Goal: Feedback & Contribution: Contribute content

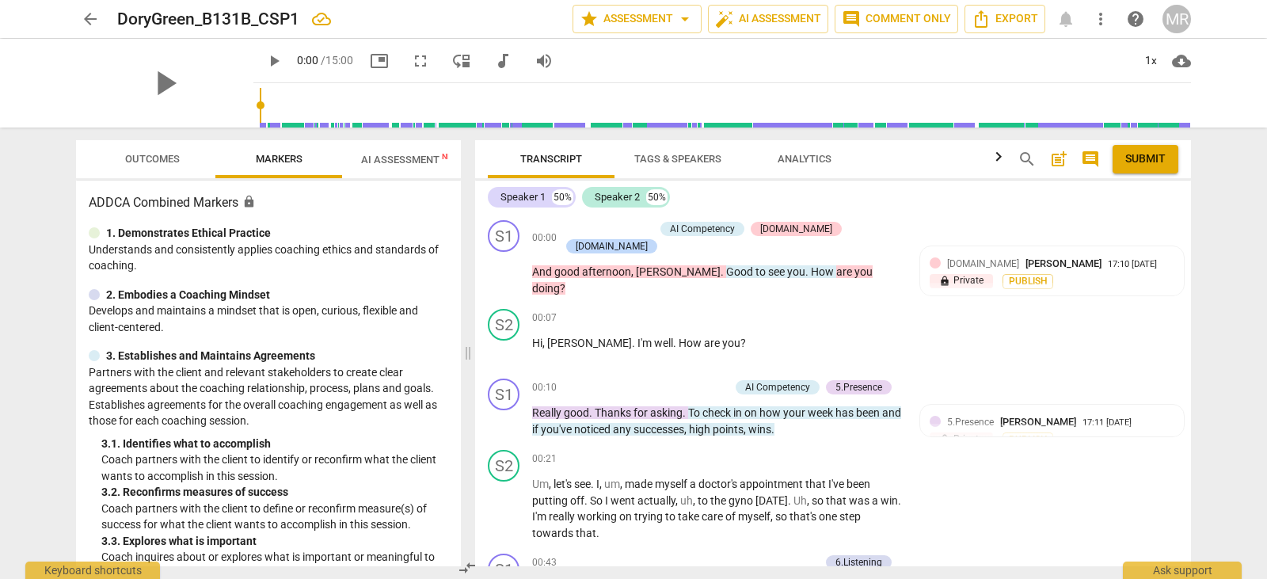
scroll to position [1320, 0]
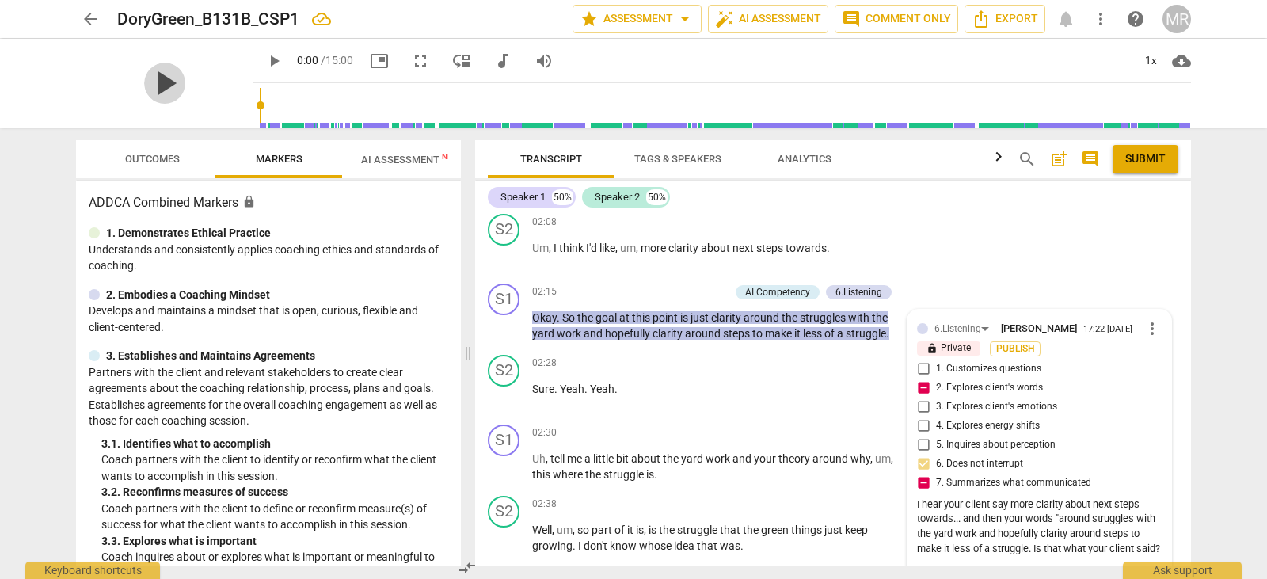
click at [151, 85] on span "play_arrow" at bounding box center [164, 83] width 41 height 41
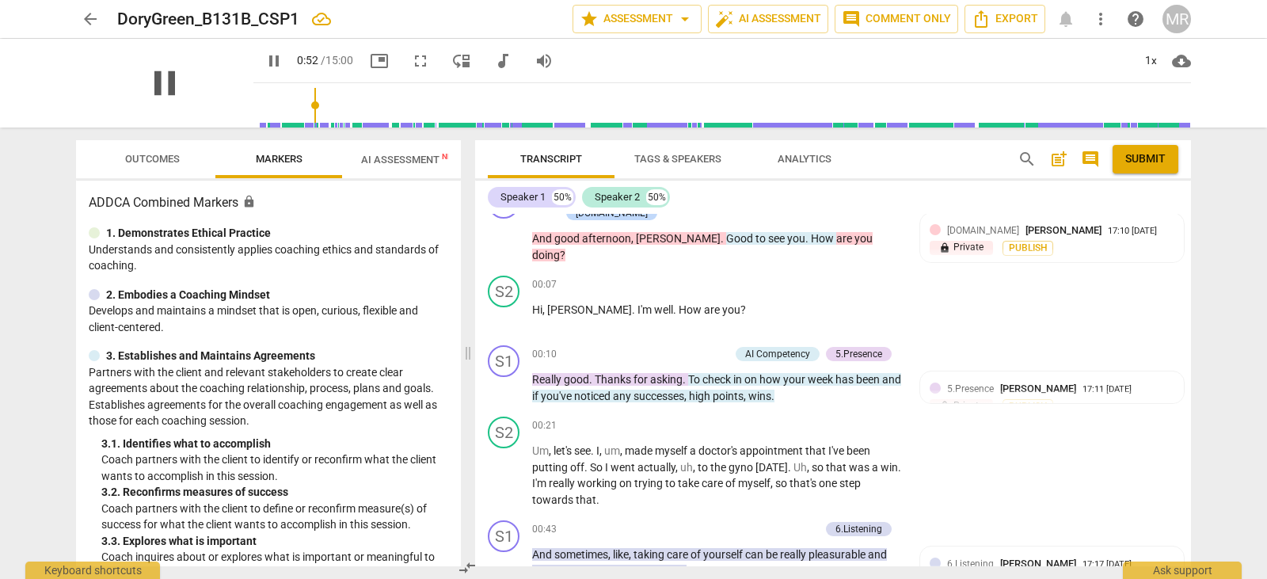
scroll to position [419, 0]
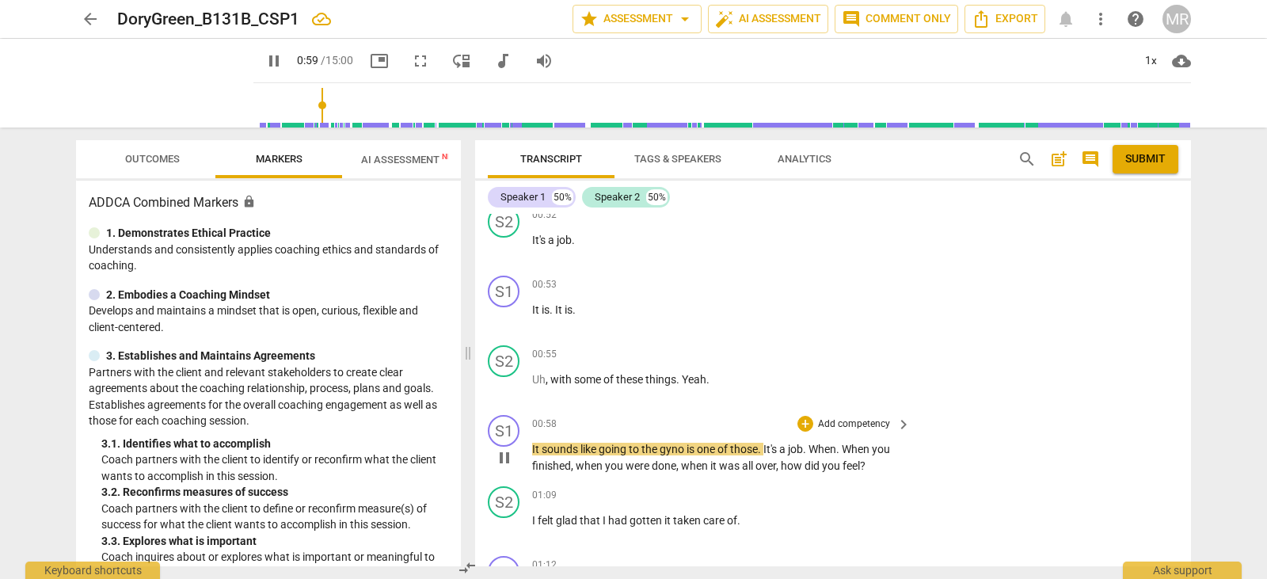
click at [862, 417] on p "Add competency" at bounding box center [853, 424] width 75 height 14
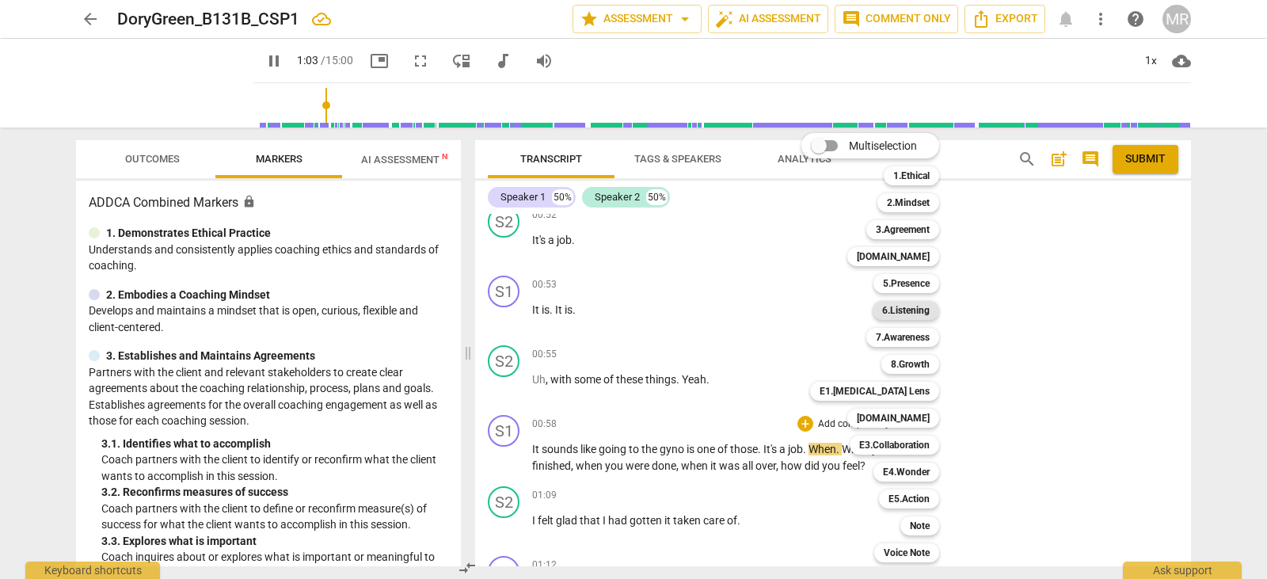
click at [911, 307] on b "6.Listening" at bounding box center [906, 310] width 48 height 19
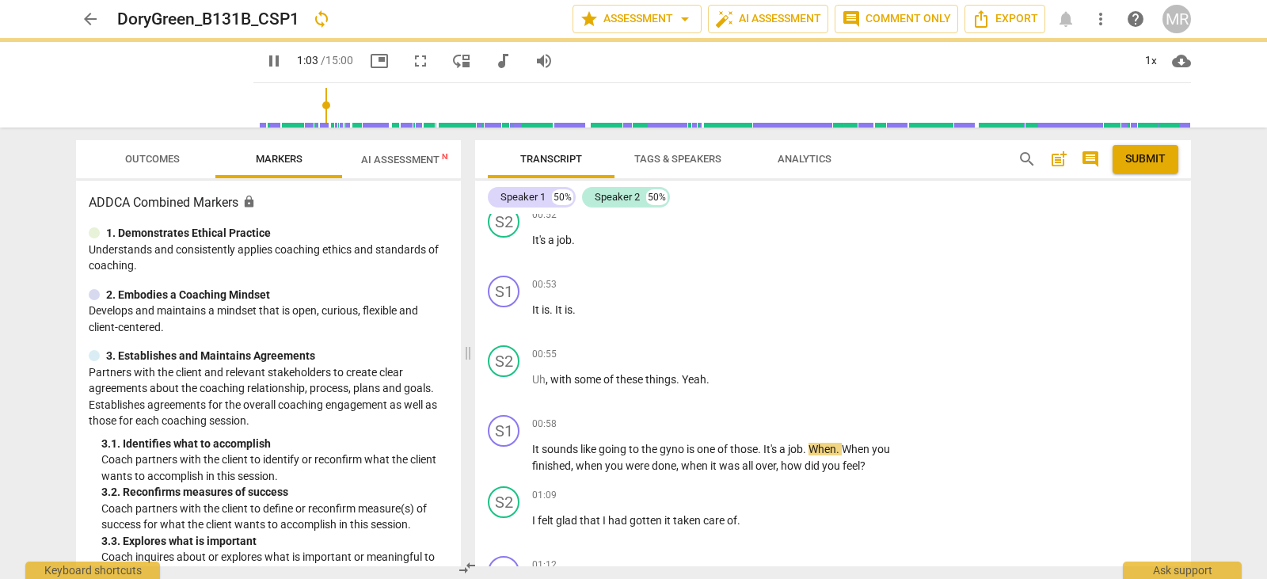
type input "63"
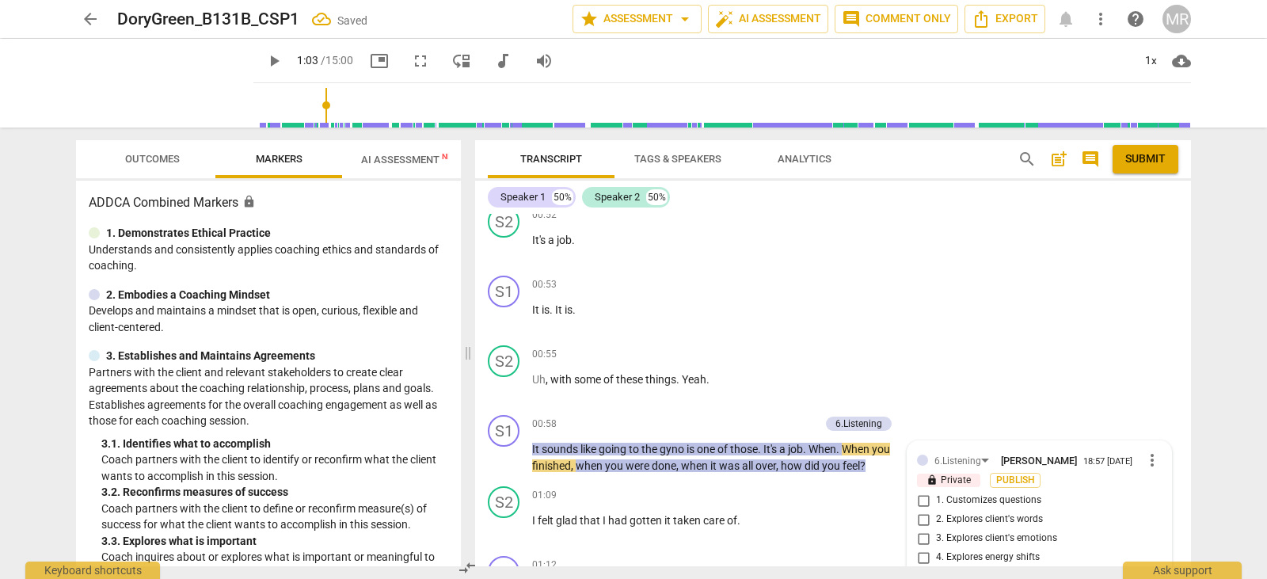
scroll to position [660, 0]
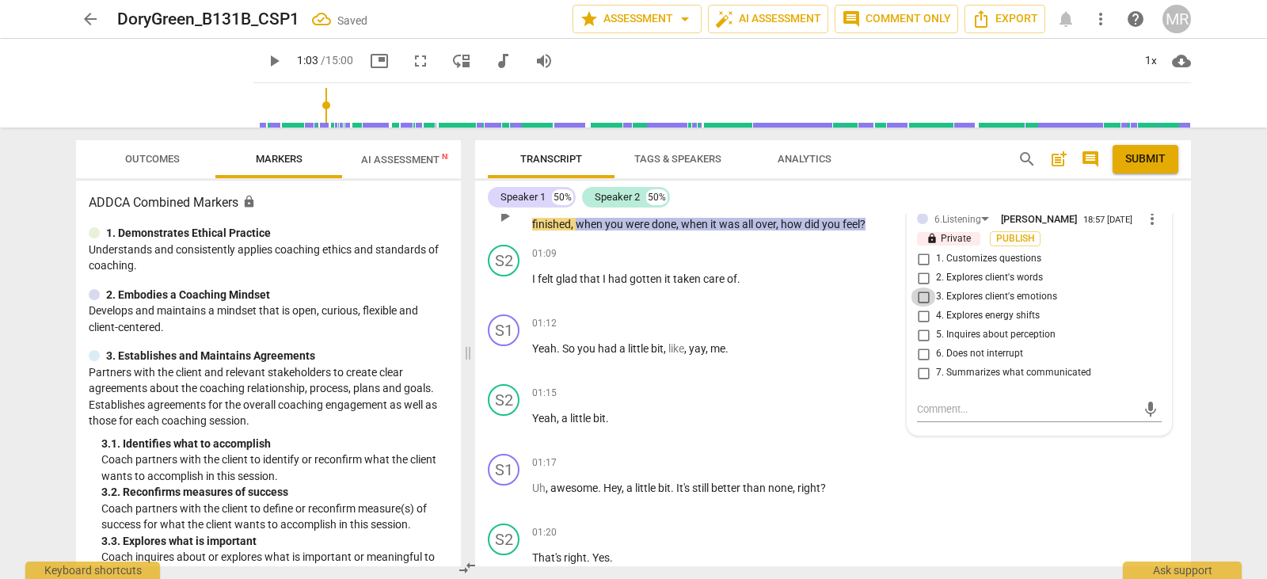
click at [919, 287] on input "3. Explores client's emotions" at bounding box center [923, 296] width 25 height 19
checkbox input "true"
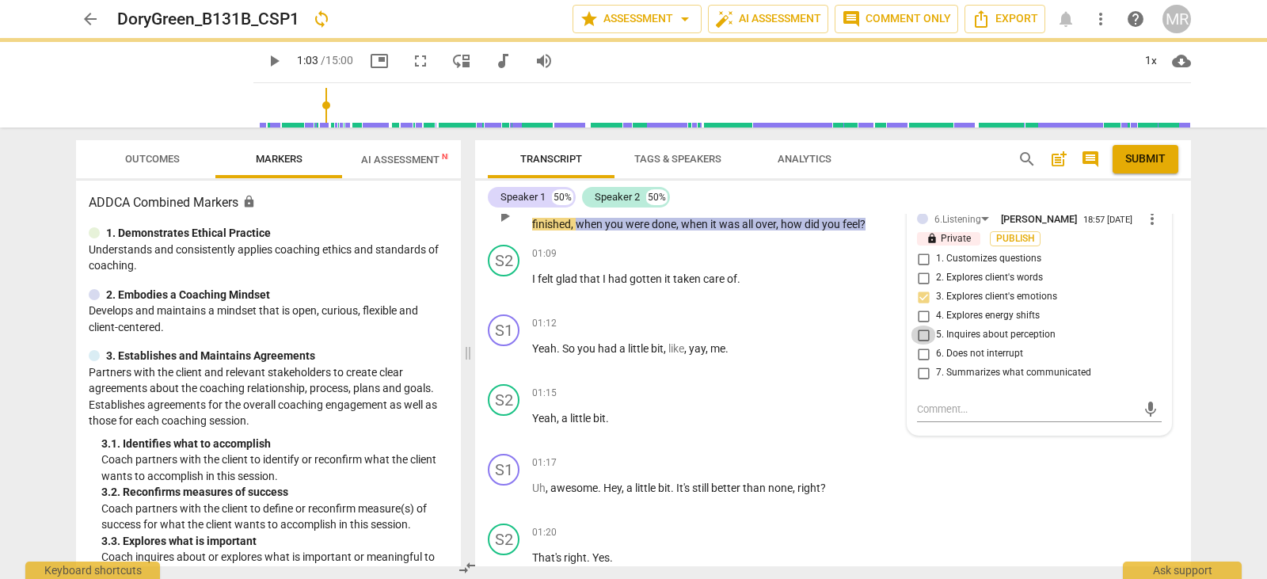
click at [919, 325] on input "5. Inquires about perception" at bounding box center [923, 334] width 25 height 19
checkbox input "true"
click at [917, 401] on textarea at bounding box center [1026, 408] width 219 height 15
type textarea "G"
type textarea "Gr"
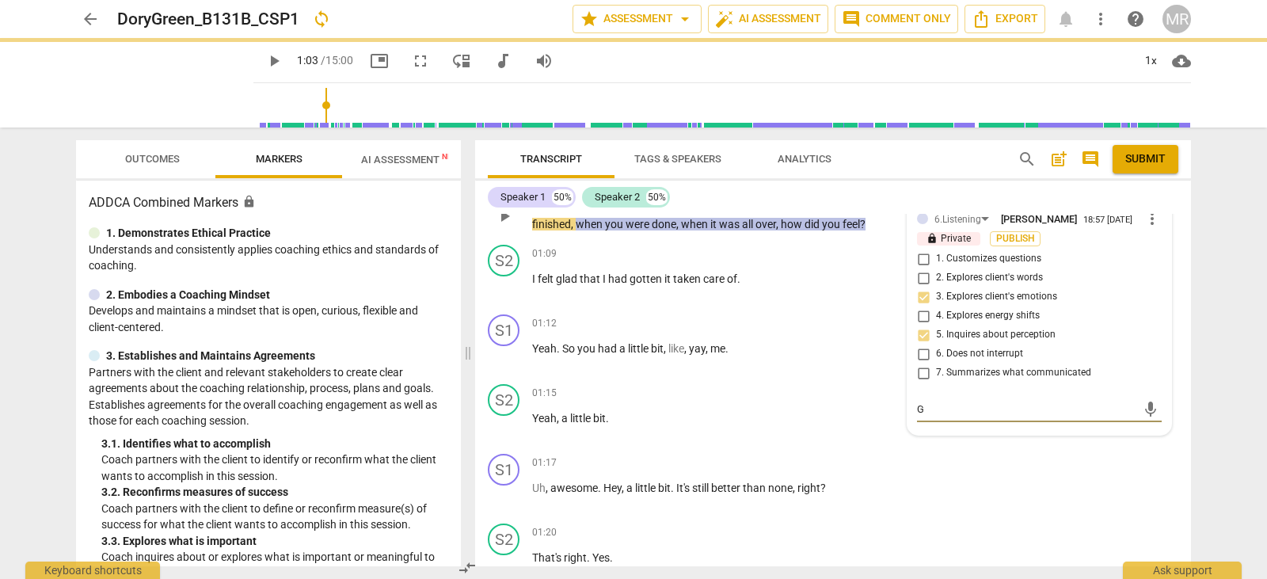
type textarea "Gr"
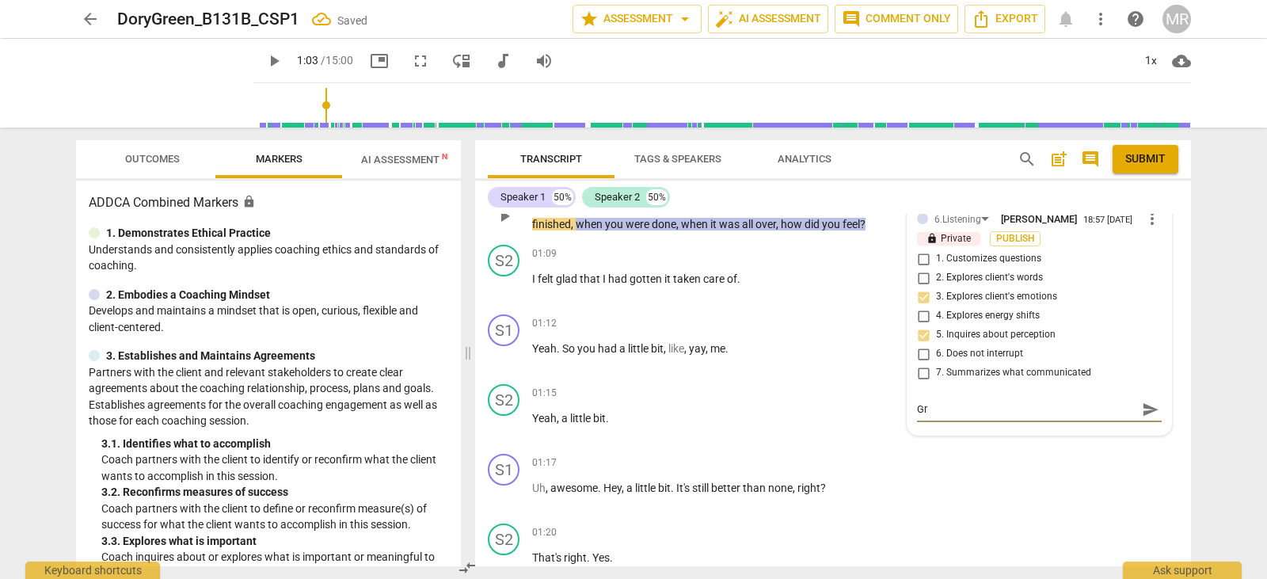
type textarea "Gre"
type textarea "Grea"
type textarea "Great"
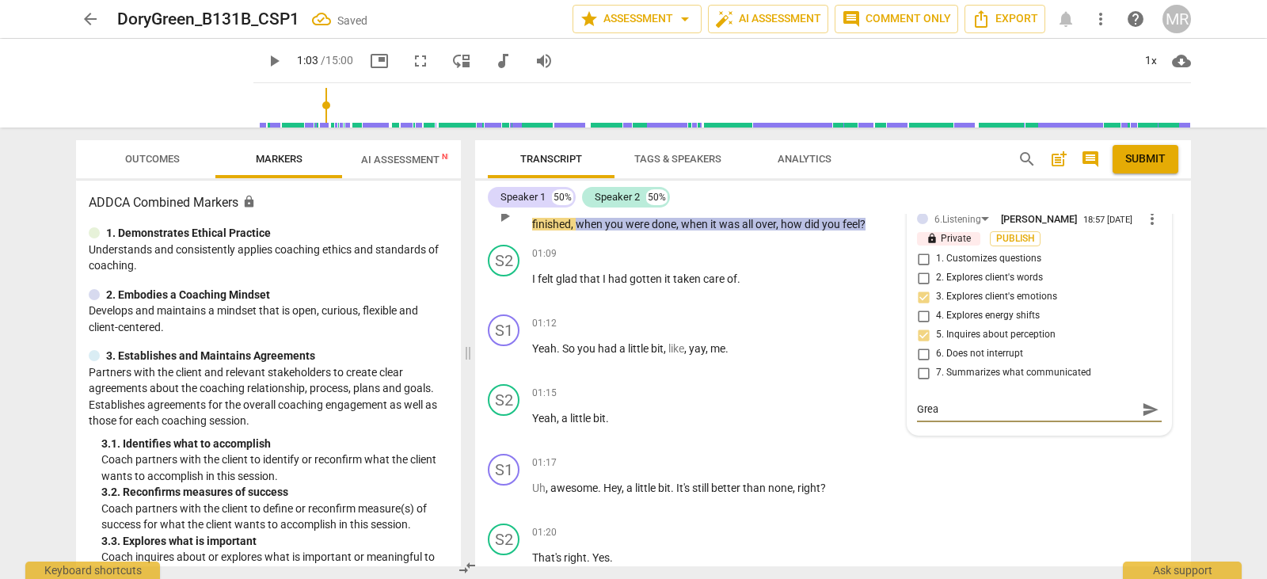
type textarea "Great"
type textarea "Great p"
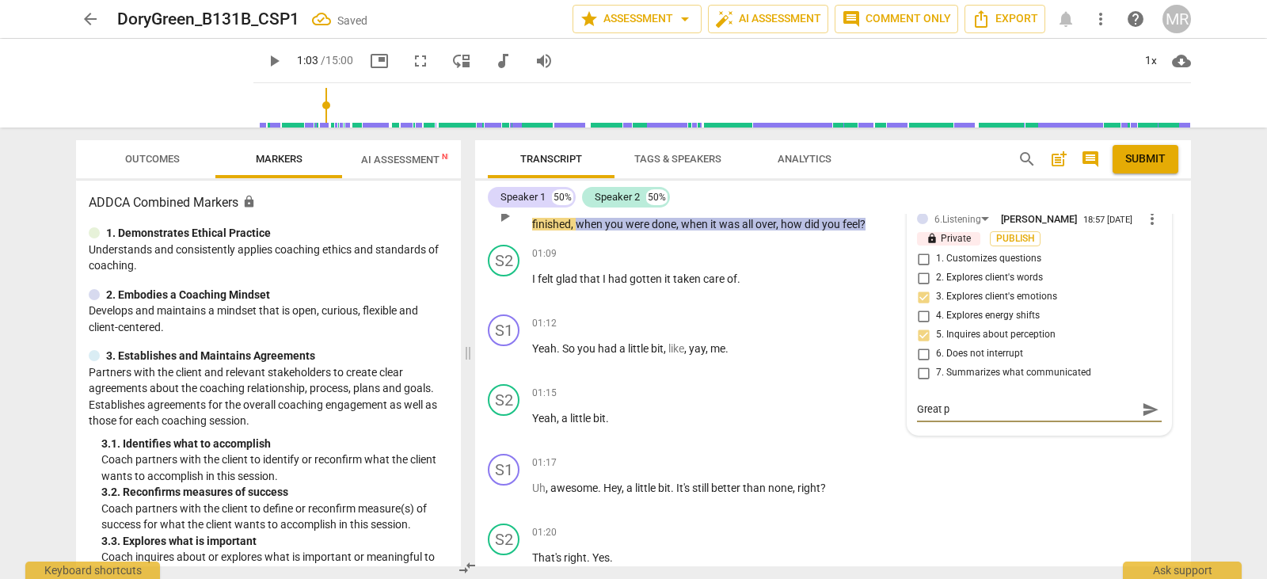
type textarea "Great pr"
type textarea "Great pre"
type textarea "Great pres"
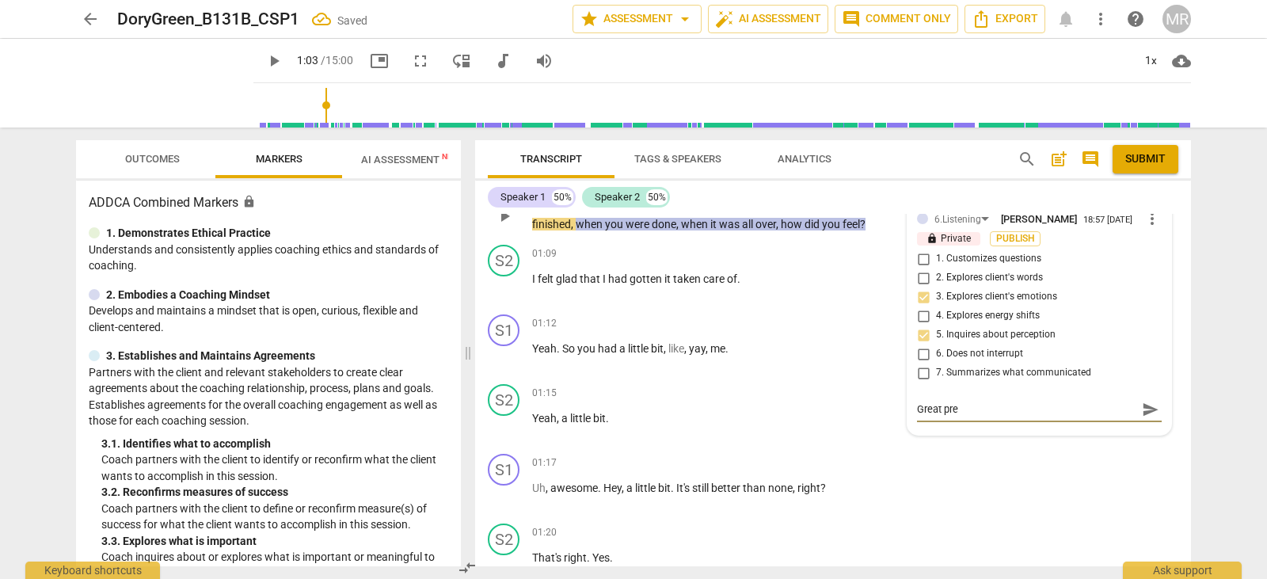
type textarea "Great pres"
type textarea "Great presn"
type textarea "Great presne"
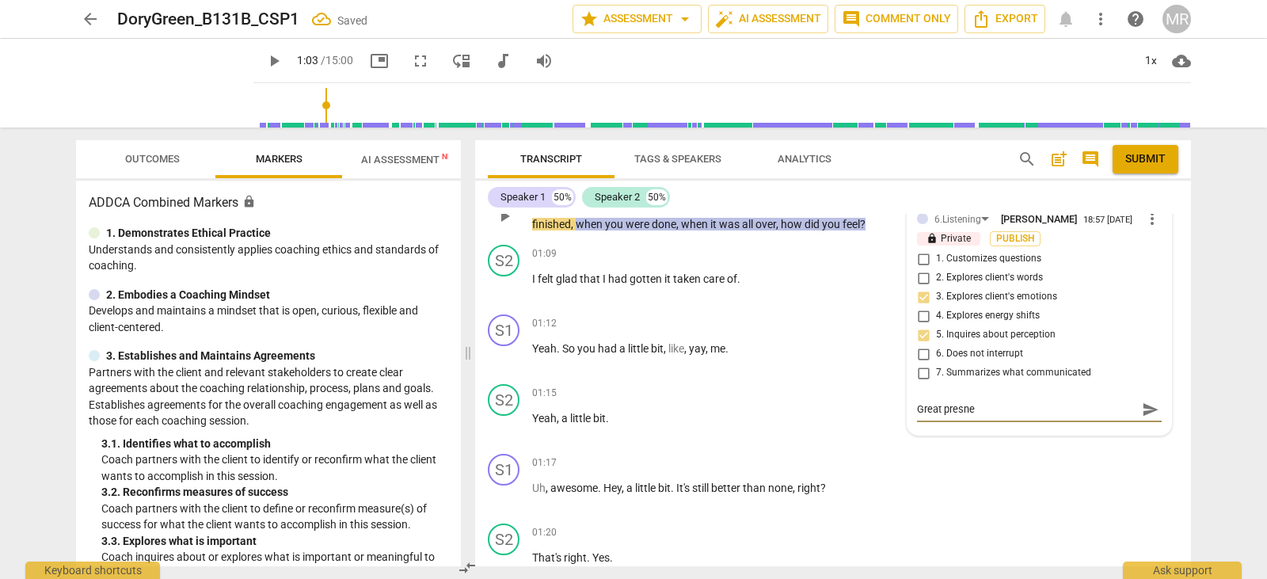
type textarea "Great presn"
type textarea "Great pres"
type textarea "Great prese"
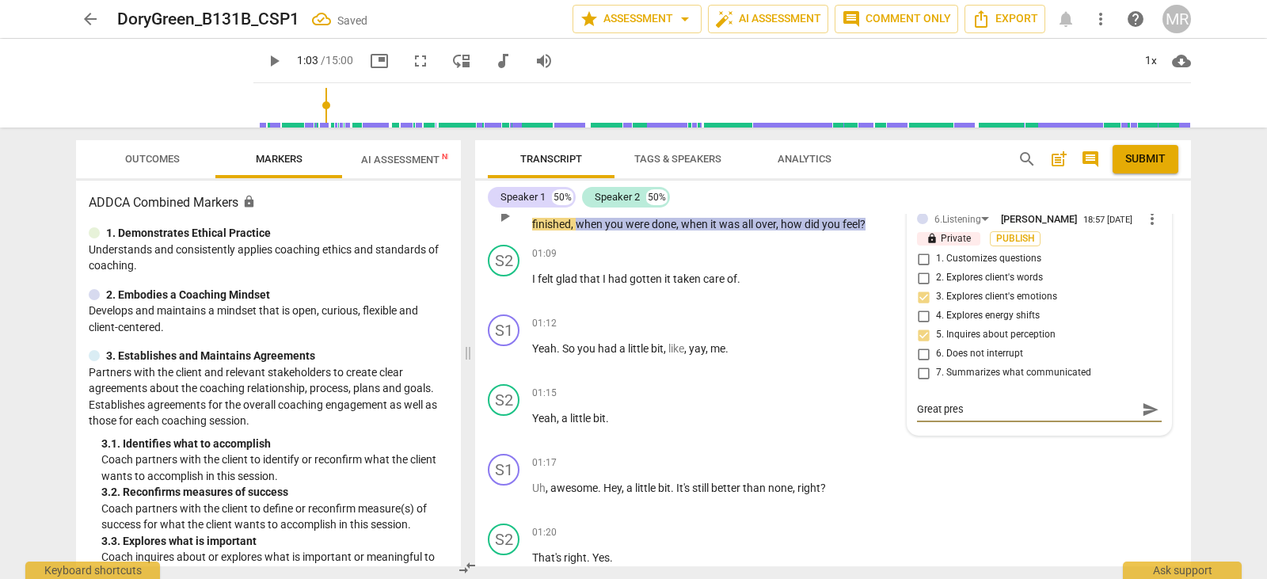
type textarea "Great prese"
type textarea "Great presen"
type textarea "Great presenc"
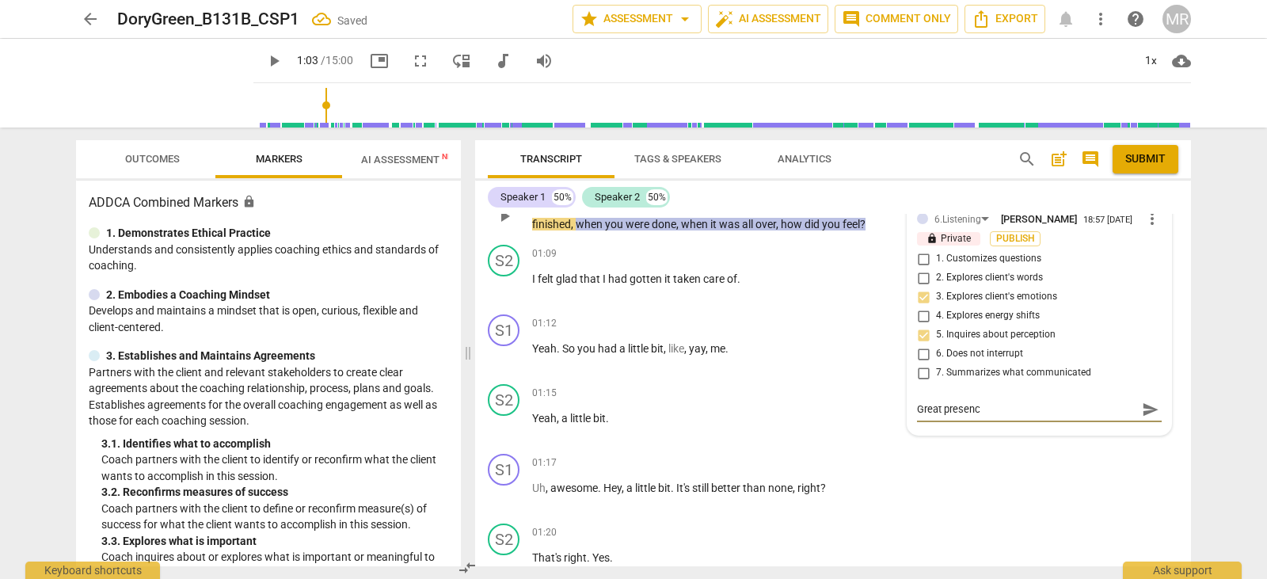
type textarea "Great presence"
type textarea "Great presence a"
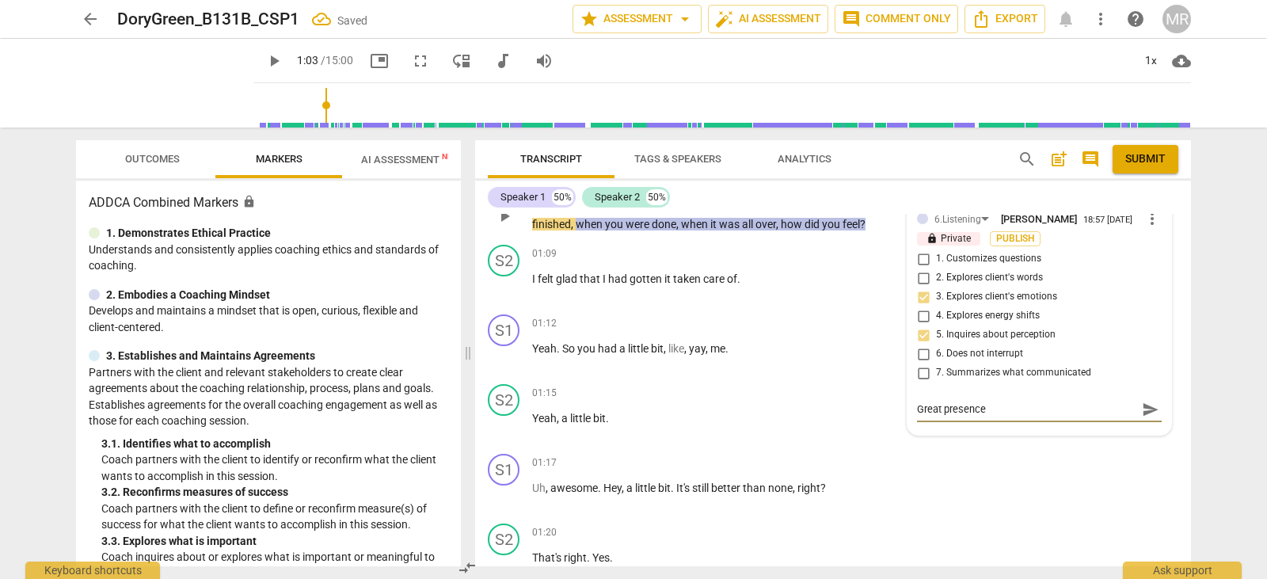
type textarea "Great presence a"
type textarea "Great presence an"
type textarea "Great presence and"
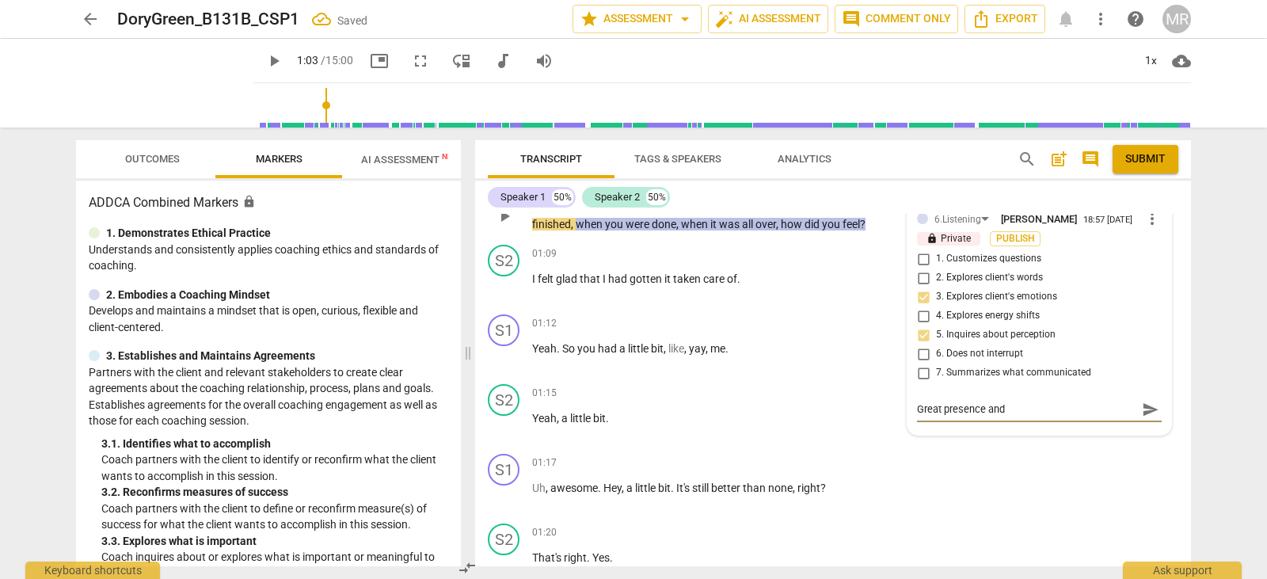
type textarea "Great presence and"
type textarea "Great presence and r"
type textarea "Great presence and ra"
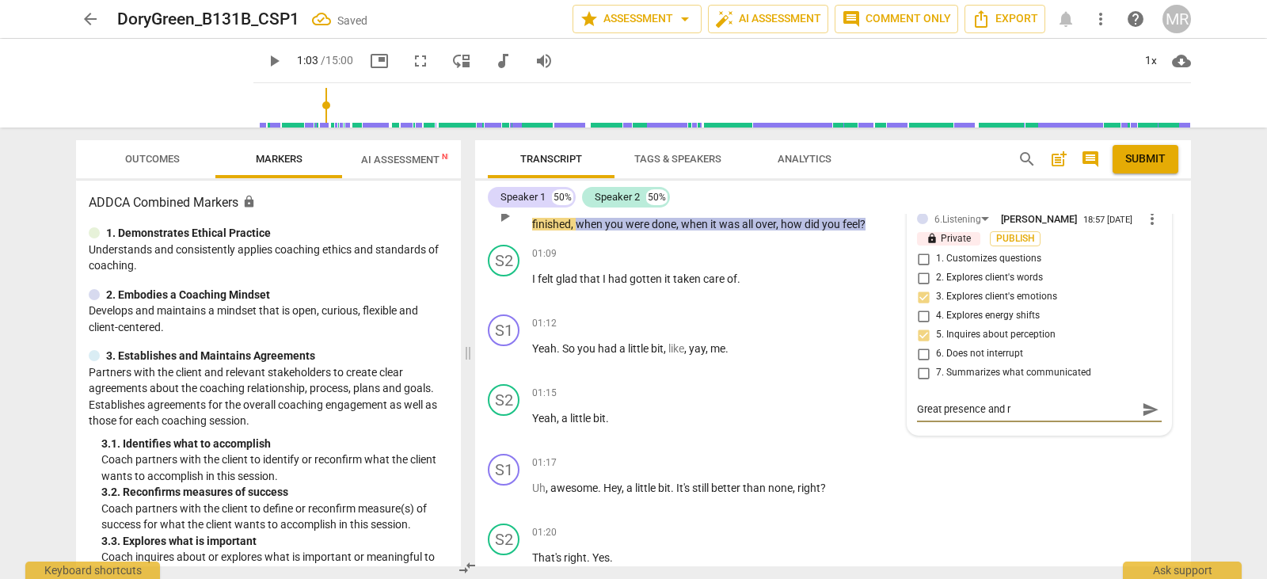
type textarea "Great presence and ra"
type textarea "Great presence and rap"
type textarea "Great presence and [PERSON_NAME]"
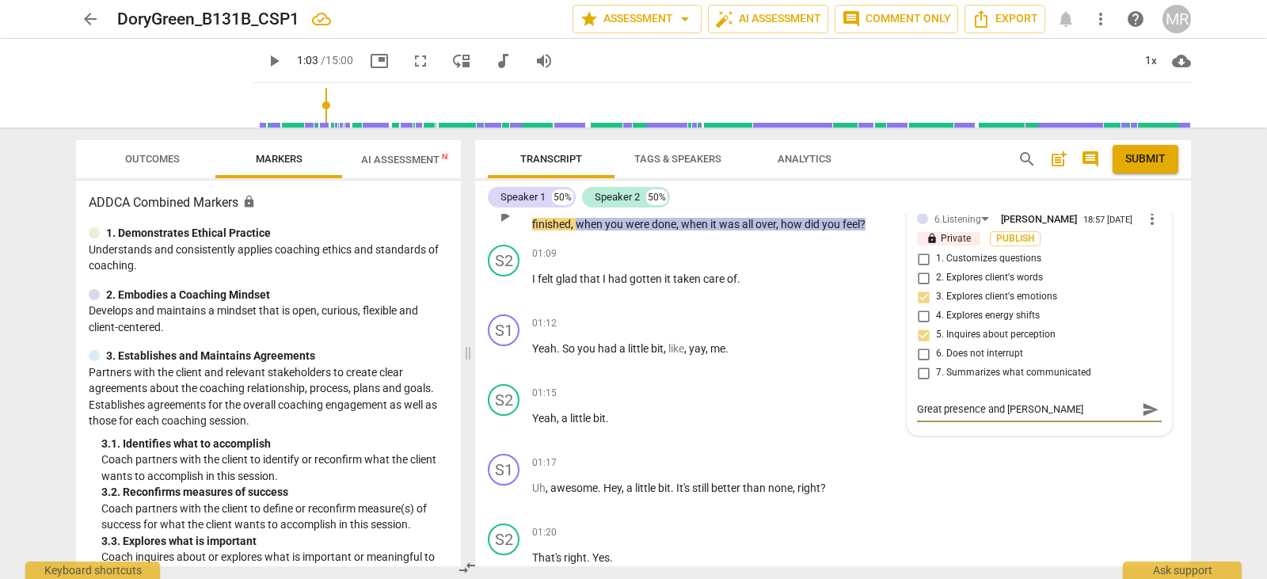
type textarea "Great presence and rappo"
type textarea "Great presence and rappor"
type textarea "Great presence and rapport"
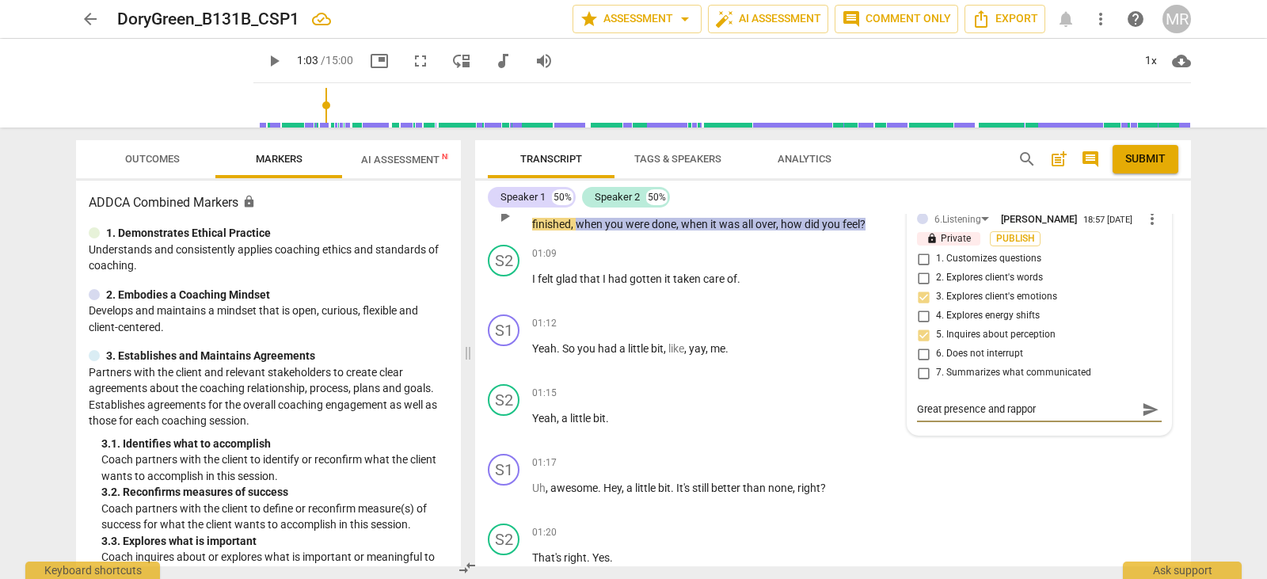
type textarea "Great presence and rapport"
type textarea "Great presence and rapport w"
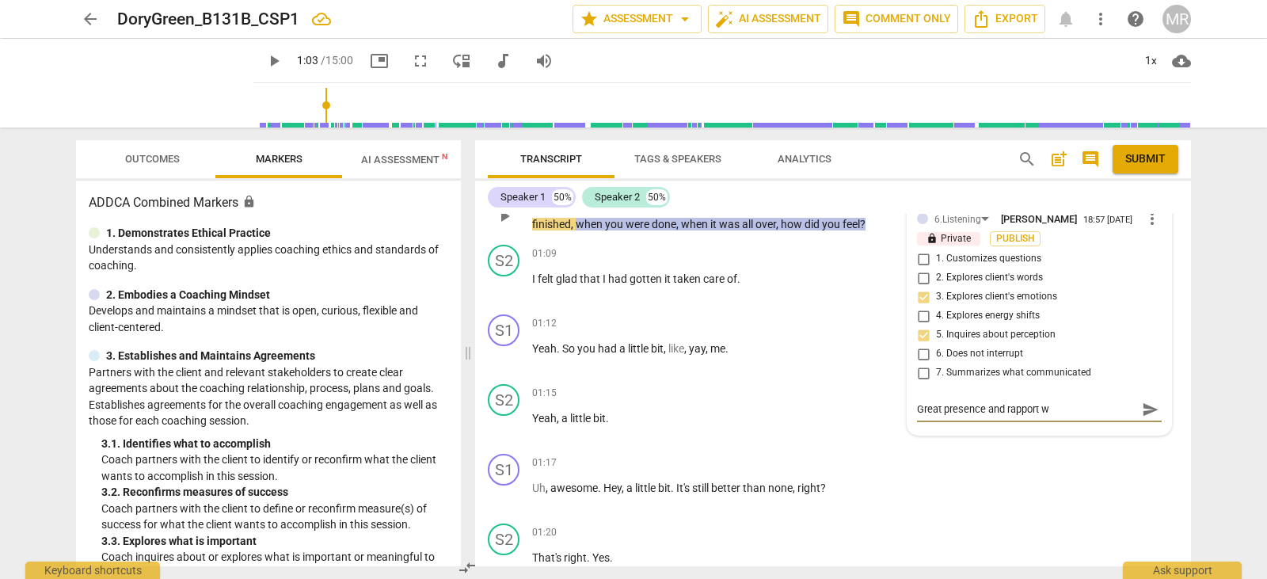
type textarea "Great presence and rapport wi"
type textarea "Great presence and rapport wit"
type textarea "Great presence and rapport with"
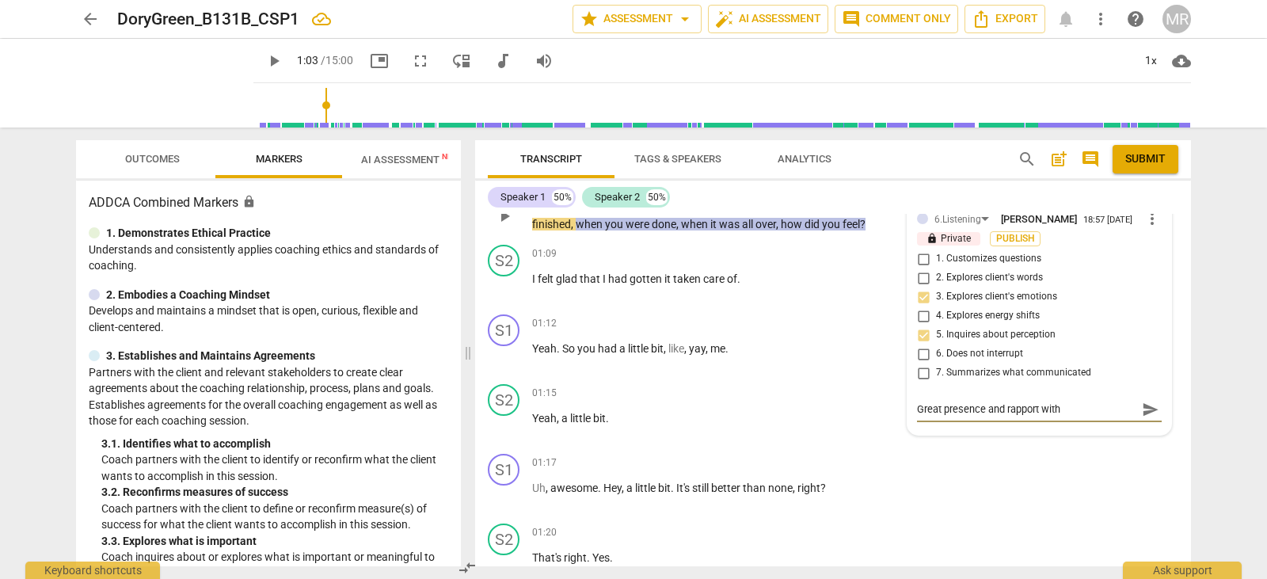
type textarea "Great presence and rapport with"
type textarea "Great presence and rapport with y"
type textarea "Great presence and rapport with yo"
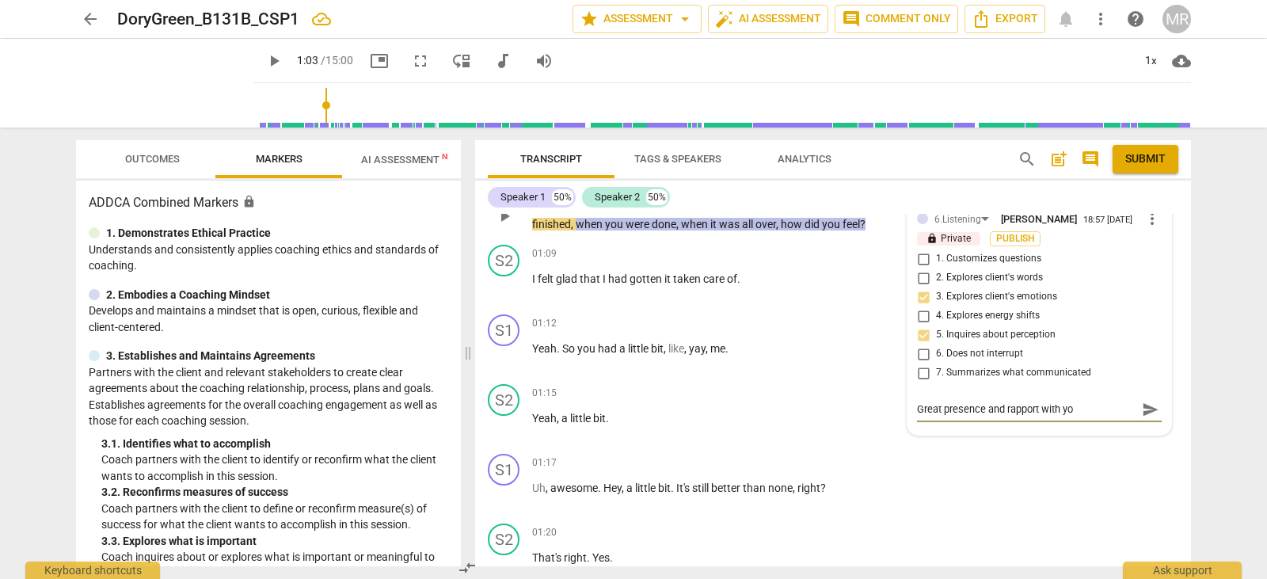
type textarea "Great presence and rapport with you"
type textarea "Great presence and rapport with your"
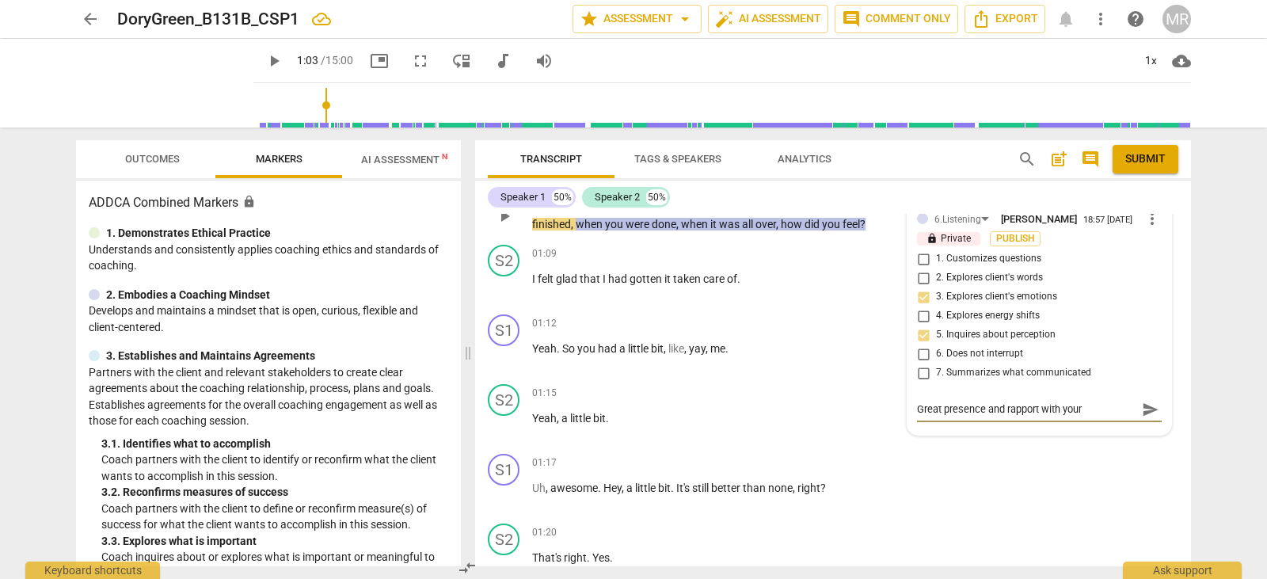
type textarea "Great presence and rapport with your"
type textarea "Great presence and rapport with your c"
type textarea "Great presence and rapport with your cl"
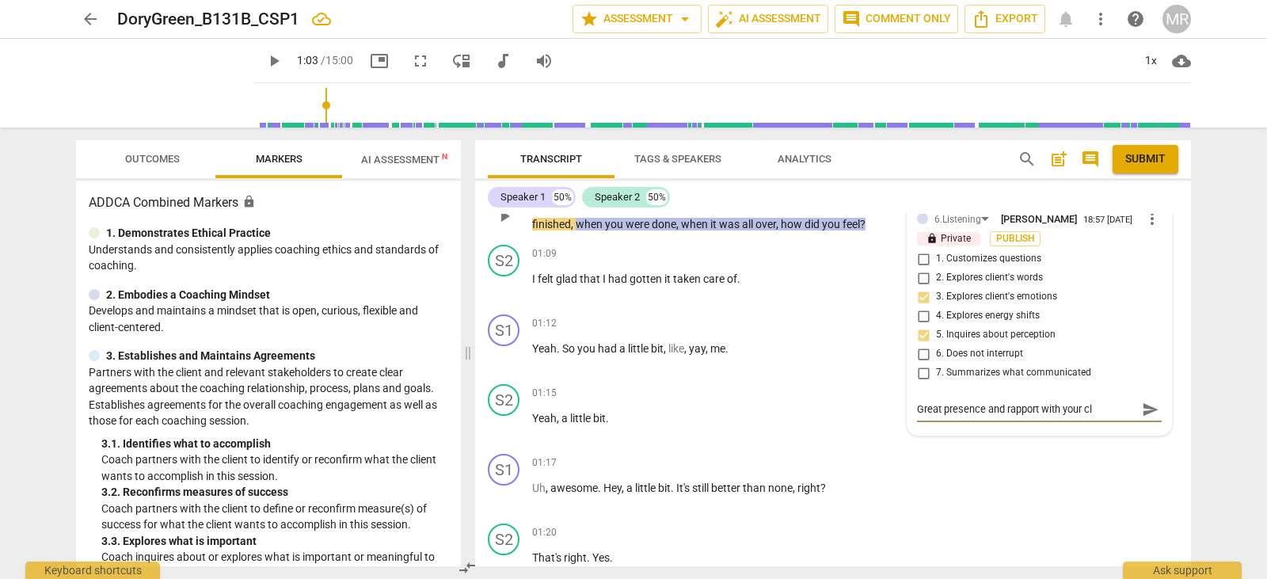
type textarea "Great presence and rapport with your cli"
type textarea "Great presence and rapport with your clie"
type textarea "Great presence and rapport with your clien"
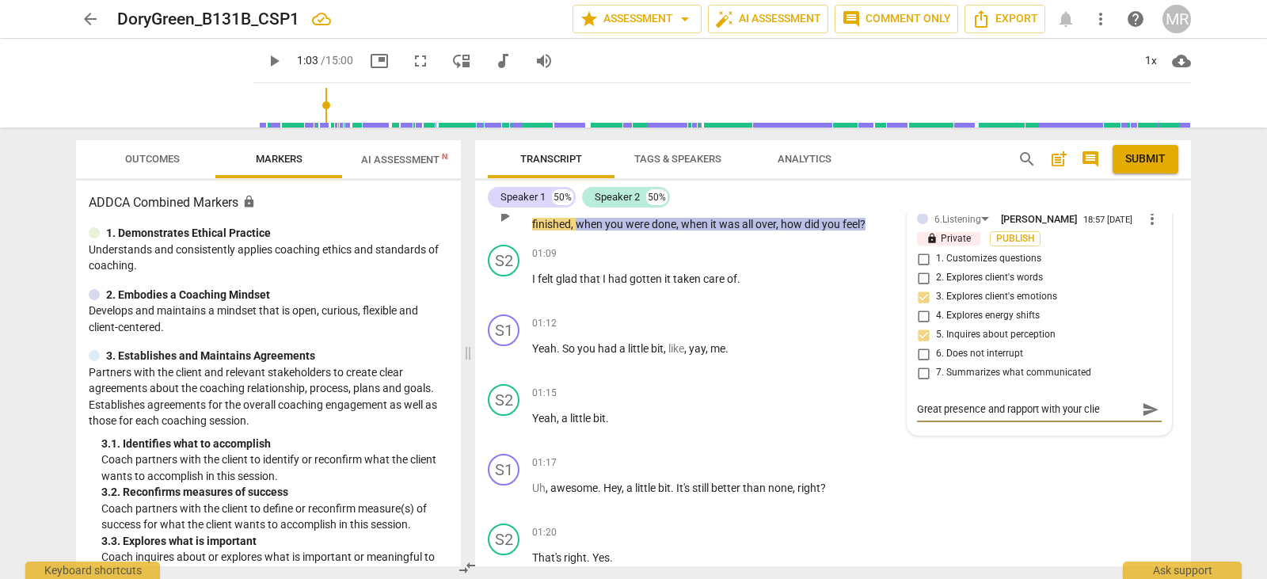
type textarea "Great presence and rapport with your clien"
type textarea "Great presence and rapport with your client"
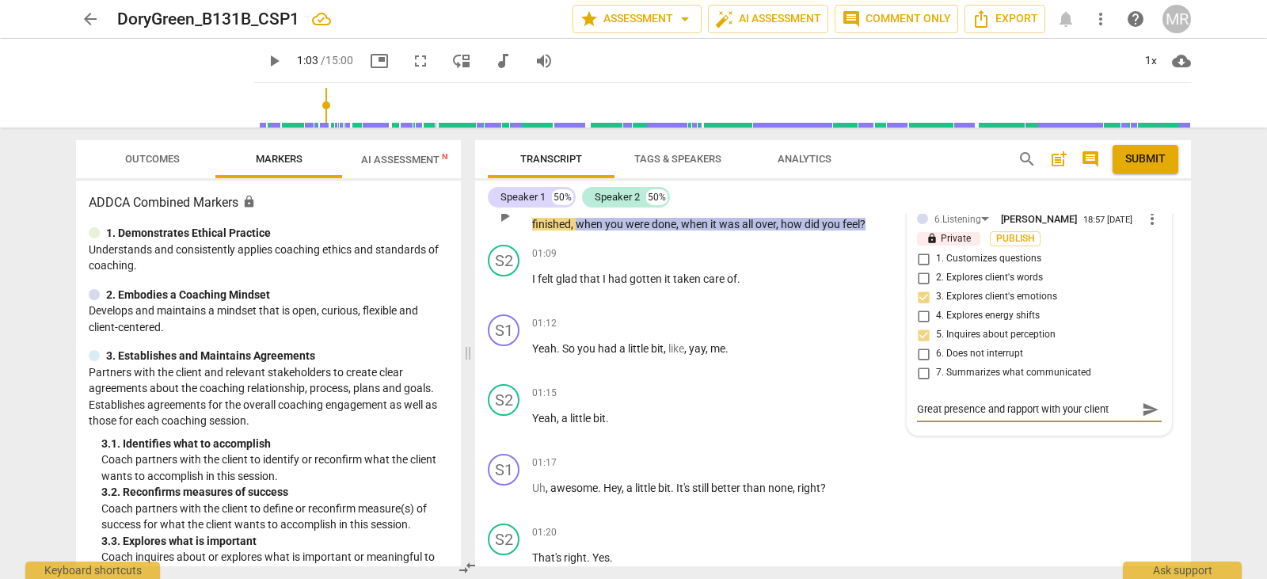
type textarea "Great presence and rapport with your client h"
type textarea "Great presence and rapport with your client he"
type textarea "Great presence and rapport with your client her"
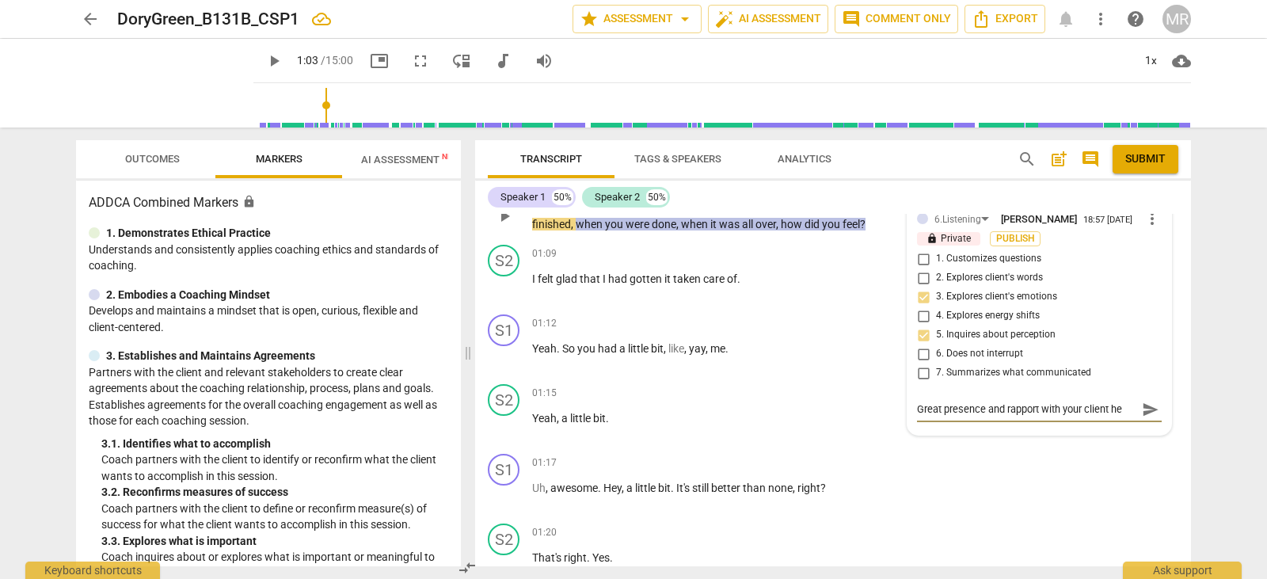
type textarea "Great presence and rapport with your client her"
type textarea "Great presence and rapport with your client here"
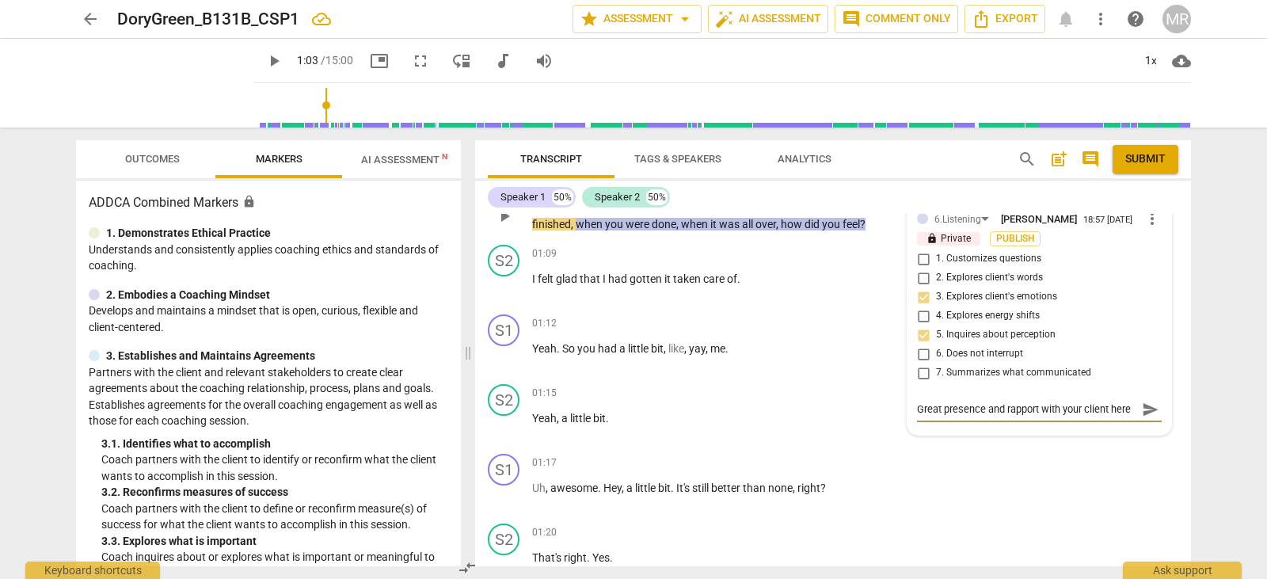
type textarea "Great presence and rapport with your client here -"
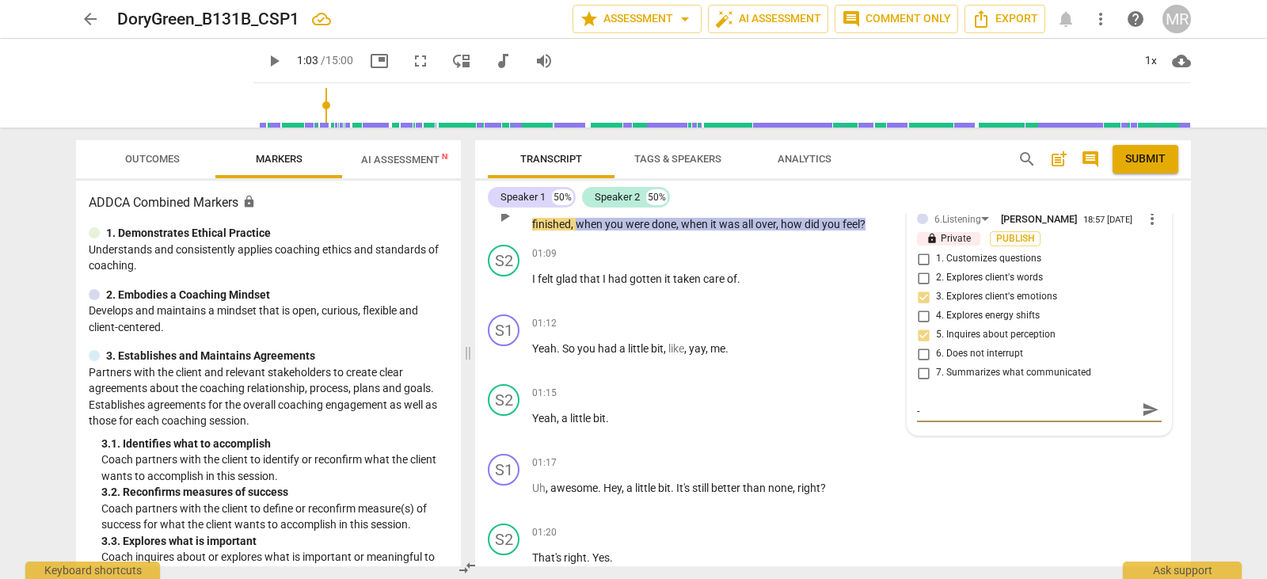
type textarea "Great presence and rapport with your client here - y"
type textarea "Great presence and rapport with your client here - yo"
type textarea "Great presence and rapport with your client here - you"
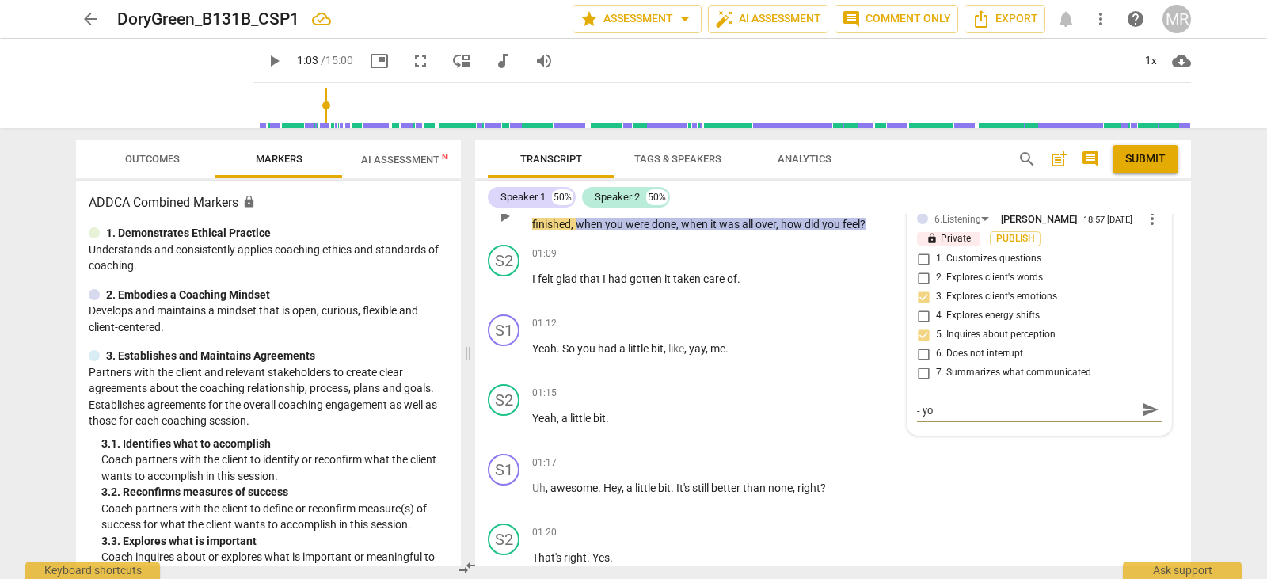
type textarea "Great presence and rapport with your client here - you"
type textarea "Great presence and rapport with your client here - you v"
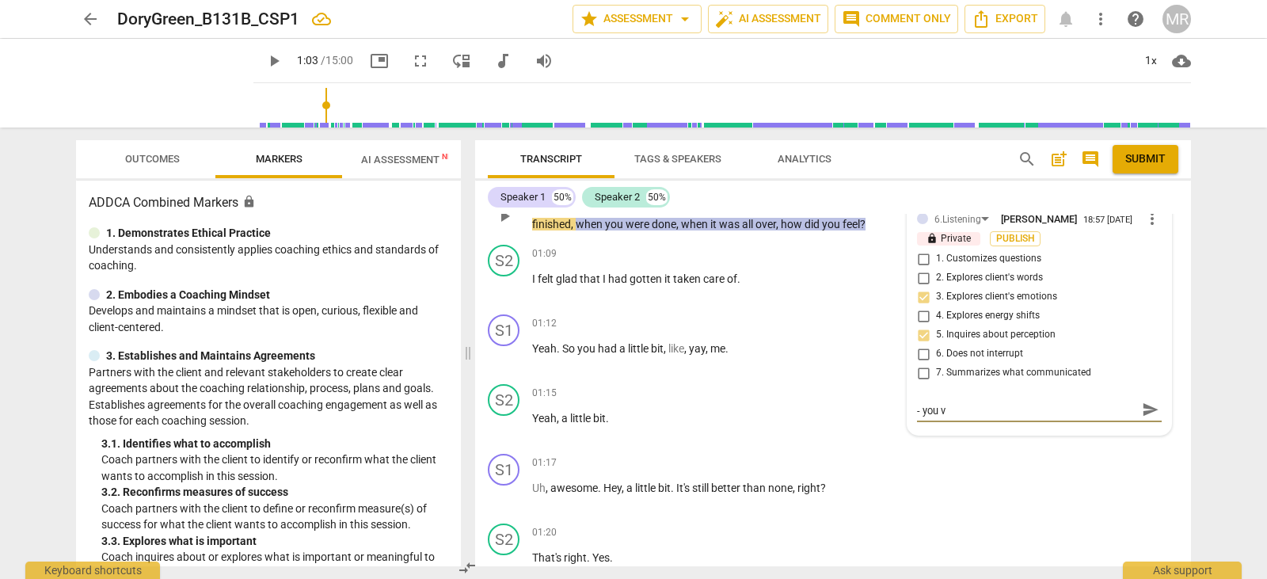
scroll to position [0, 0]
type textarea "Great presence and rapport with your client here - you va"
type textarea "Great presence and rapport with your client here - you val"
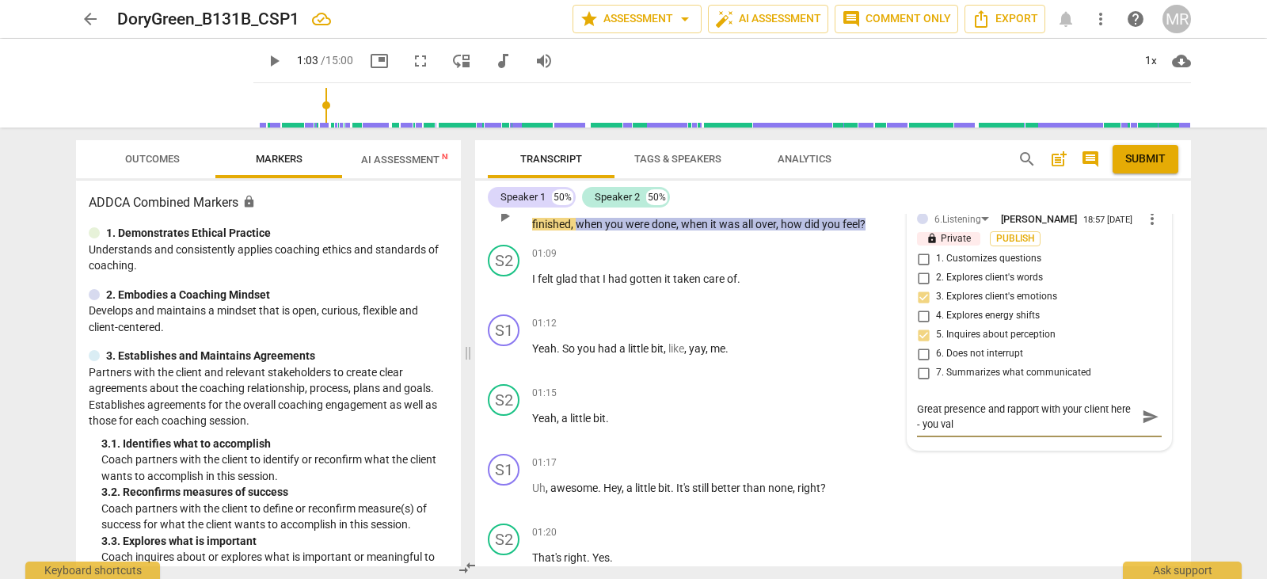
type textarea "Great presence and rapport with your client here - you [PERSON_NAME]"
type textarea "Great presence and rapport with your client here - you valid"
type textarea "Great presence and rapport with your client here - you valida"
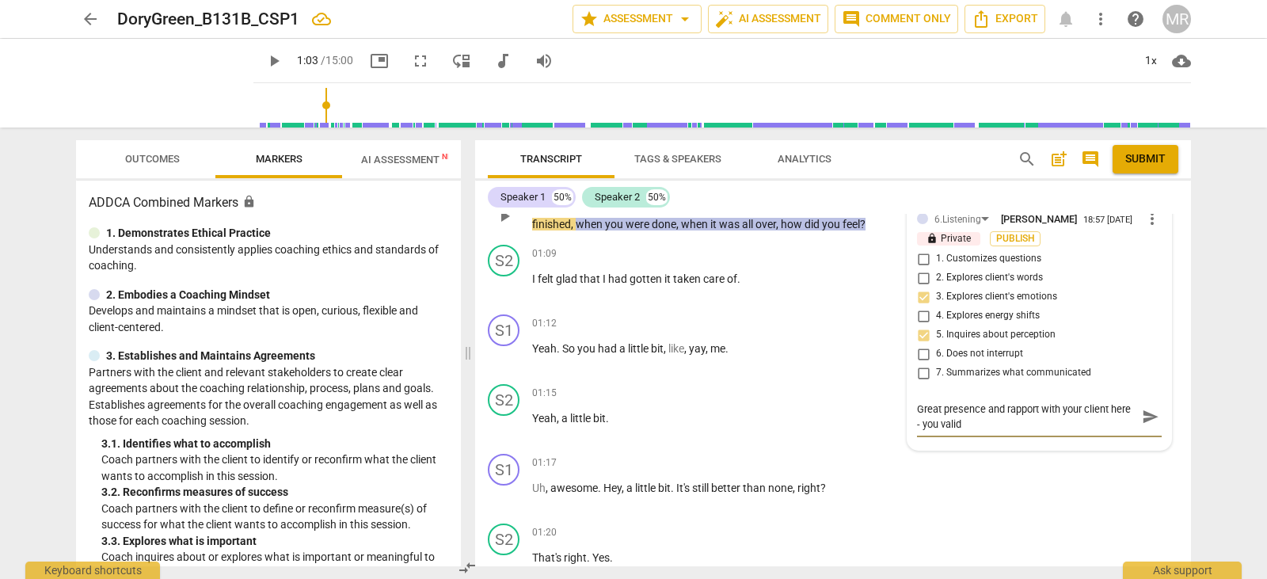
type textarea "Great presence and rapport with your client here - you valida"
type textarea "Great presence and rapport with your client here - you validat"
type textarea "Great presence and rapport with your client here - you validate"
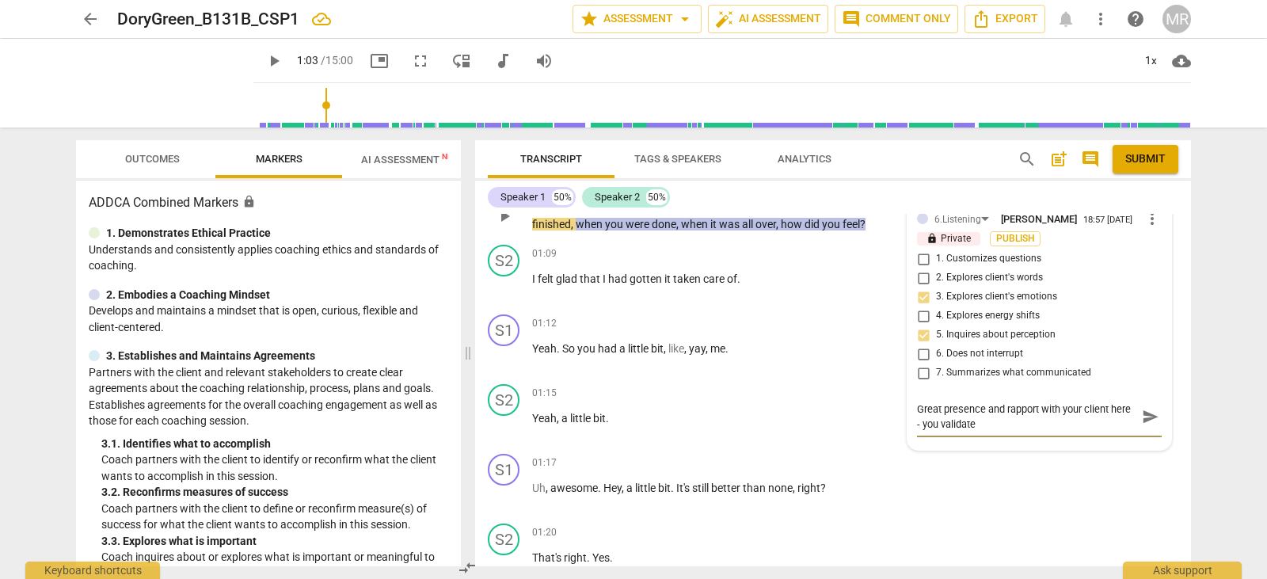
type textarea "Great presence and rapport with your client here - you validated"
type textarea "Great presence and rapport with your client here - you validated h"
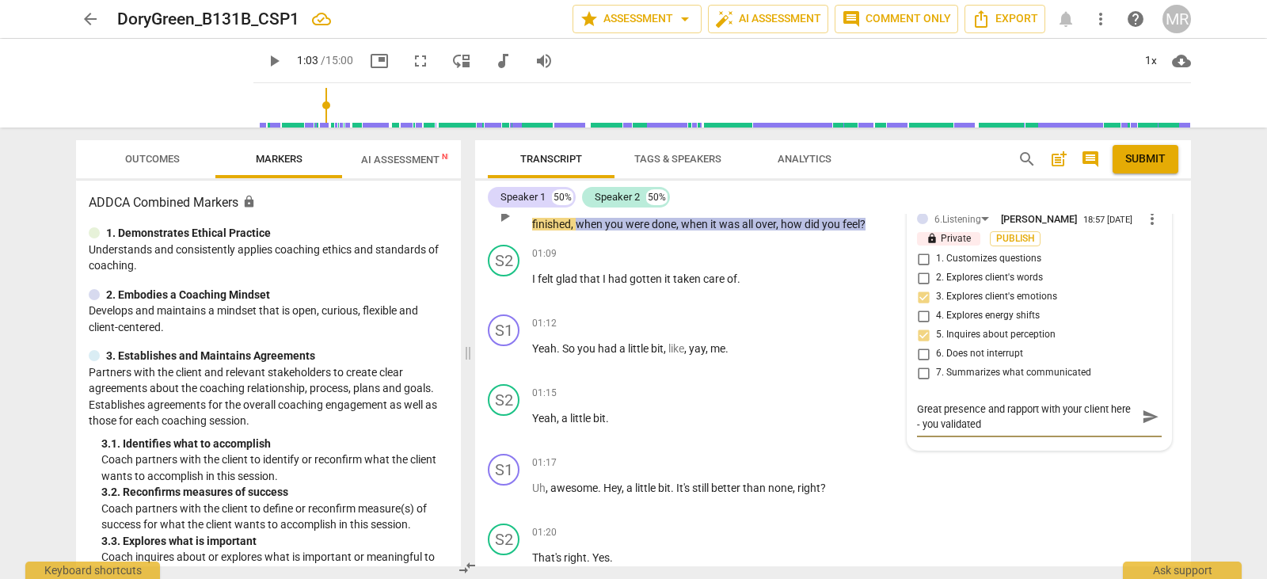
type textarea "Great presence and rapport with your client here - you validated h"
type textarea "Great presence and rapport with your client here - you validated he"
type textarea "Great presence and rapport with your client here - you validated her"
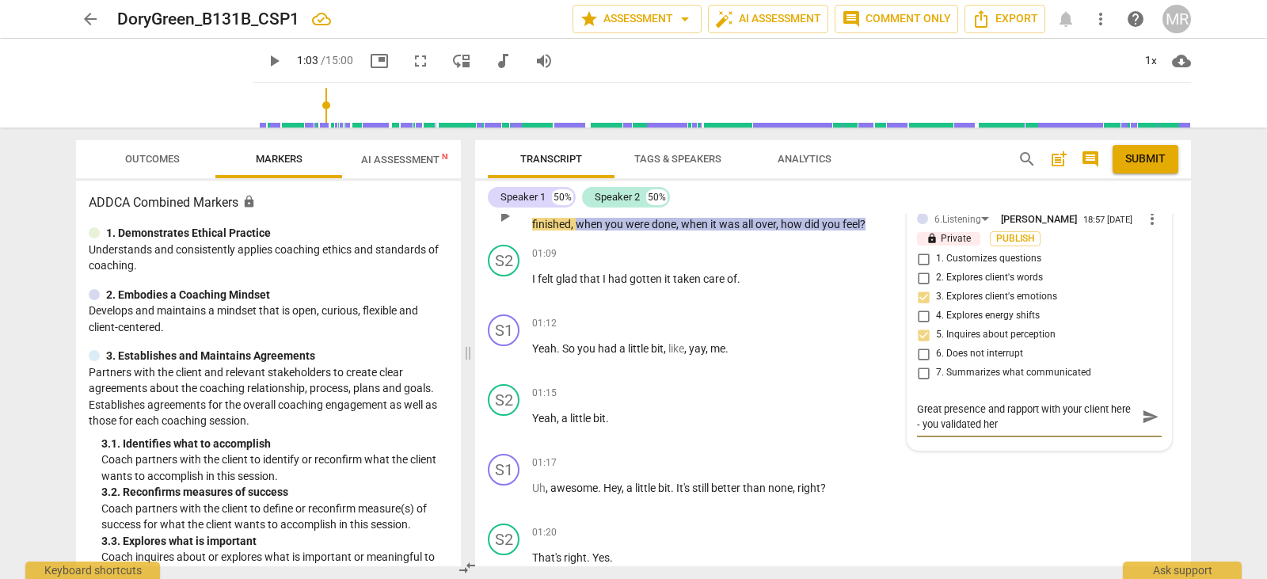
type textarea "Great presence and rapport with your client here - you validated her"
type textarea "Great presence and rapport with your client here - you validated her h"
type textarea "Great presence and rapport with your client here - you validated her"
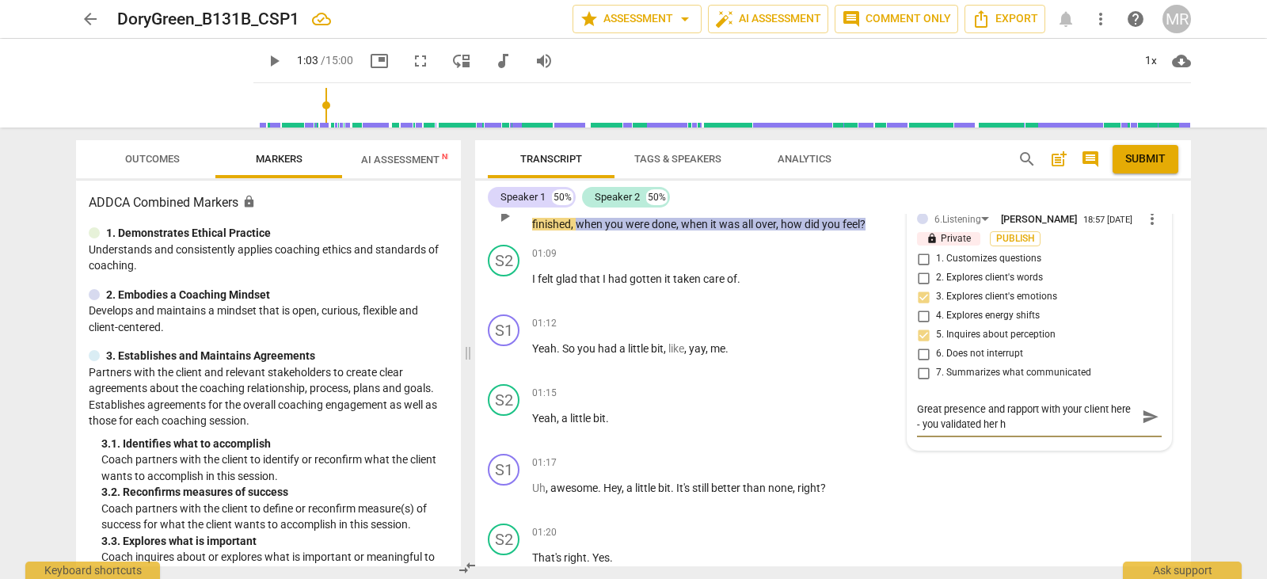
type textarea "Great presence and rapport with your client here - you validated her"
type textarea "Great presence and rapport with your client here - you validated her c"
type textarea "Great presence and rapport with your client here - you validated her ch"
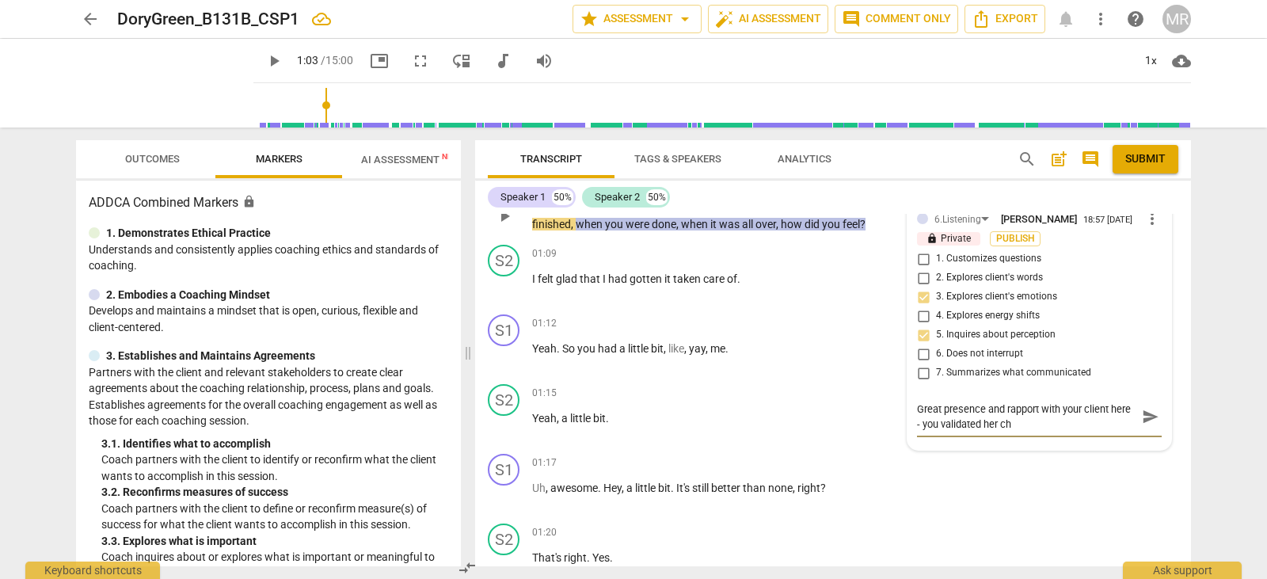
type textarea "Great presence and rapport with your client here - you validated her cha"
type textarea "Great presence and rapport with your client here - you validated her chal"
type textarea "Great presence and rapport with your client here - you validated her chall"
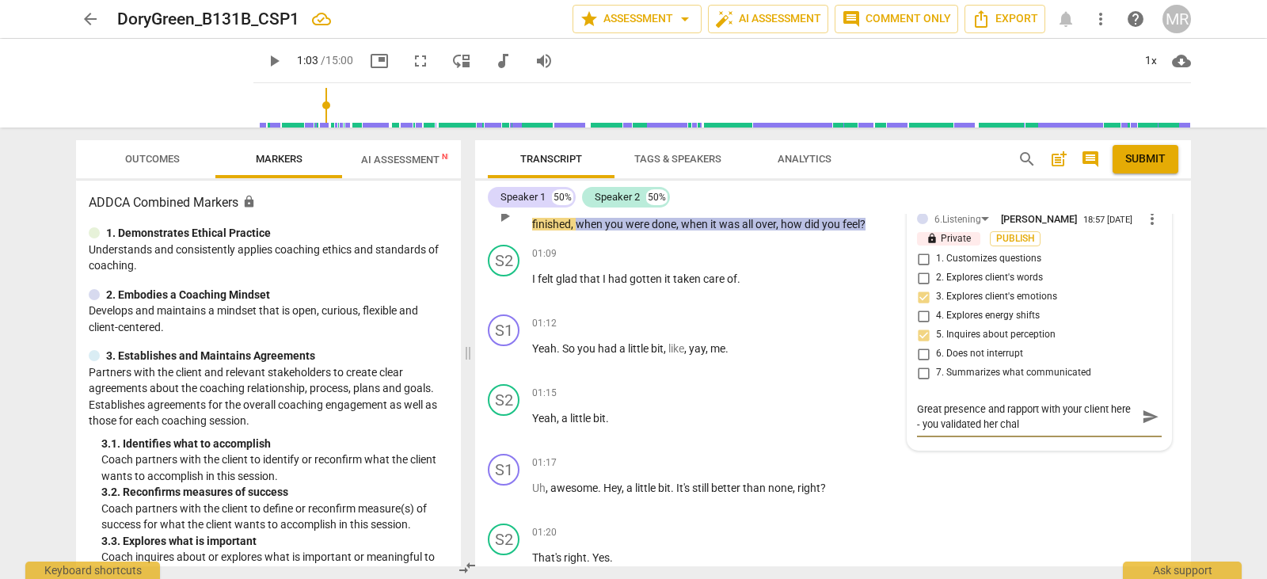
type textarea "Great presence and rapport with your client here - you validated her chall"
type textarea "Great presence and rapport with your client here - you validated her challe"
type textarea "Great presence and rapport with your client here - you validated her challen"
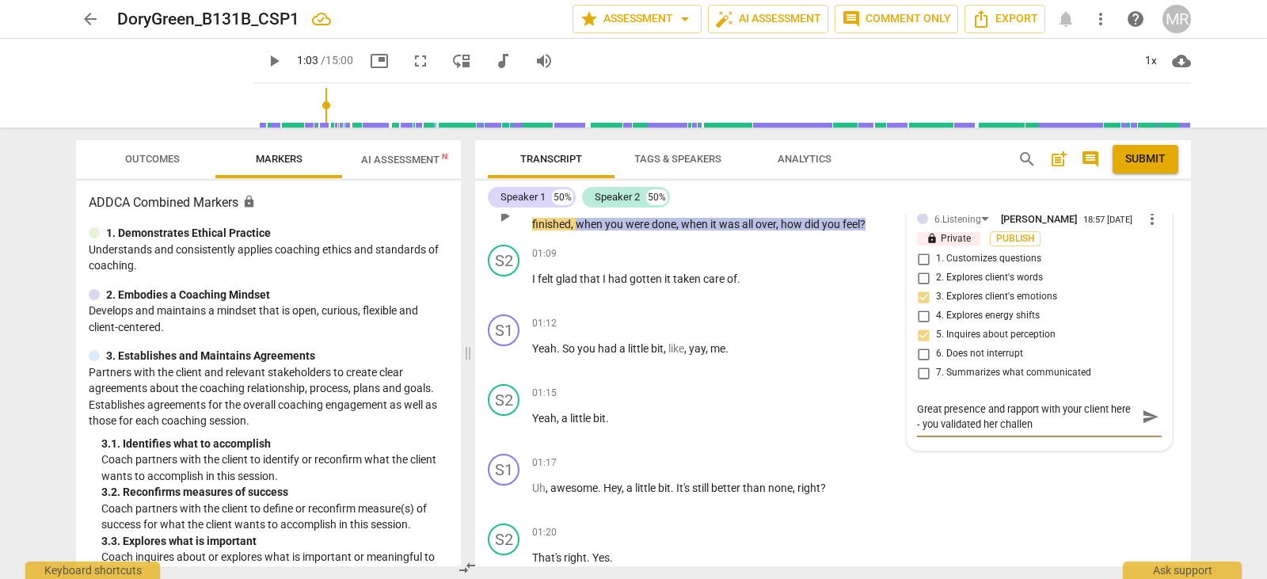
type textarea "Great presence and rapport with your client here - you validated her challeng"
type textarea "Great presence and rapport with your client here - you validated her challenge"
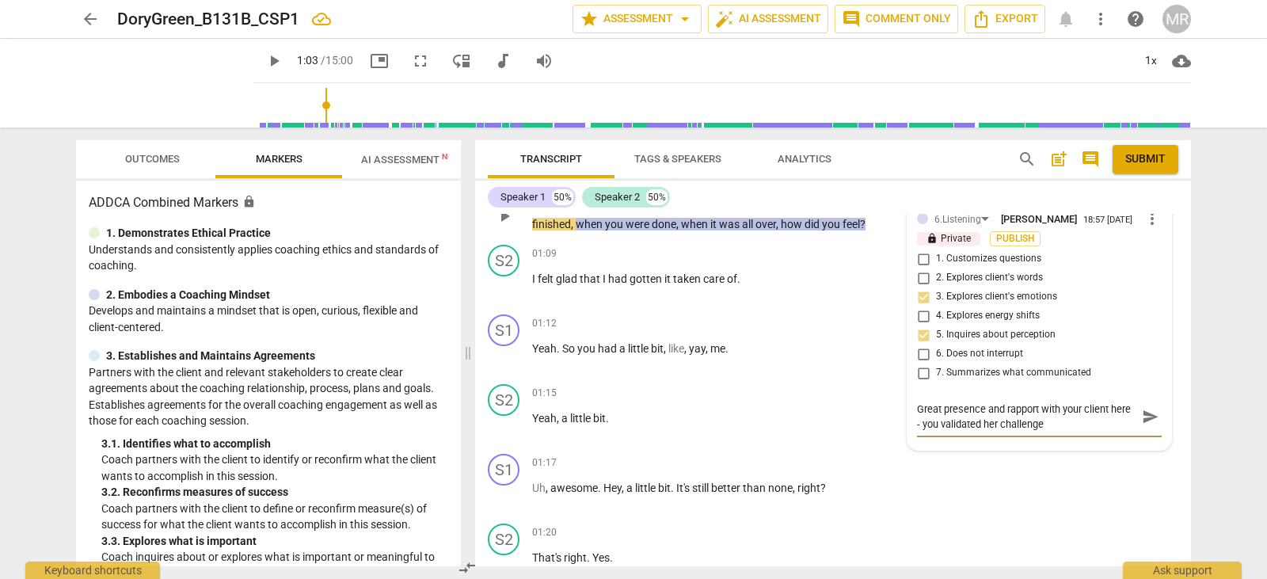
type textarea "Great presence and rapport with your client here - you validated her challenge"
type textarea "Great presence and rapport with your client here - you validated her challenge f"
type textarea "Great presence and rapport with your client here - you validated her challenge …"
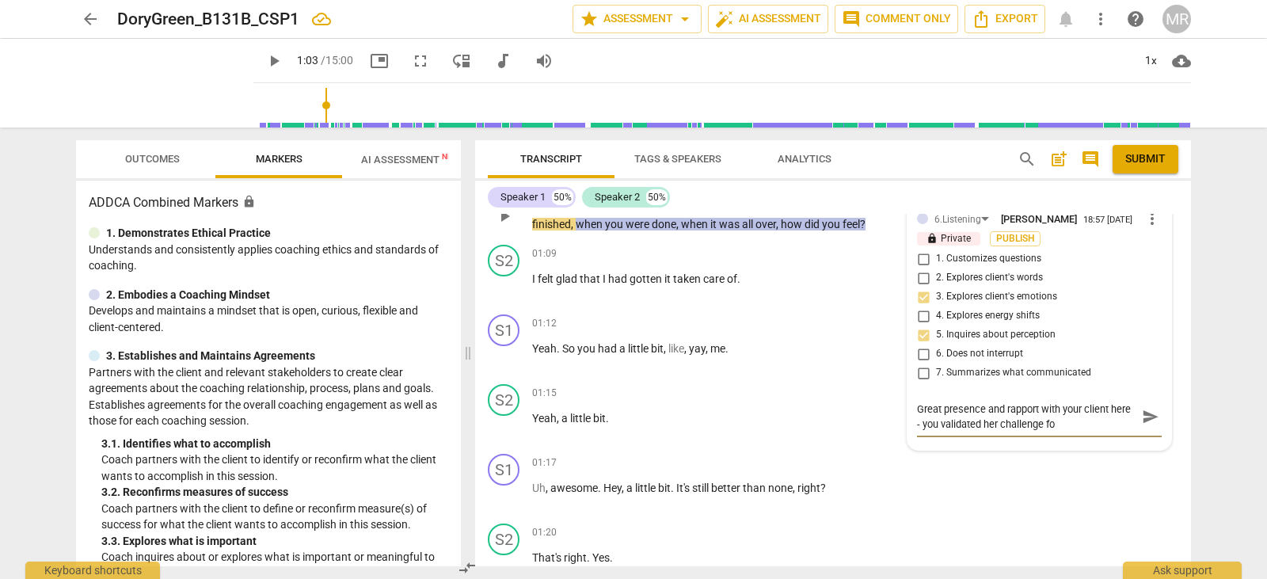
type textarea "Great presence and rapport with your client here - you validated her challenge …"
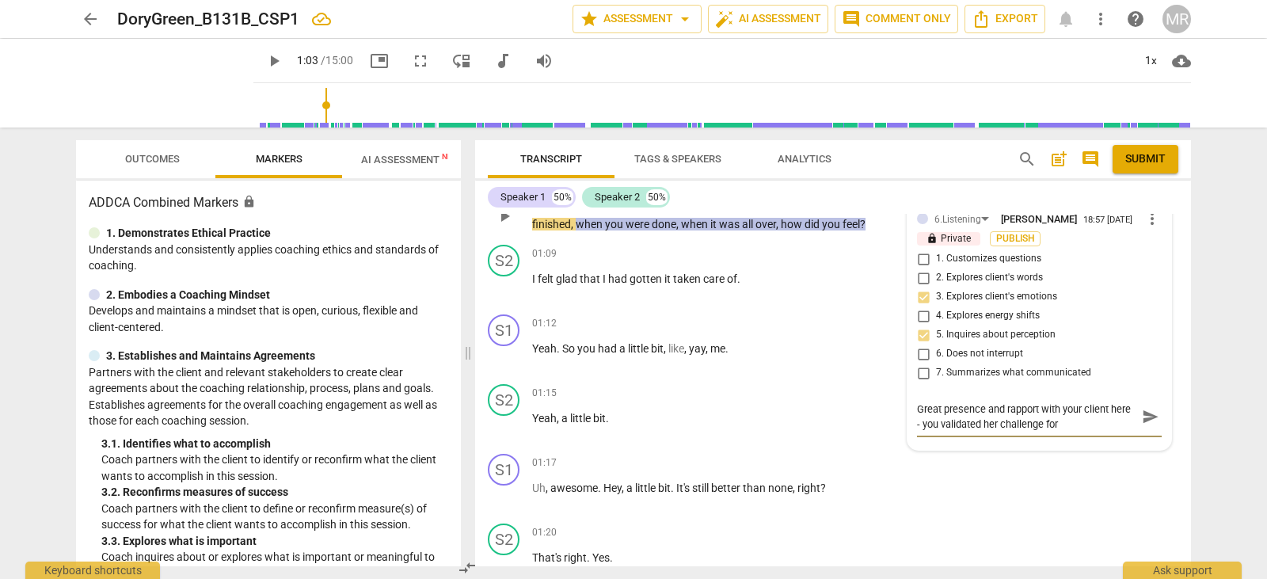
type textarea "Great presence and rapport with your client here - you validated her challenge …"
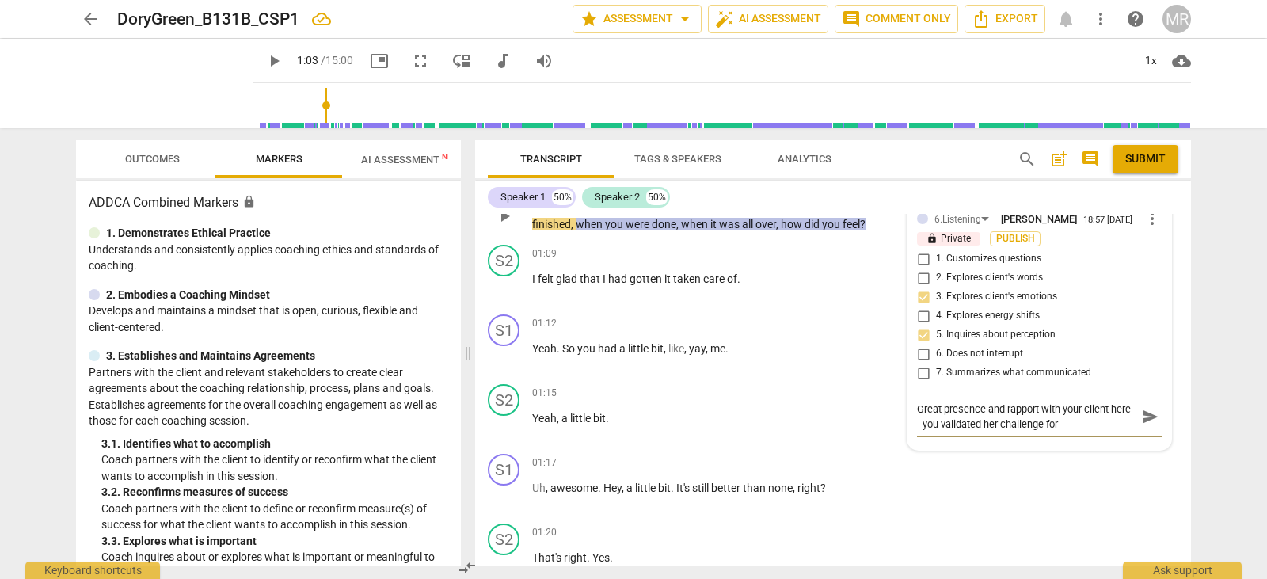
type textarea "Great presence and rapport with your client here - you validated her challenge …"
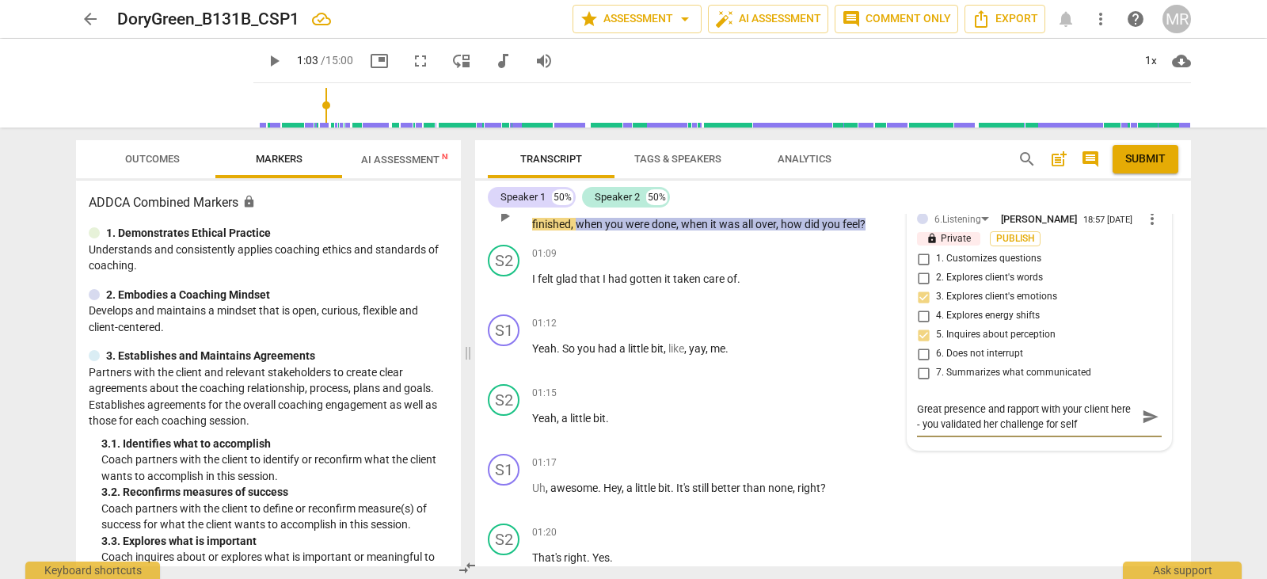
type textarea "Great presence and rapport with your client here - you validated her challenge …"
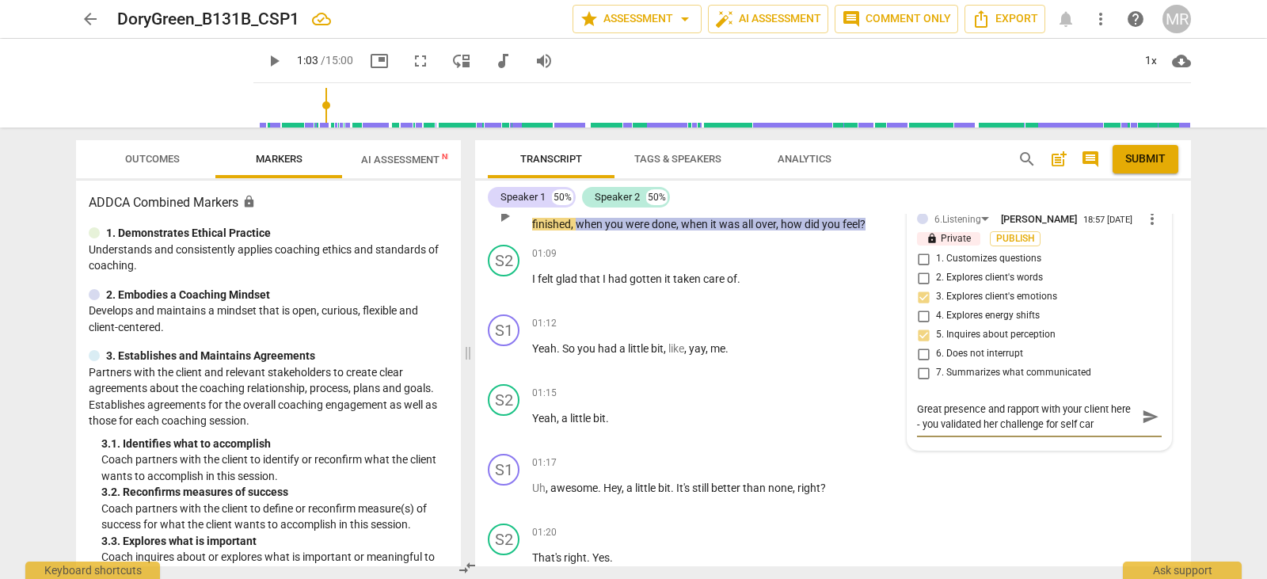
type textarea "Great presence and rapport with your client here - you validated her challenge …"
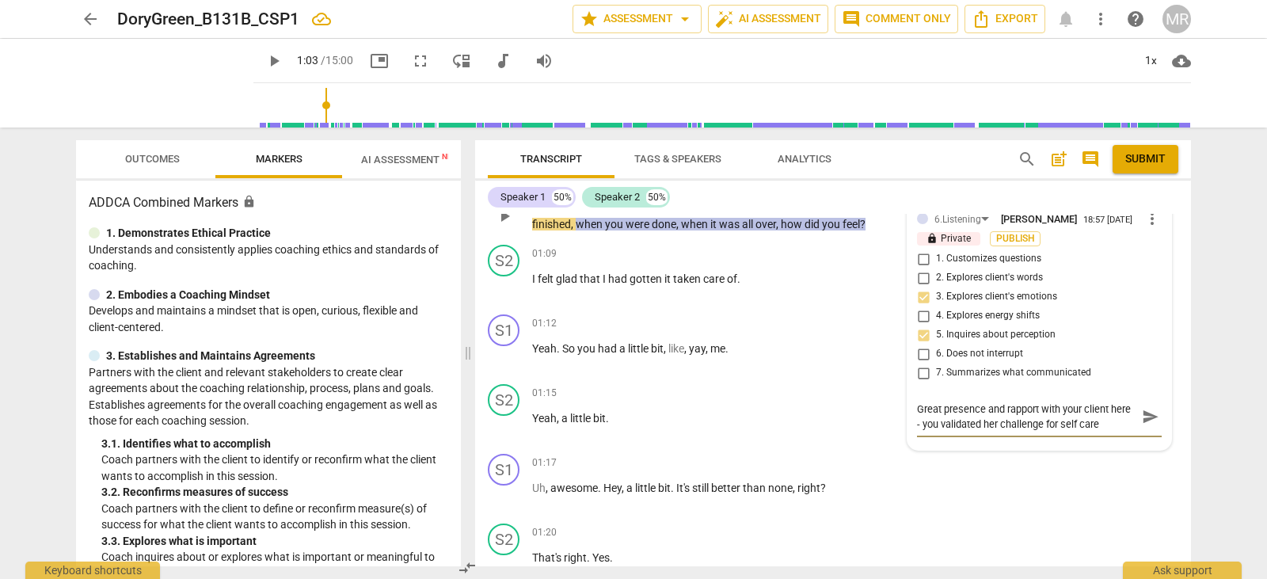
type textarea "Great presence and rapport with your client here - you validated her challenge …"
click at [508, 277] on span "play_arrow" at bounding box center [504, 286] width 19 height 19
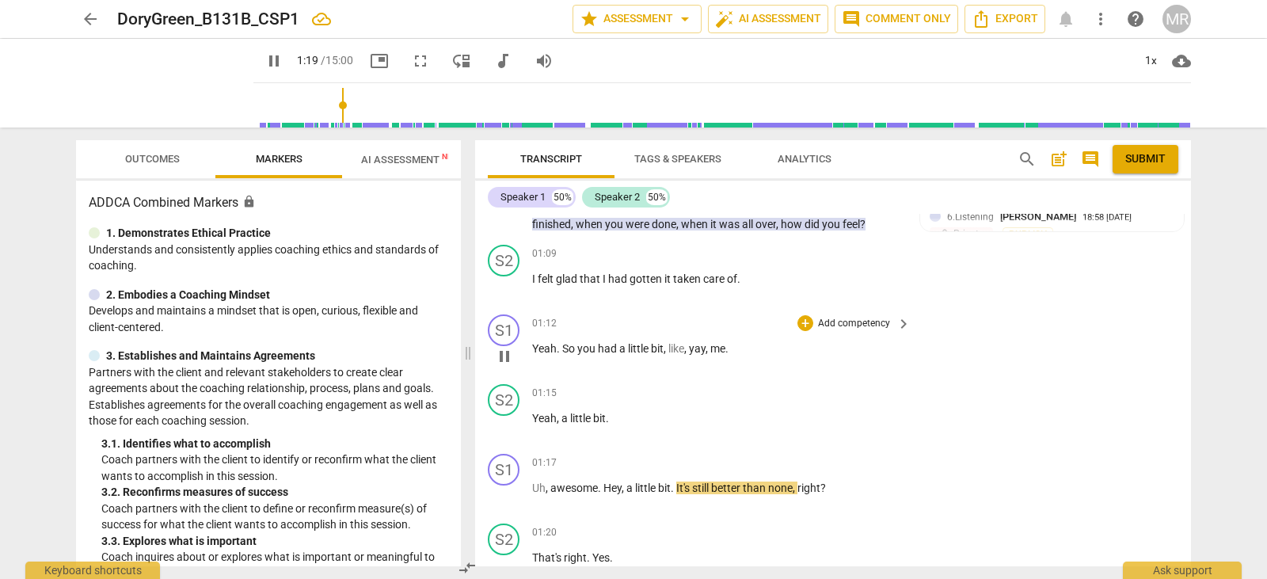
click at [858, 317] on p "Add competency" at bounding box center [853, 324] width 75 height 14
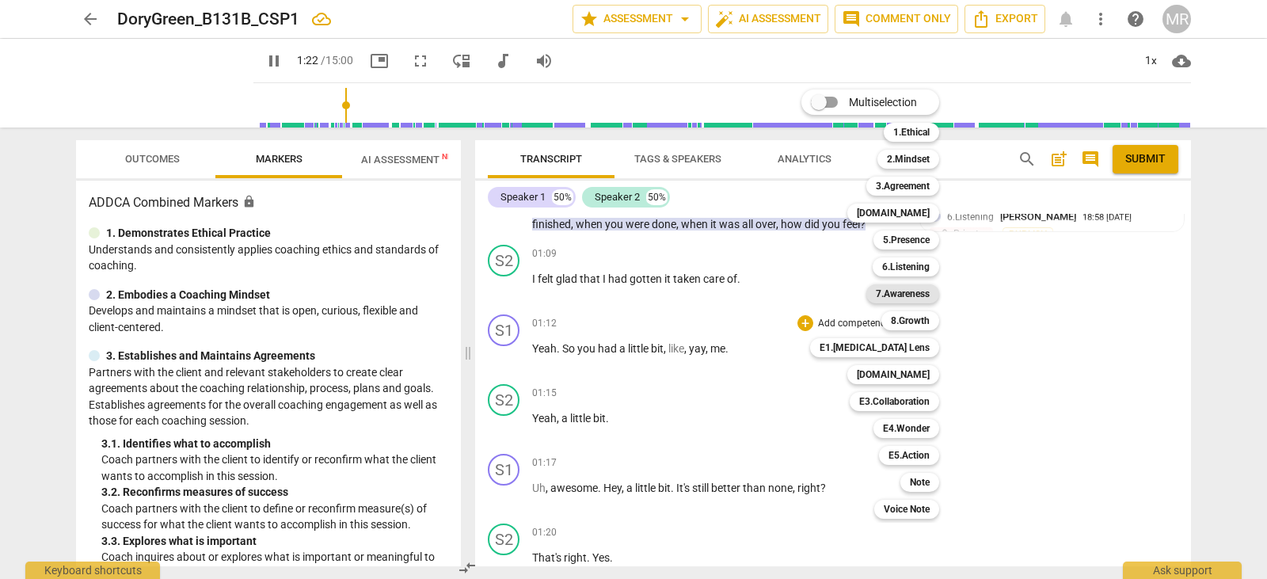
scroll to position [1065, 0]
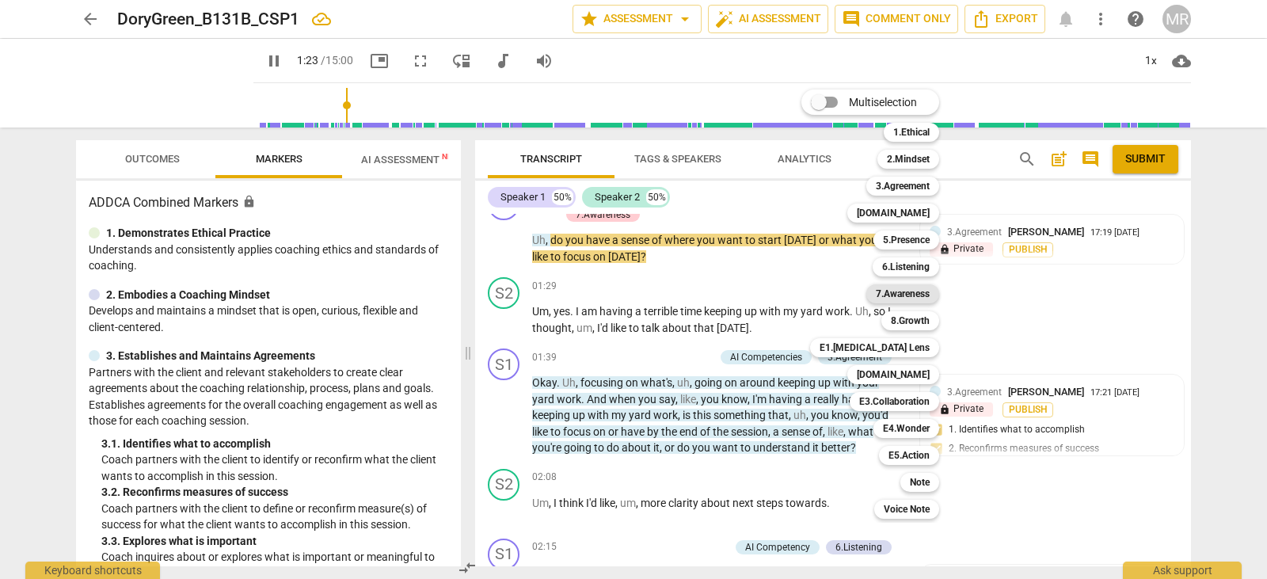
click at [915, 296] on b "7.Awareness" at bounding box center [903, 293] width 54 height 19
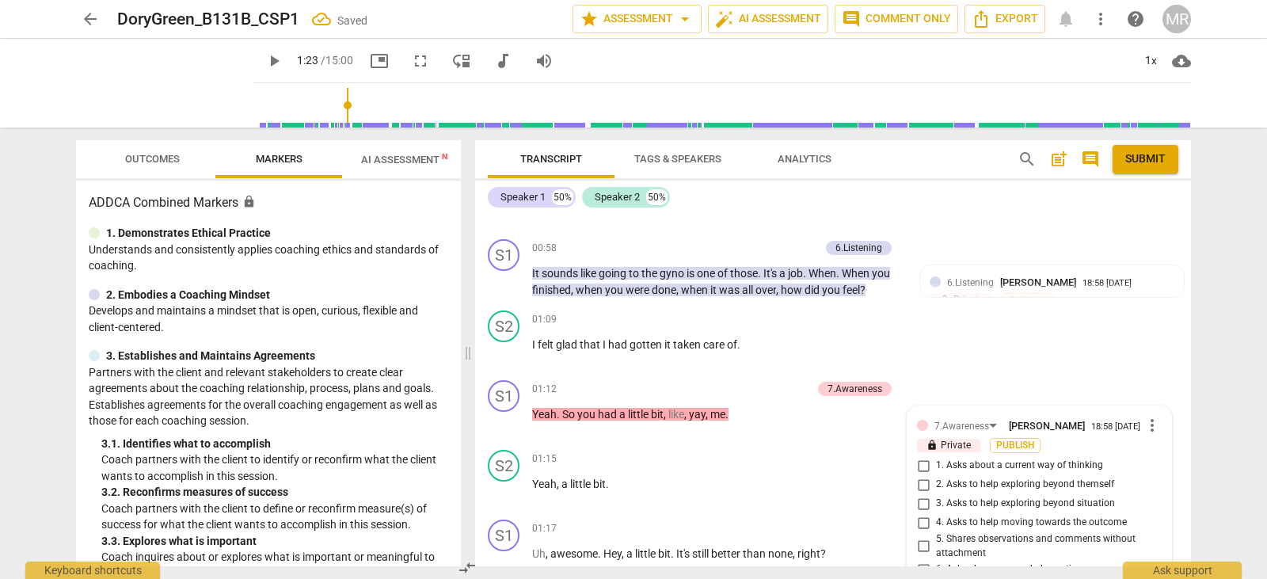
scroll to position [830, 0]
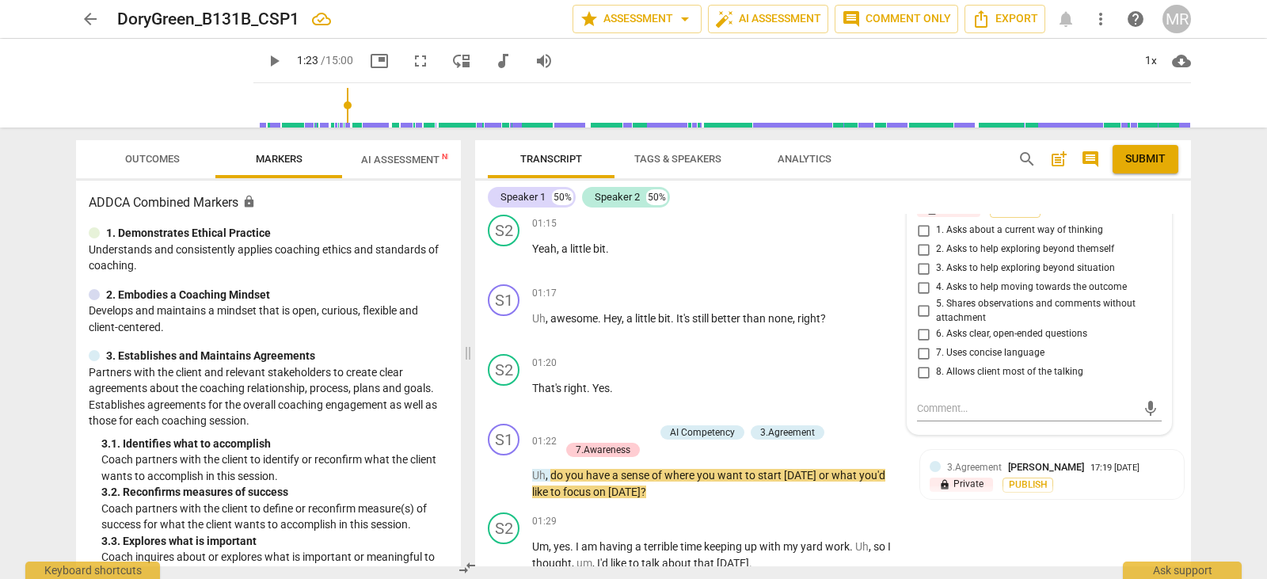
click at [1014, 242] on span "2. Asks to help exploring beyond themself" at bounding box center [1025, 249] width 178 height 14
click at [936, 240] on input "2. Asks to help exploring beyond themself" at bounding box center [923, 249] width 25 height 19
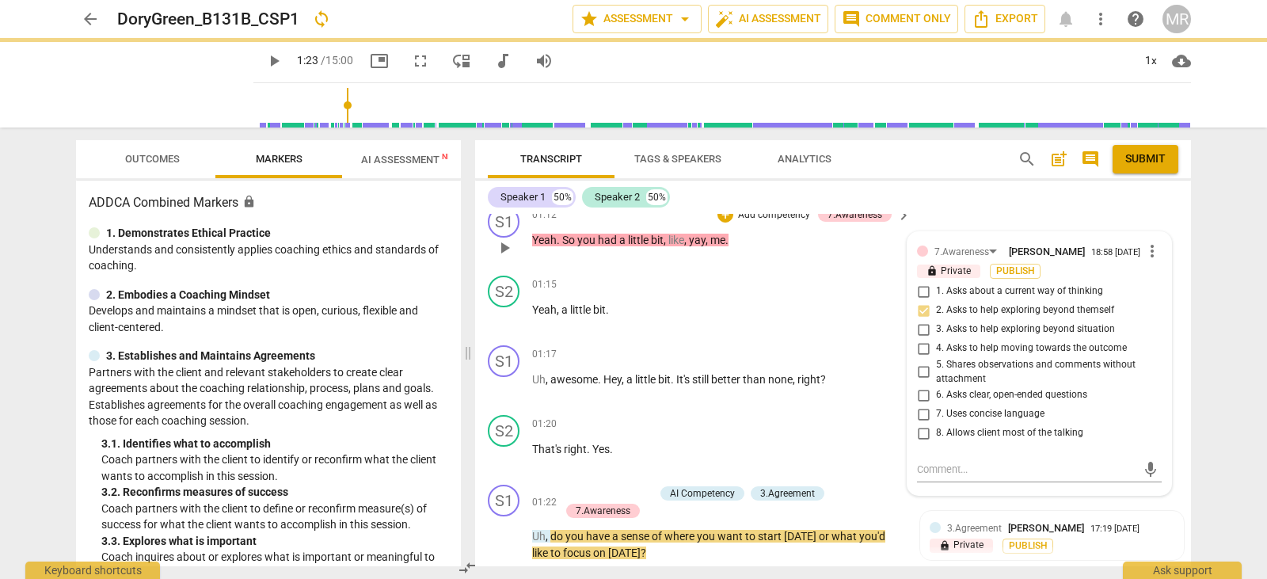
scroll to position [767, 0]
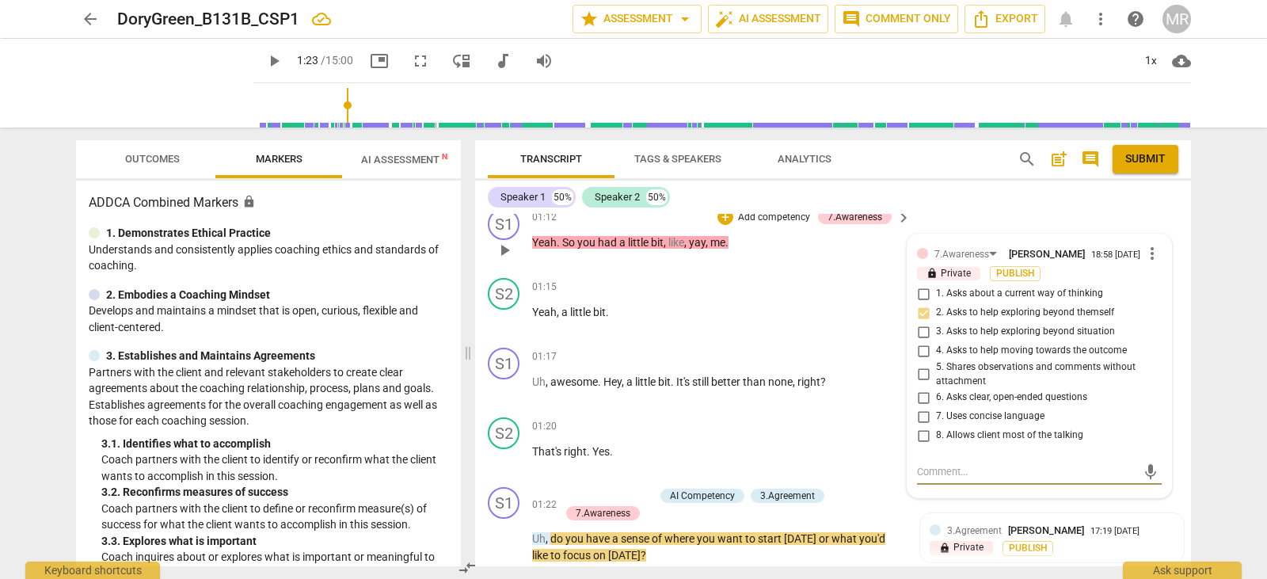
click at [938, 464] on textarea at bounding box center [1026, 471] width 219 height 15
click at [930, 464] on textarea "Becareful of leading the client -" at bounding box center [1026, 471] width 219 height 15
click at [926, 464] on textarea "Becareful of leading the client -" at bounding box center [1026, 471] width 219 height 15
click at [1083, 464] on textarea "Be careful of leading the client -" at bounding box center [1026, 471] width 219 height 15
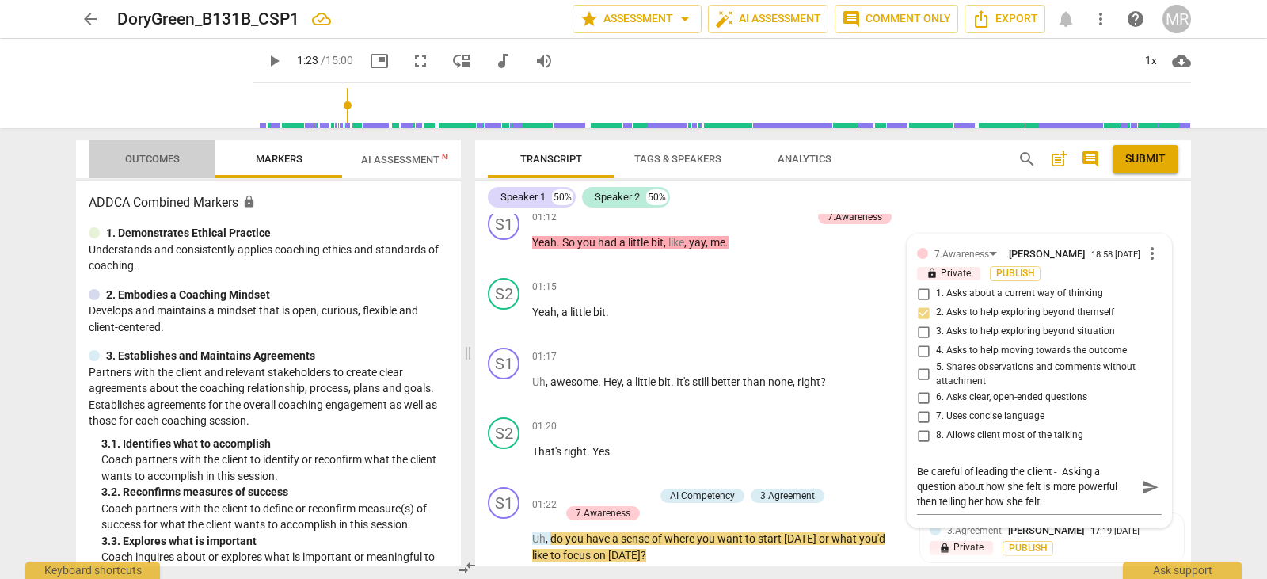
click at [166, 164] on span "Outcomes" at bounding box center [152, 159] width 55 height 12
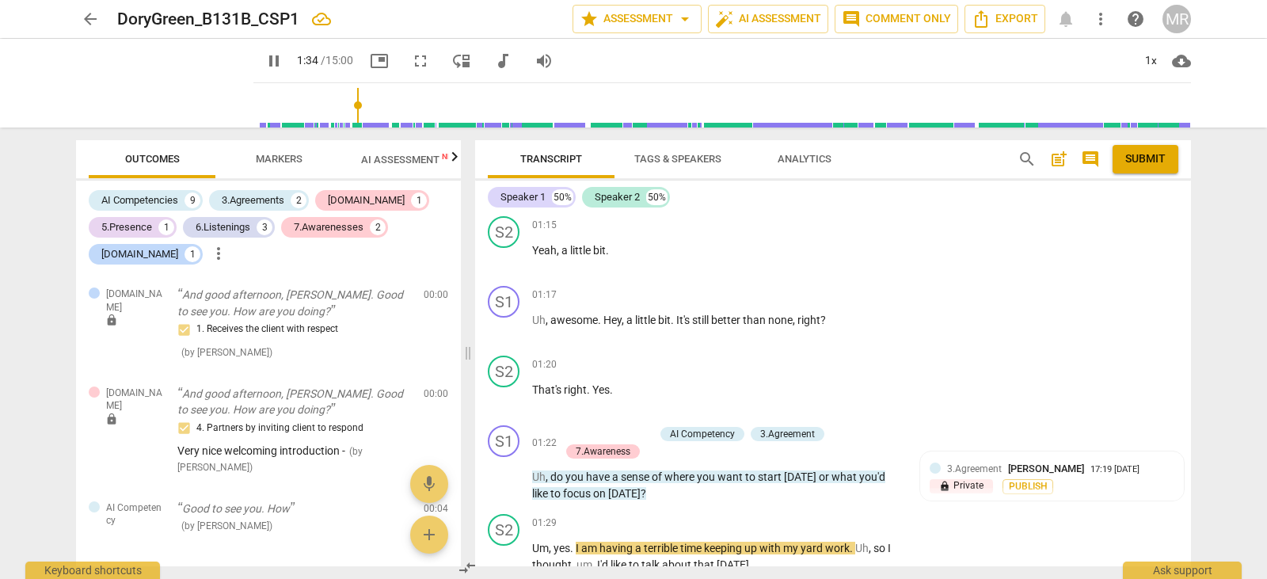
scroll to position [519, 0]
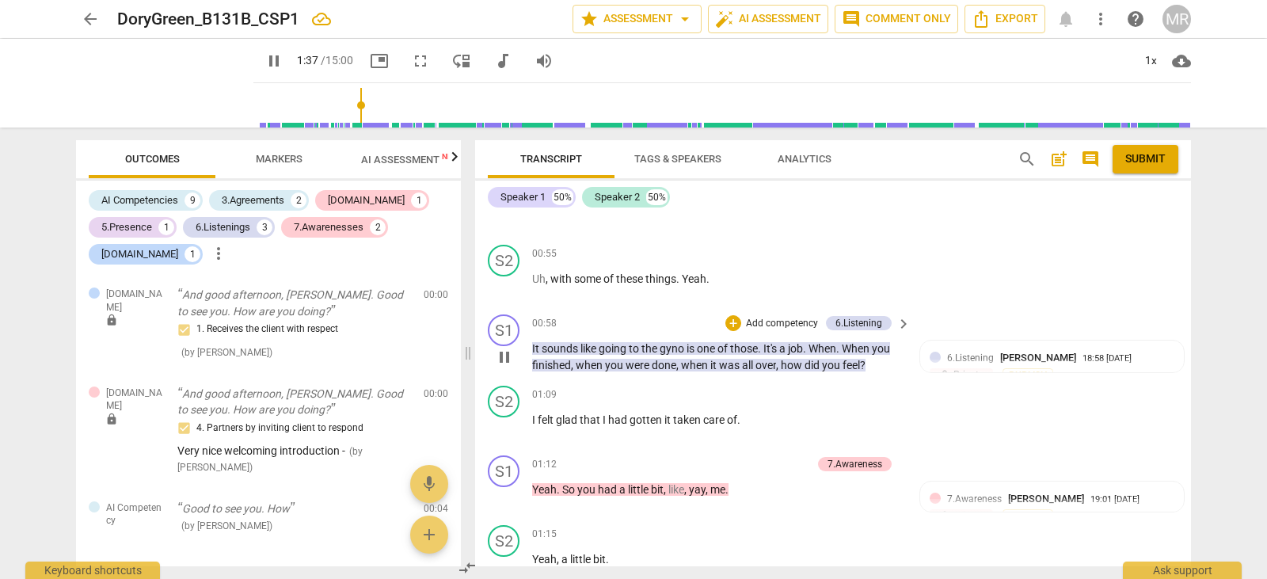
click at [1185, 308] on div "S1 play_arrow pause 00:58 + Add competency 6.Listening keyboard_arrow_right It …" at bounding box center [833, 343] width 716 height 71
click at [835, 388] on p "Add competency" at bounding box center [853, 395] width 75 height 14
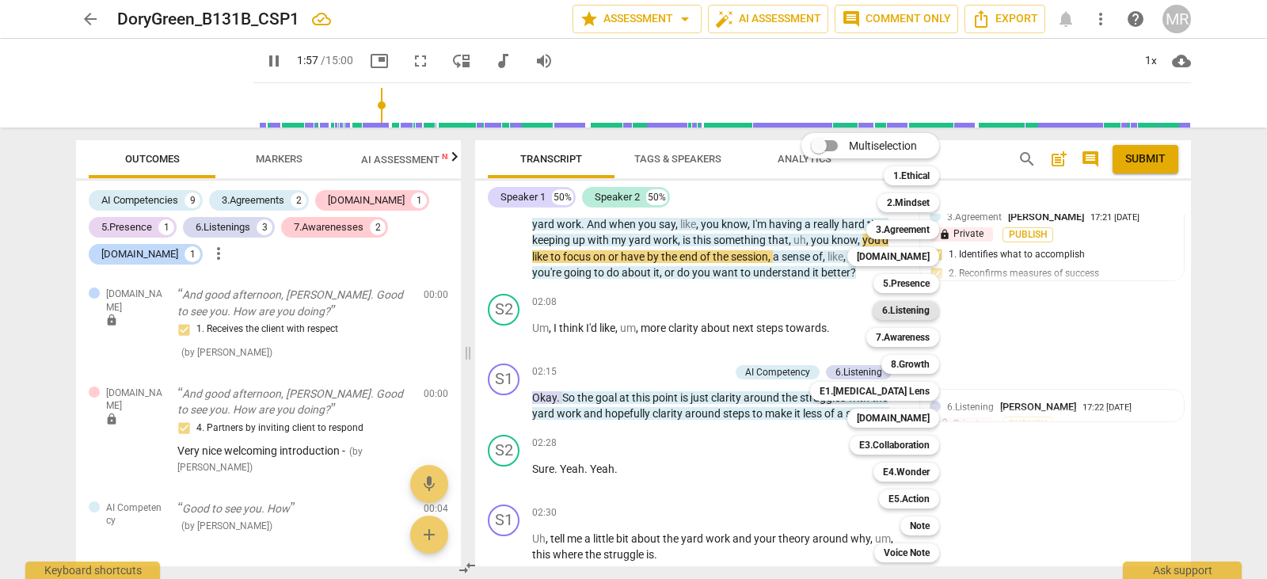
click at [904, 311] on b "6.Listening" at bounding box center [906, 310] width 48 height 19
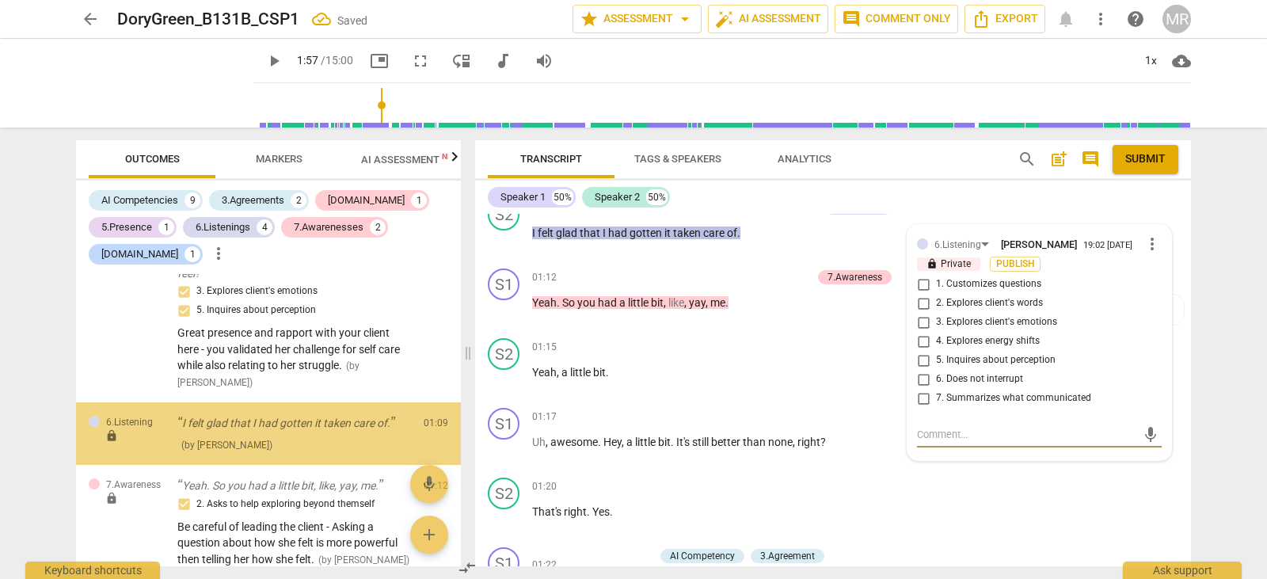
scroll to position [911, 0]
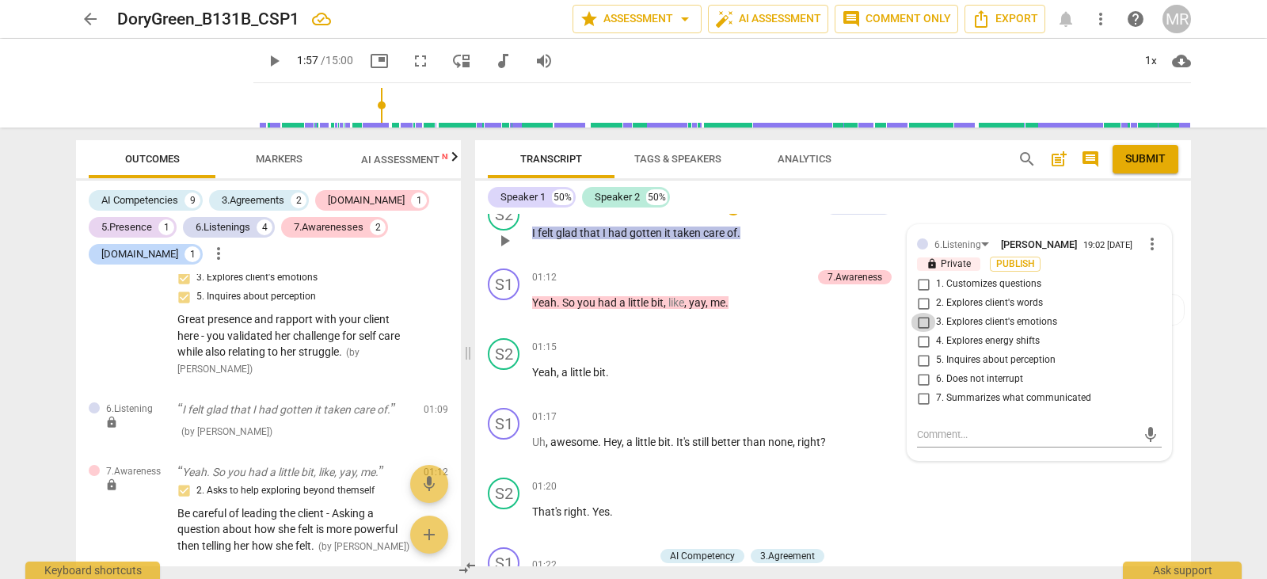
click at [922, 313] on input "3. Explores client's emotions" at bounding box center [923, 322] width 25 height 19
click at [927, 427] on textarea at bounding box center [1026, 434] width 219 height 15
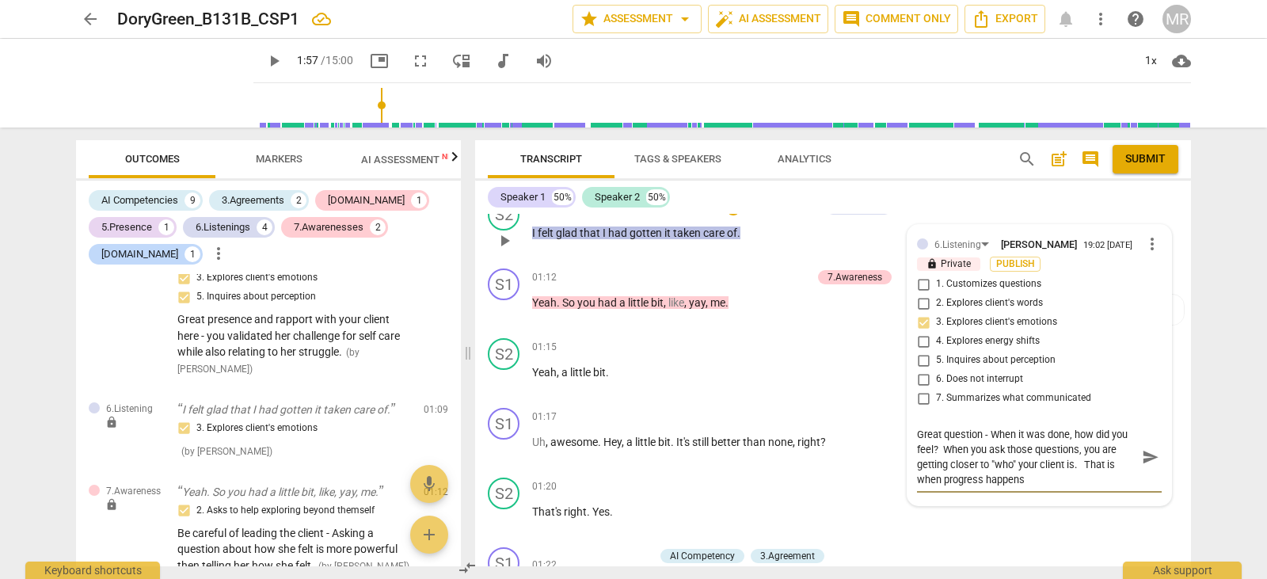
scroll to position [0, 0]
drag, startPoint x: 942, startPoint y: 462, endPoint x: 980, endPoint y: 463, distance: 38.8
click at [980, 463] on textarea "Great question - When it was done, how did you feel? When you ask those questio…" at bounding box center [1026, 457] width 219 height 60
click at [264, 62] on span "play_arrow" at bounding box center [273, 60] width 19 height 19
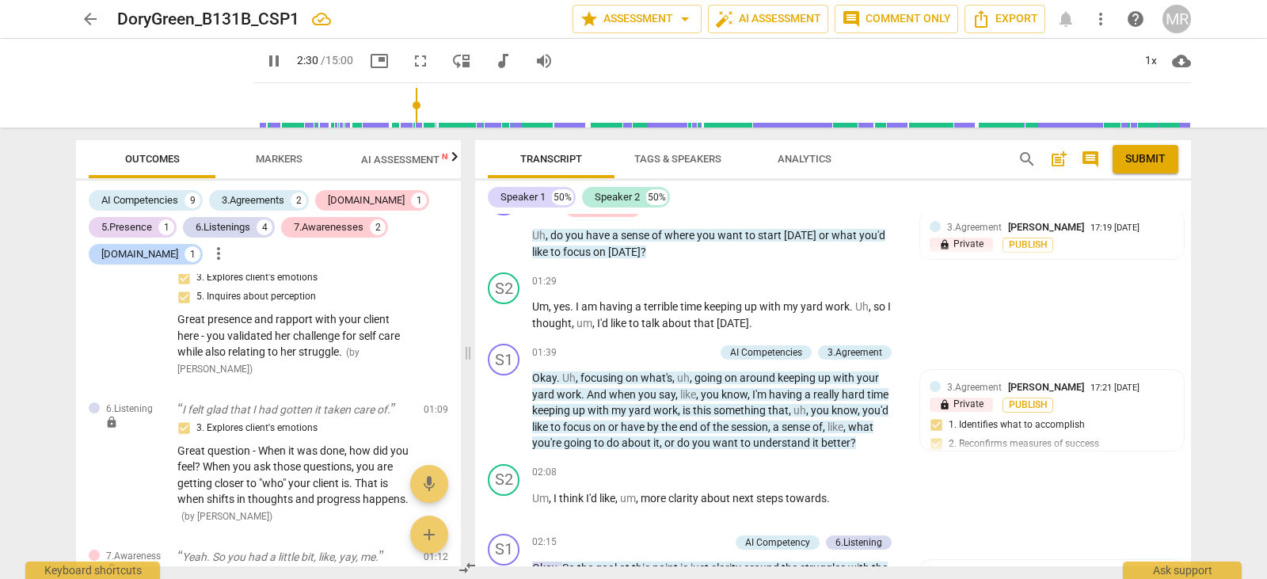
scroll to position [1044, 0]
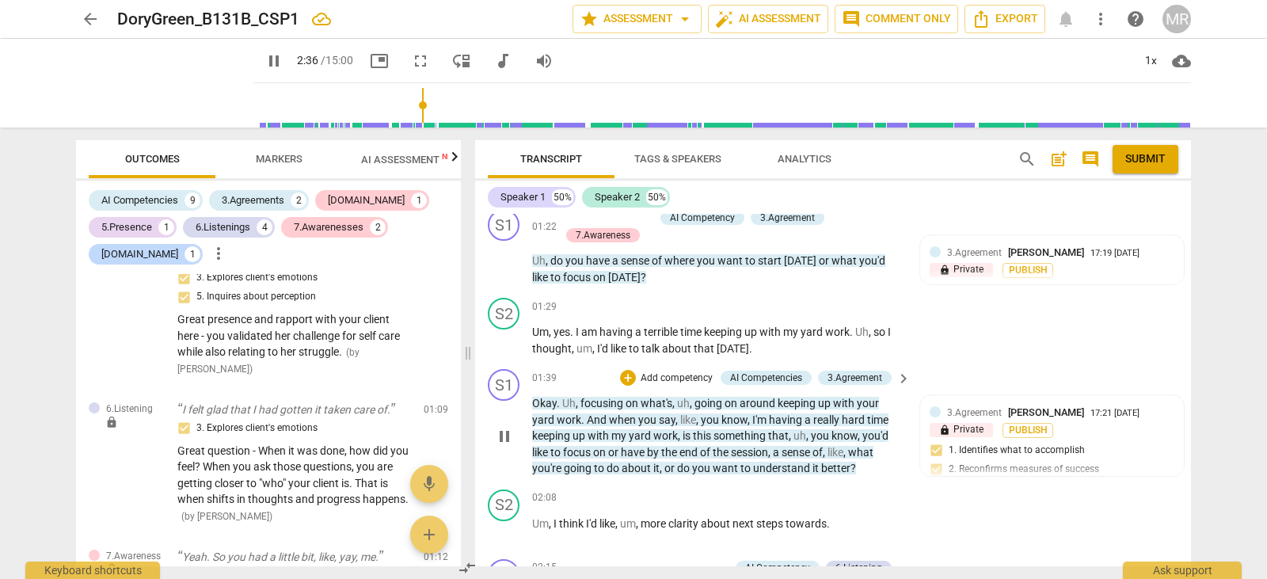
click at [664, 371] on p "Add competency" at bounding box center [676, 378] width 75 height 14
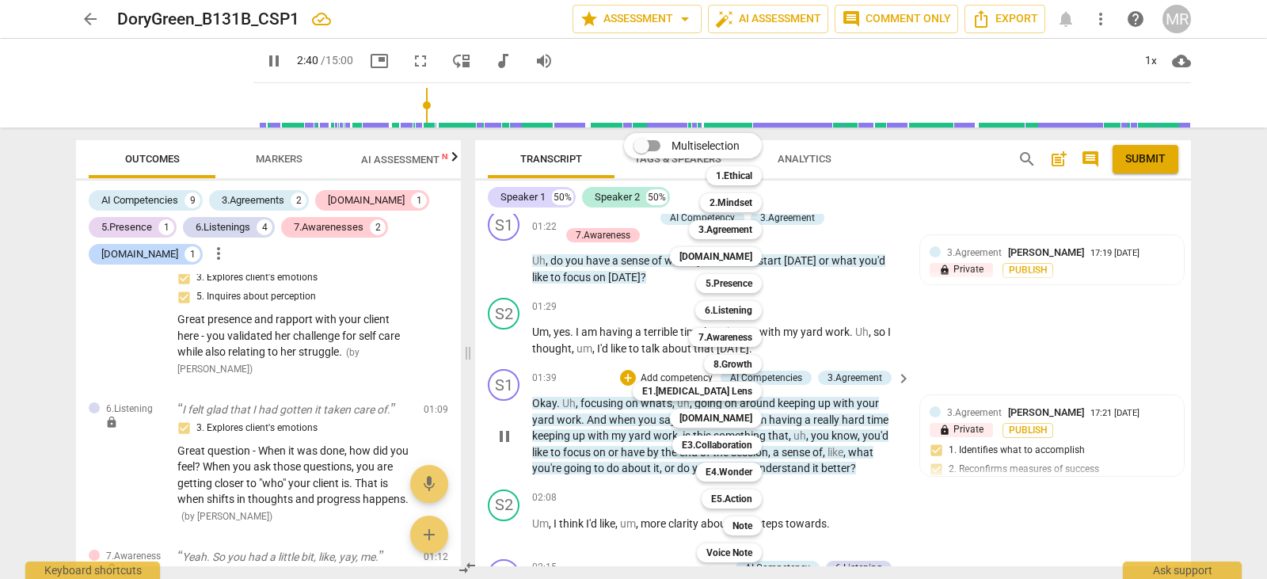
scroll to position [1610, 0]
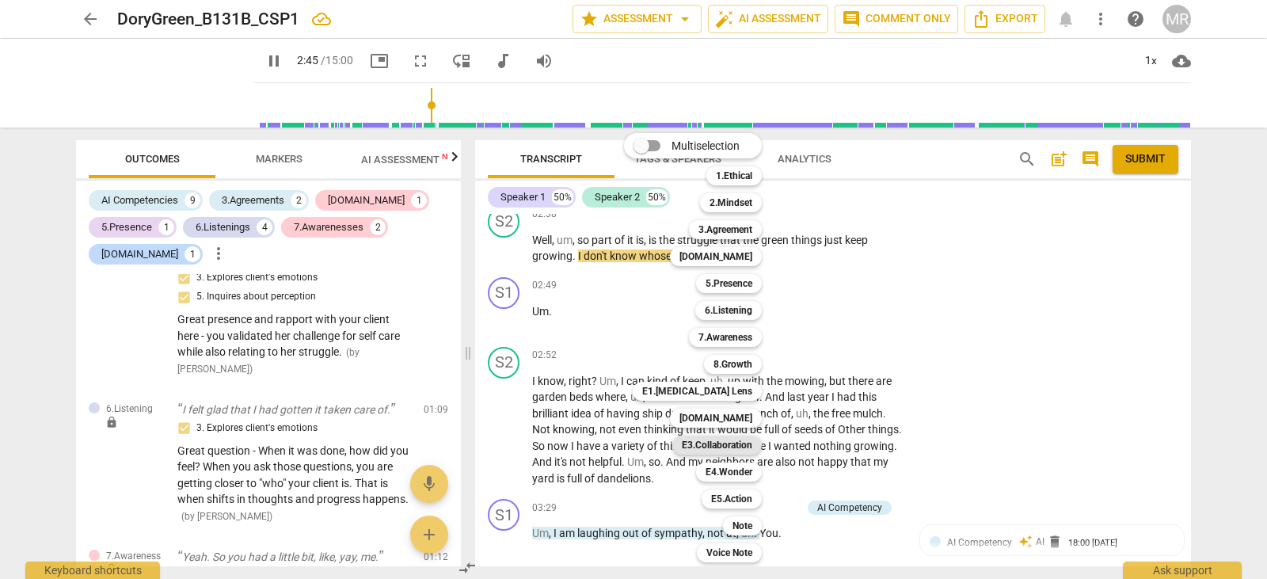
click at [716, 446] on b "E3.Collaboration" at bounding box center [717, 445] width 70 height 19
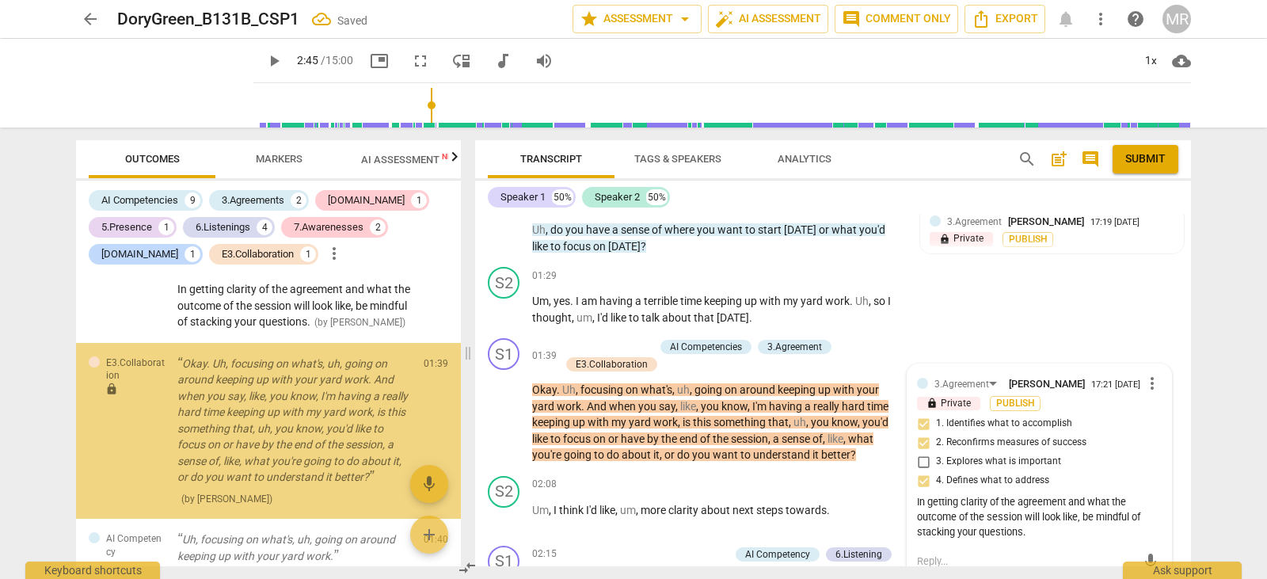
scroll to position [1832, 0]
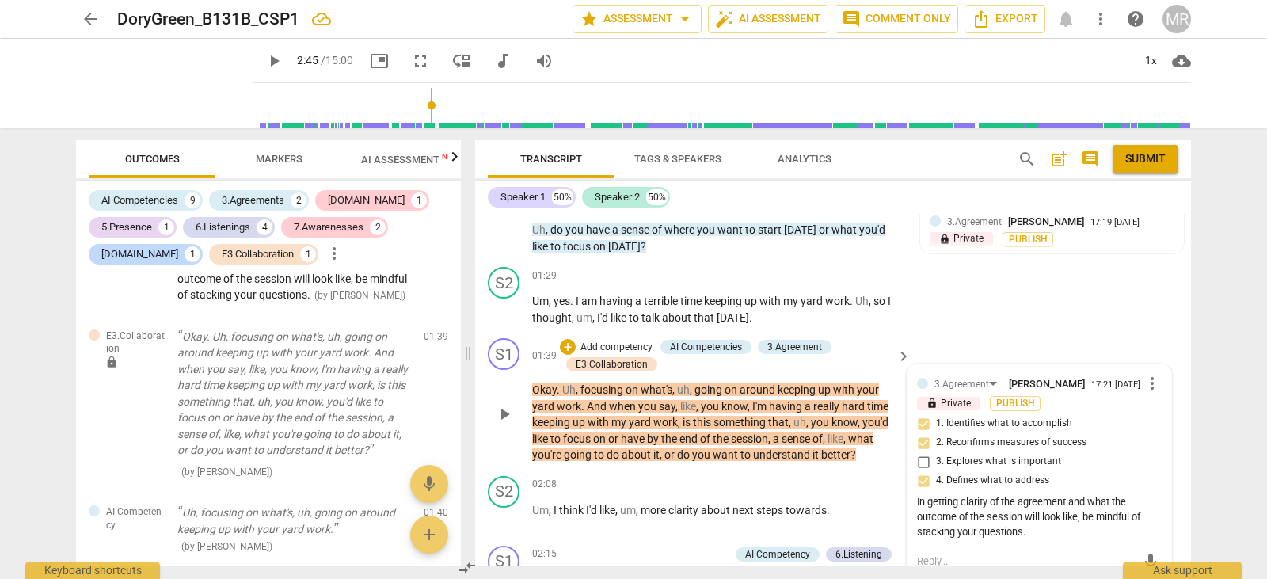
click at [1033, 378] on span "[PERSON_NAME]" at bounding box center [1047, 384] width 76 height 12
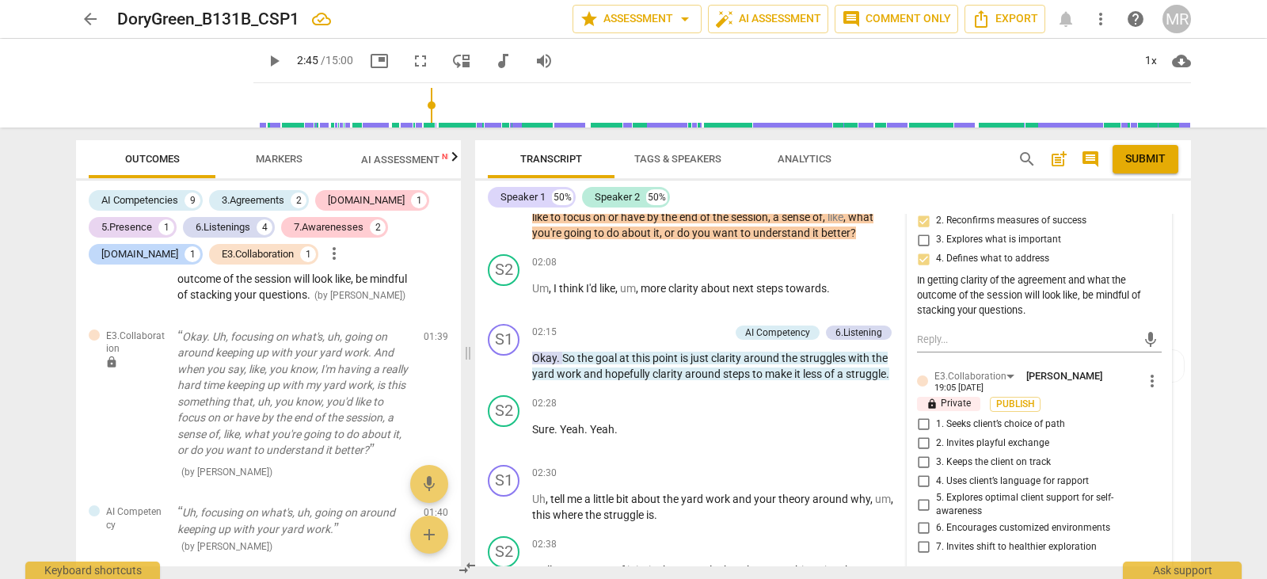
scroll to position [1329, 0]
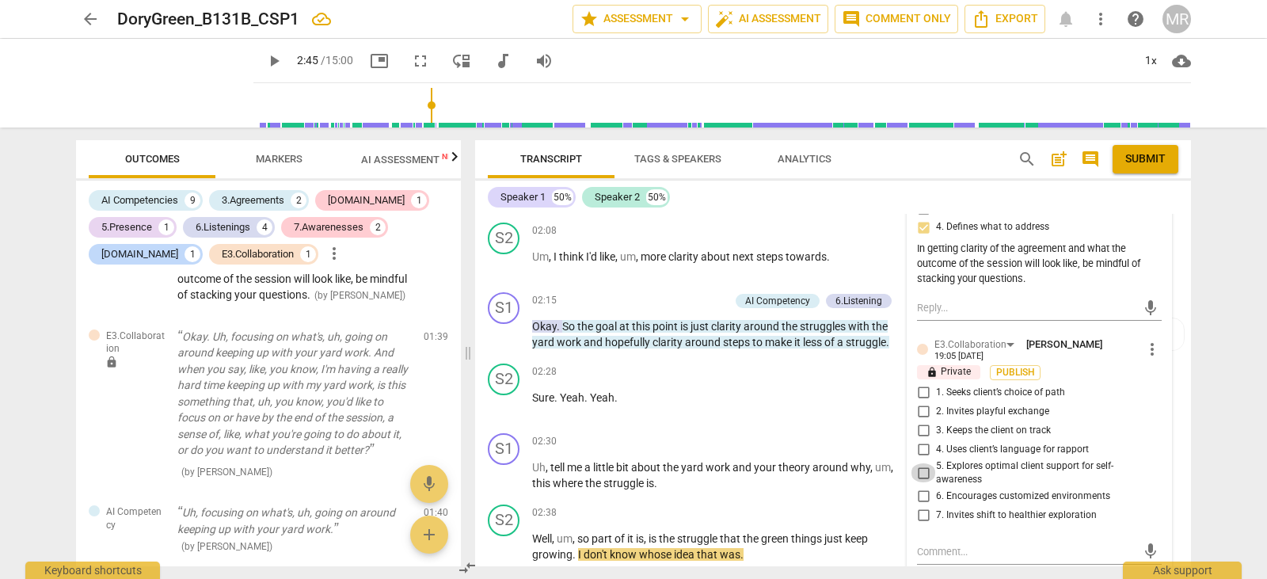
click at [920, 463] on input "5. Explores optimal client support for self-awareness" at bounding box center [923, 472] width 25 height 19
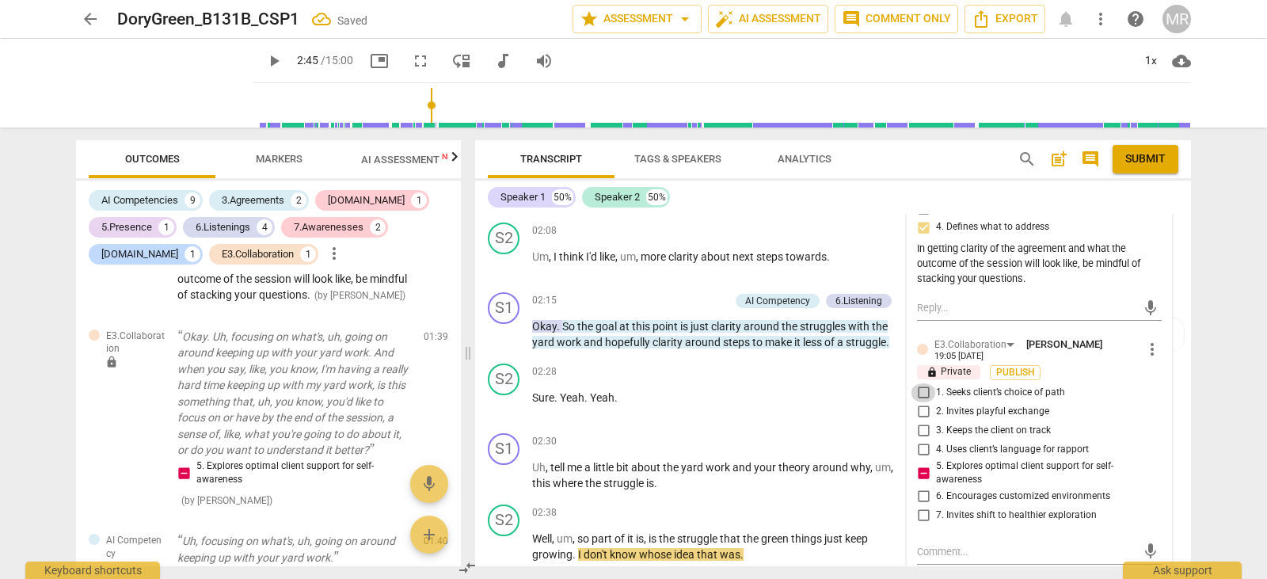
click at [925, 383] on input "1. Seeks client’s choice of path" at bounding box center [923, 392] width 25 height 19
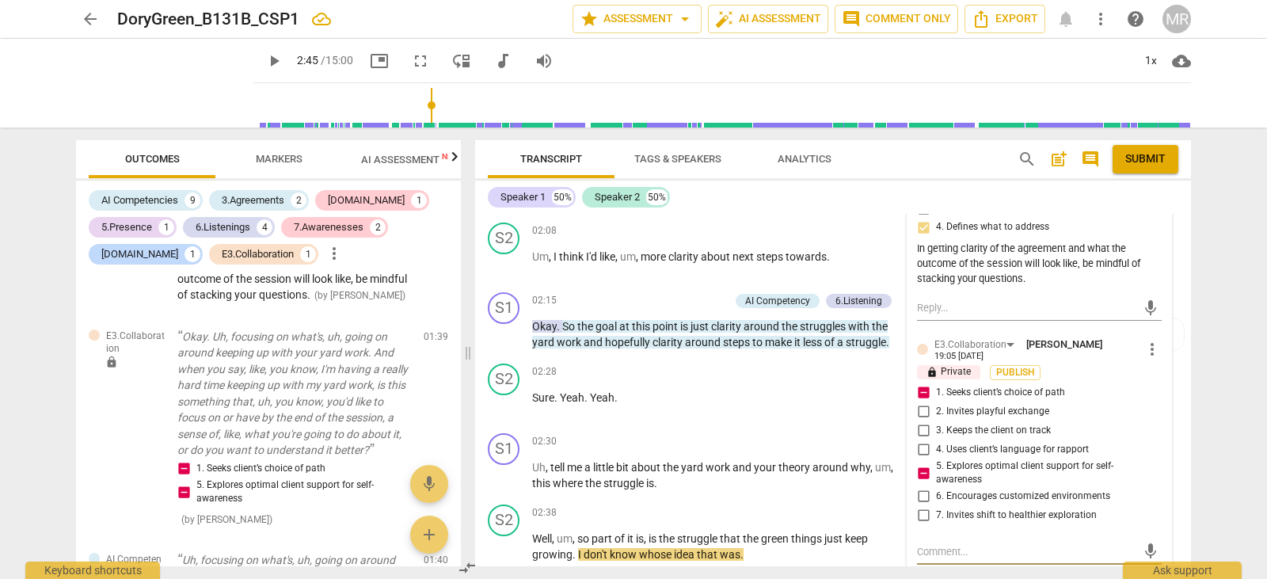
click at [924, 544] on textarea at bounding box center [1026, 551] width 219 height 15
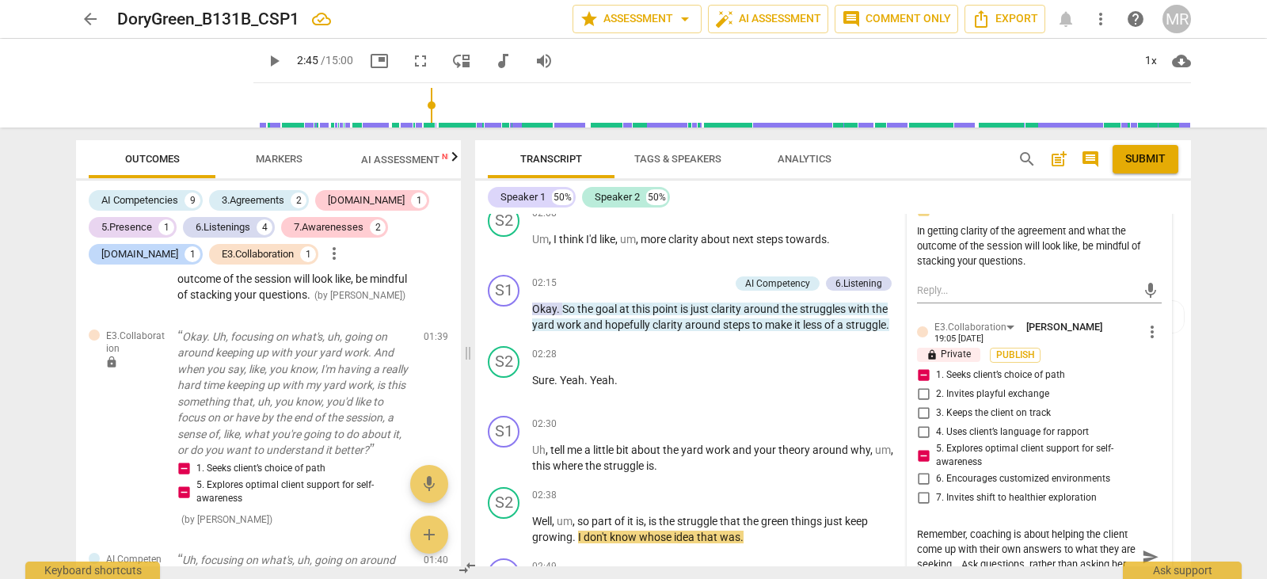
scroll to position [1348, 0]
click at [1186, 306] on div "Transcript Tags & Speakers Analytics search post_add comment Submit Speaker 1 5…" at bounding box center [836, 352] width 735 height 451
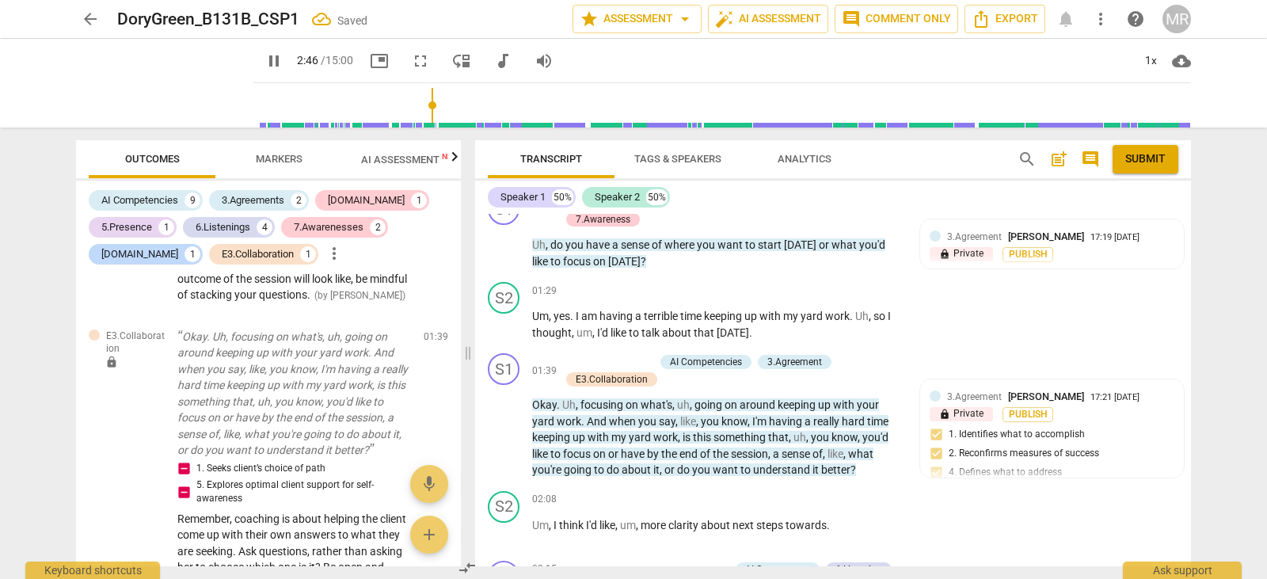
scroll to position [1034, 0]
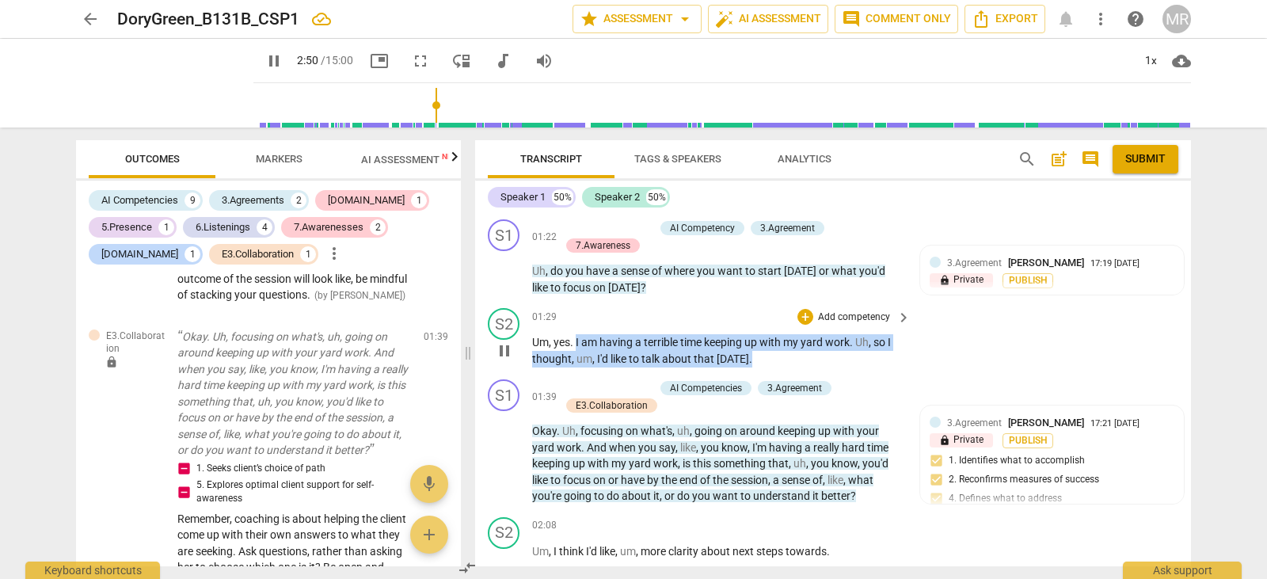
drag, startPoint x: 576, startPoint y: 322, endPoint x: 754, endPoint y: 339, distance: 178.2
click at [754, 339] on p "Um , yes . I am having a terrible time keeping up with my yard work . Uh , so I…" at bounding box center [717, 350] width 371 height 32
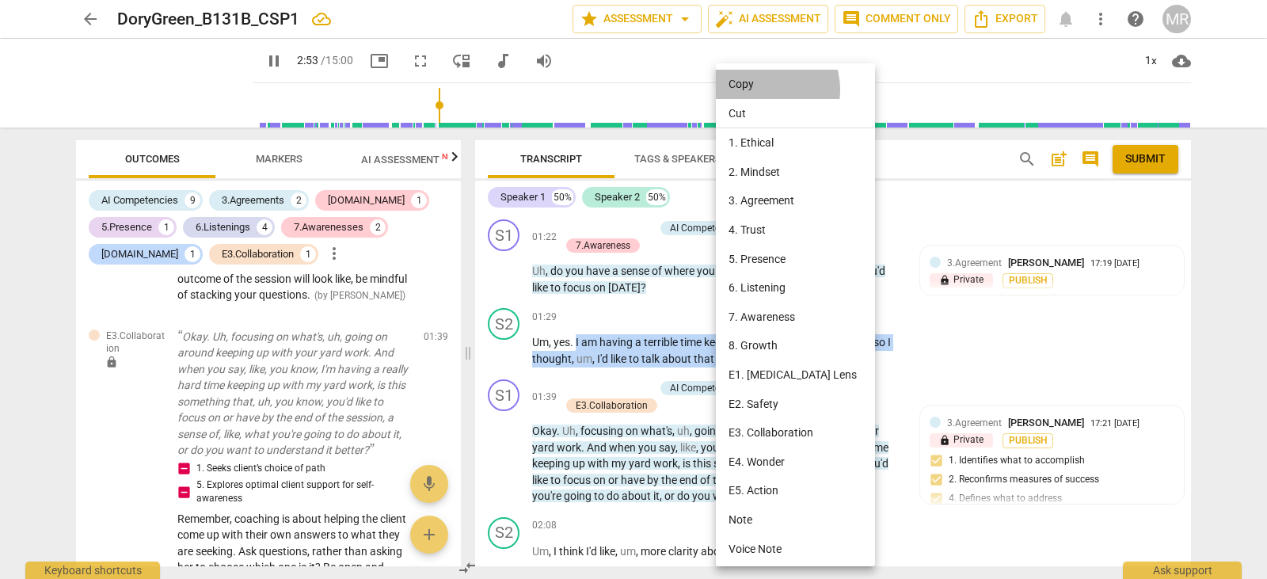
click at [767, 89] on li "Copy" at bounding box center [798, 84] width 165 height 29
copy p "I am having a terrible time keeping up with my yard work . Uh , so I thought , …"
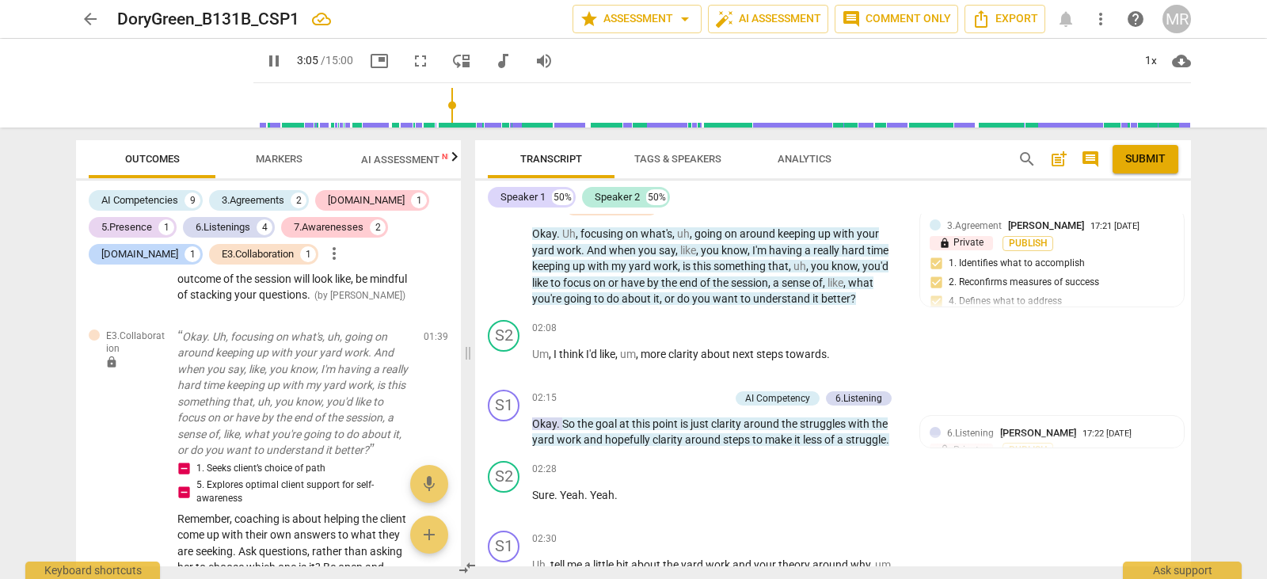
scroll to position [1217, 0]
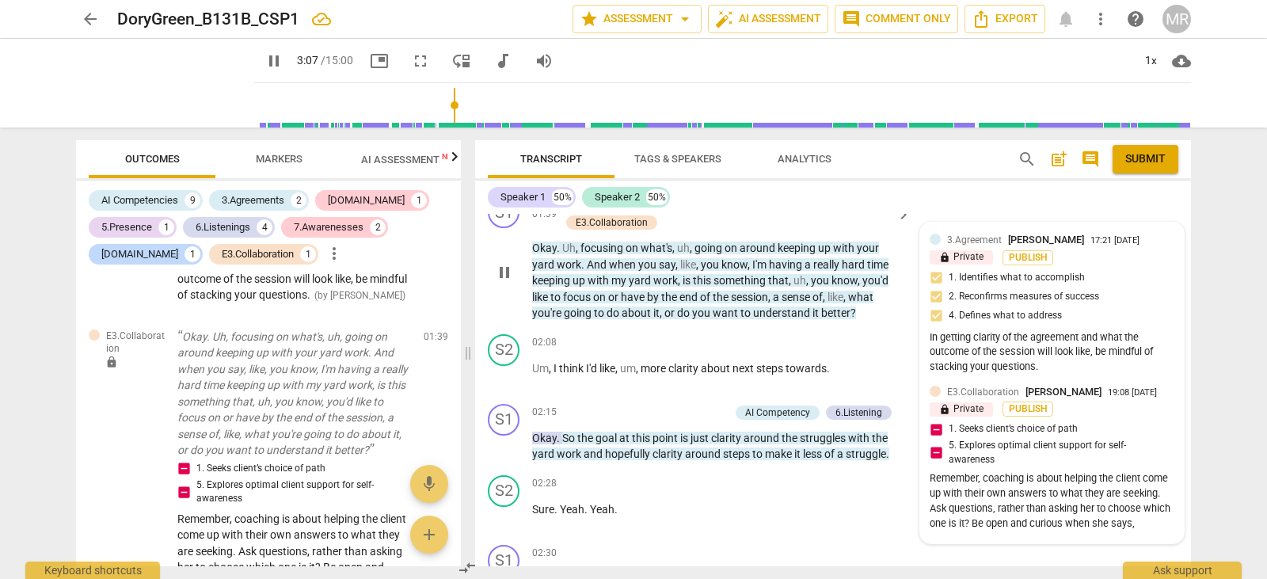
click at [1141, 401] on div "lock Private Publish" at bounding box center [1052, 408] width 245 height 15
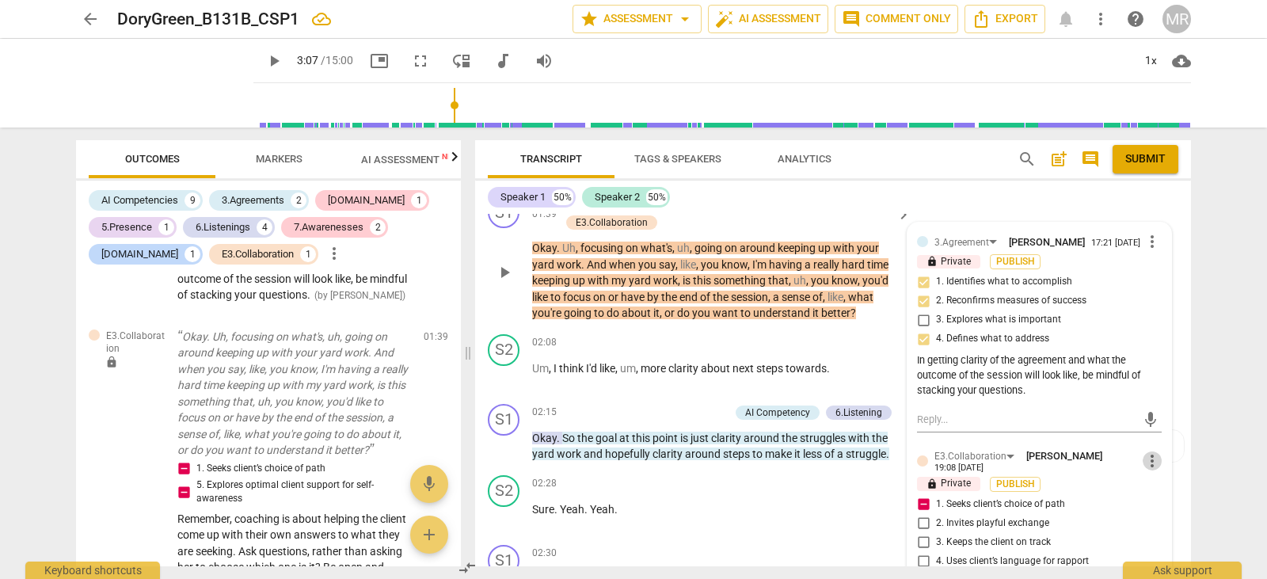
click at [1151, 451] on span "more_vert" at bounding box center [1152, 460] width 19 height 19
click at [1151, 438] on li "Edit" at bounding box center [1164, 442] width 55 height 30
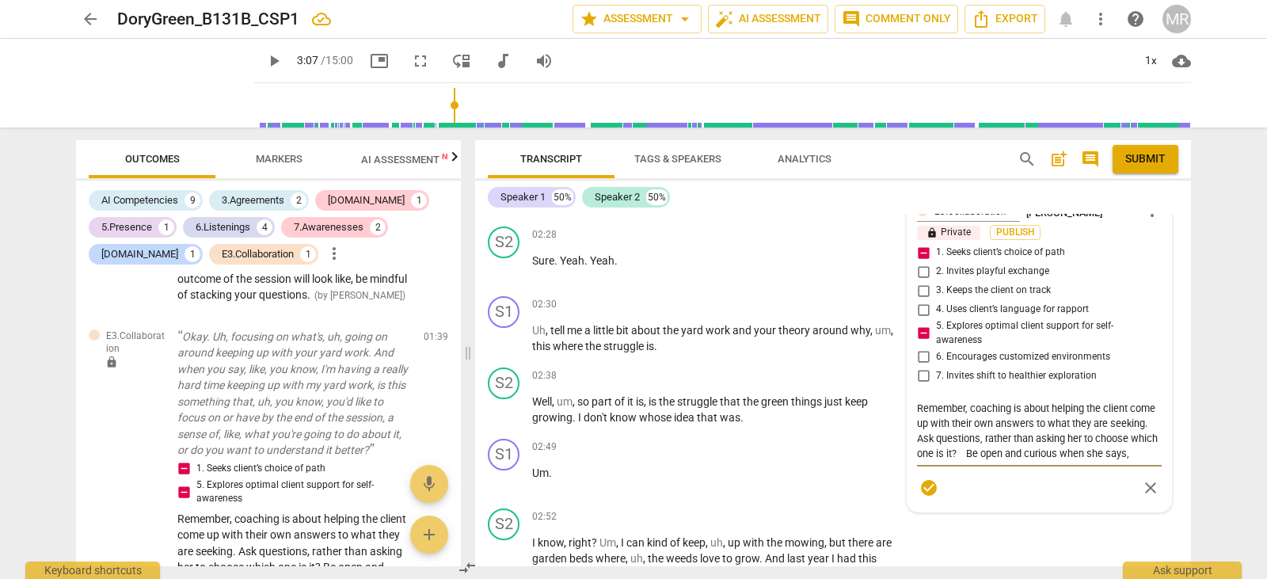
scroll to position [15, 0]
click at [994, 437] on textarea "Remember, coaching is about helping the client come up with their own answers t…" at bounding box center [1039, 431] width 245 height 60
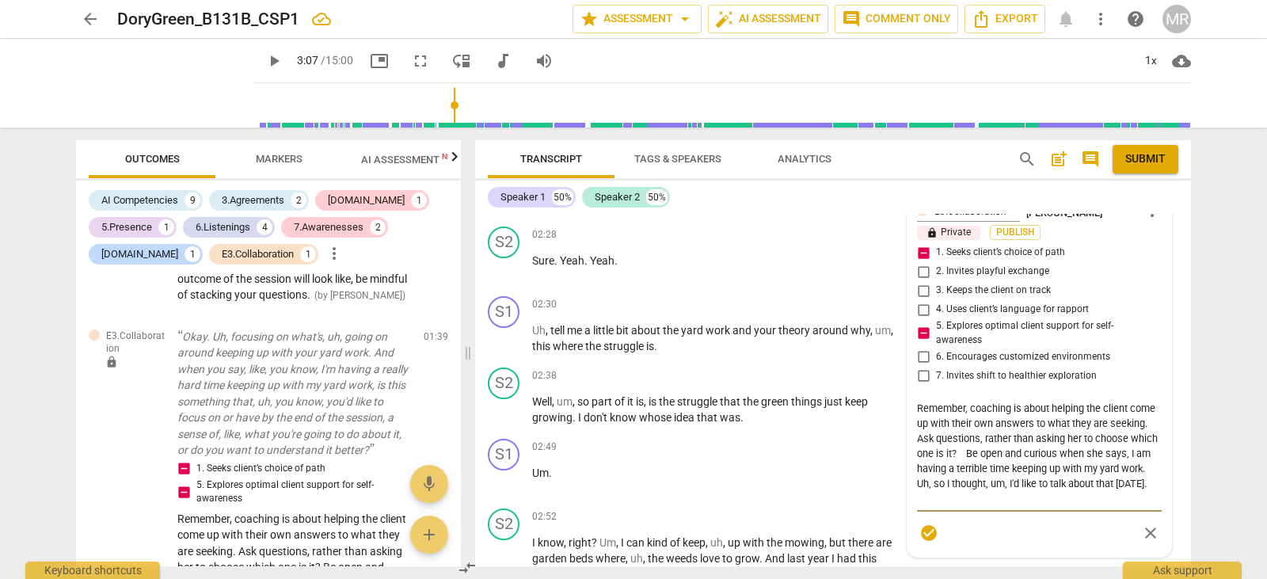
scroll to position [0, 0]
click at [917, 450] on textarea "Remember, coaching is about helping the client come up with their own answers t…" at bounding box center [1039, 453] width 245 height 105
click at [946, 479] on textarea "Remember, coaching is about helping the client come up with their own answers t…" at bounding box center [1039, 453] width 245 height 105
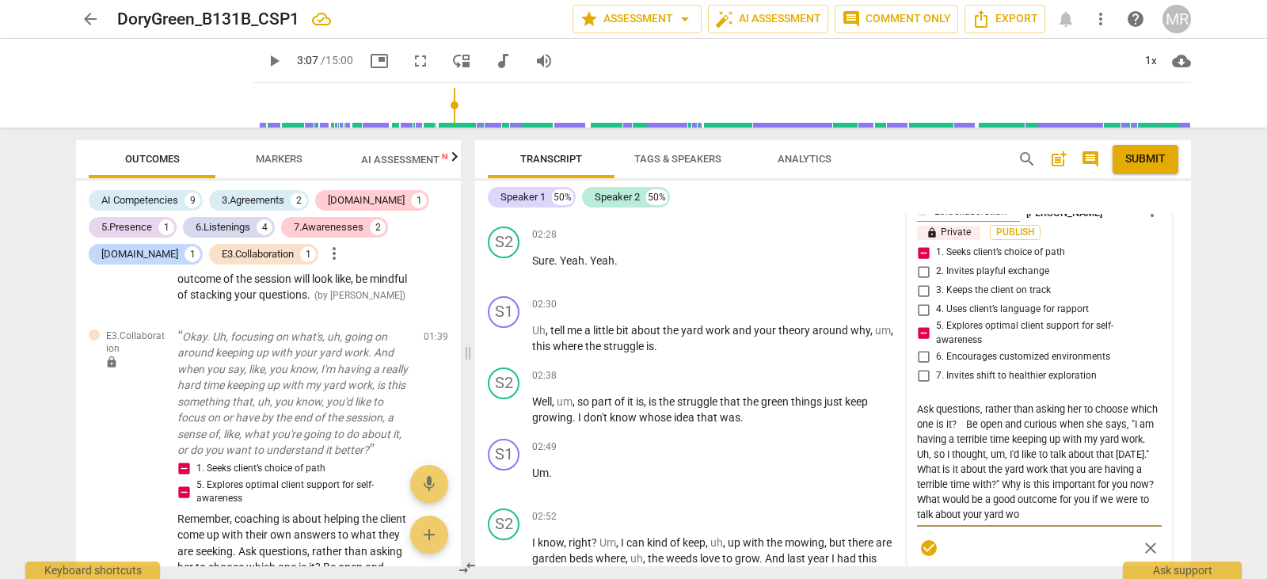
scroll to position [44, 0]
click at [1026, 466] on textarea "Remember, coaching is about helping the client come up with their own answers t…" at bounding box center [1039, 461] width 245 height 120
click at [978, 500] on textarea "Remember, coaching is about helping the client come up with their own answers t…" at bounding box center [1039, 461] width 245 height 120
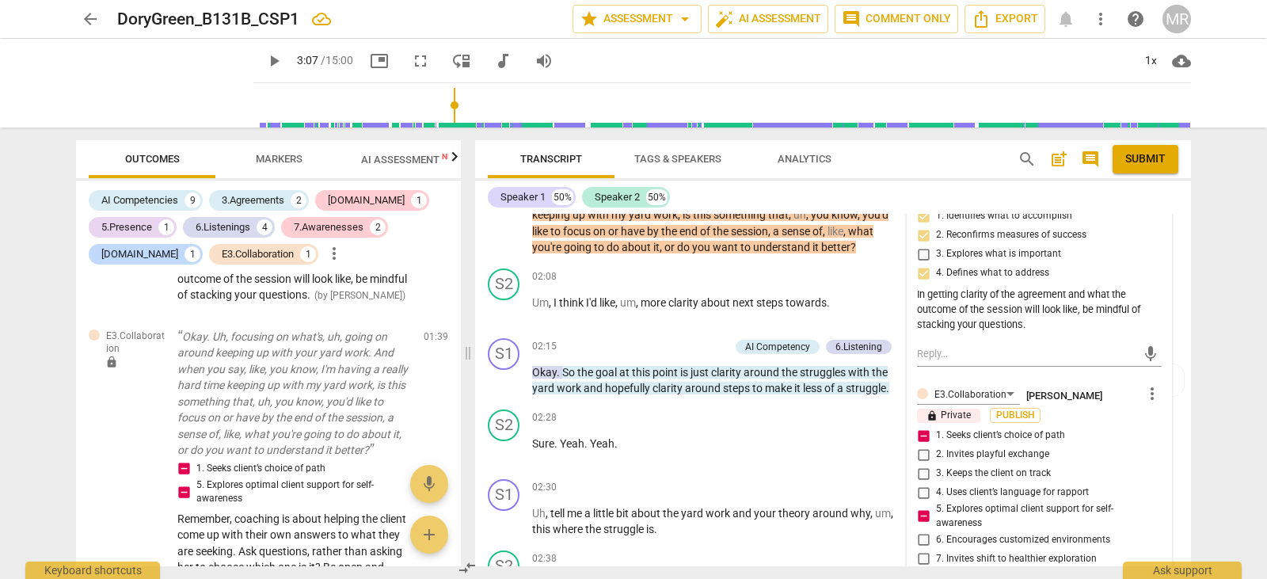
scroll to position [1231, 0]
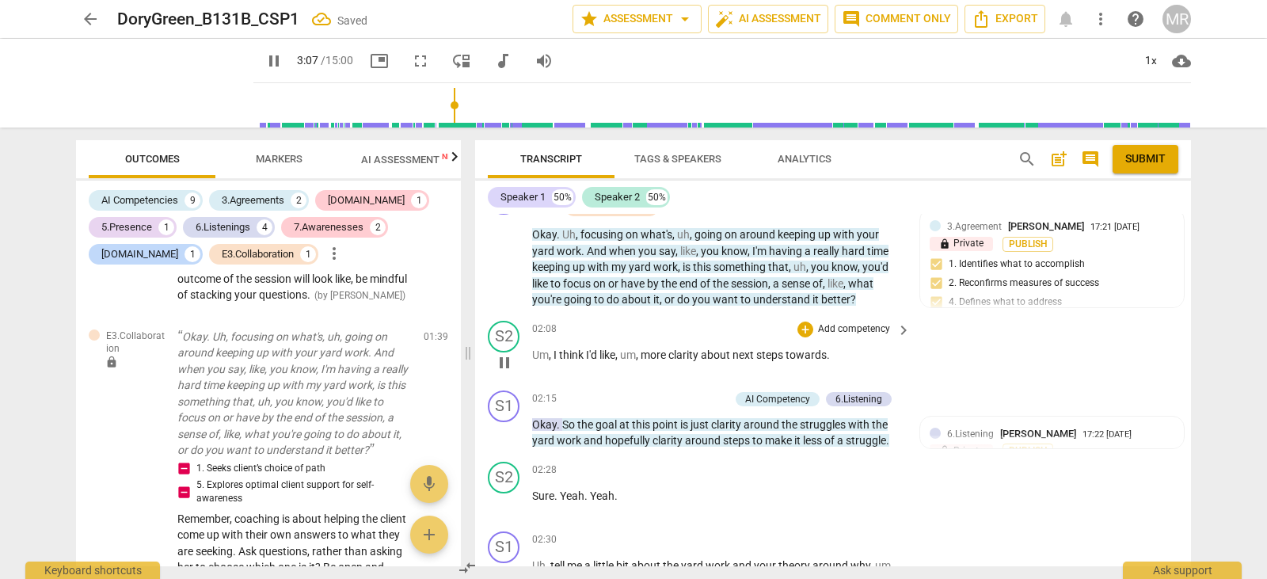
click at [765, 348] on span "steps" at bounding box center [770, 354] width 29 height 13
click at [512, 424] on span "pause" at bounding box center [504, 433] width 19 height 19
click at [512, 424] on span "play_arrow" at bounding box center [504, 433] width 19 height 19
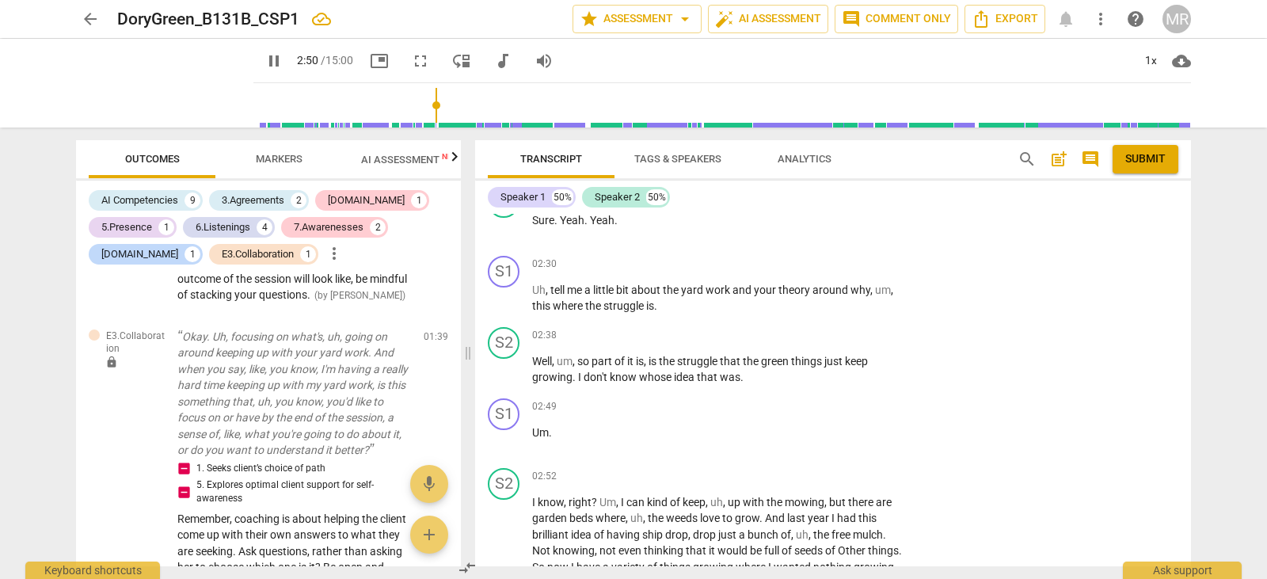
scroll to position [1492, 0]
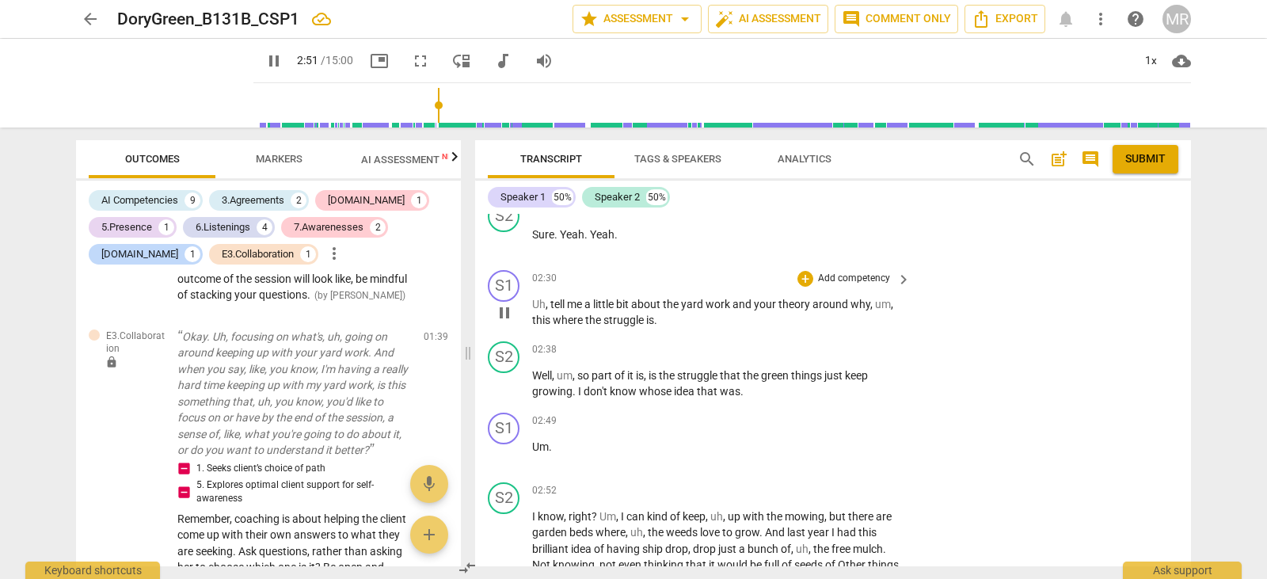
click at [865, 272] on p "Add competency" at bounding box center [853, 279] width 75 height 14
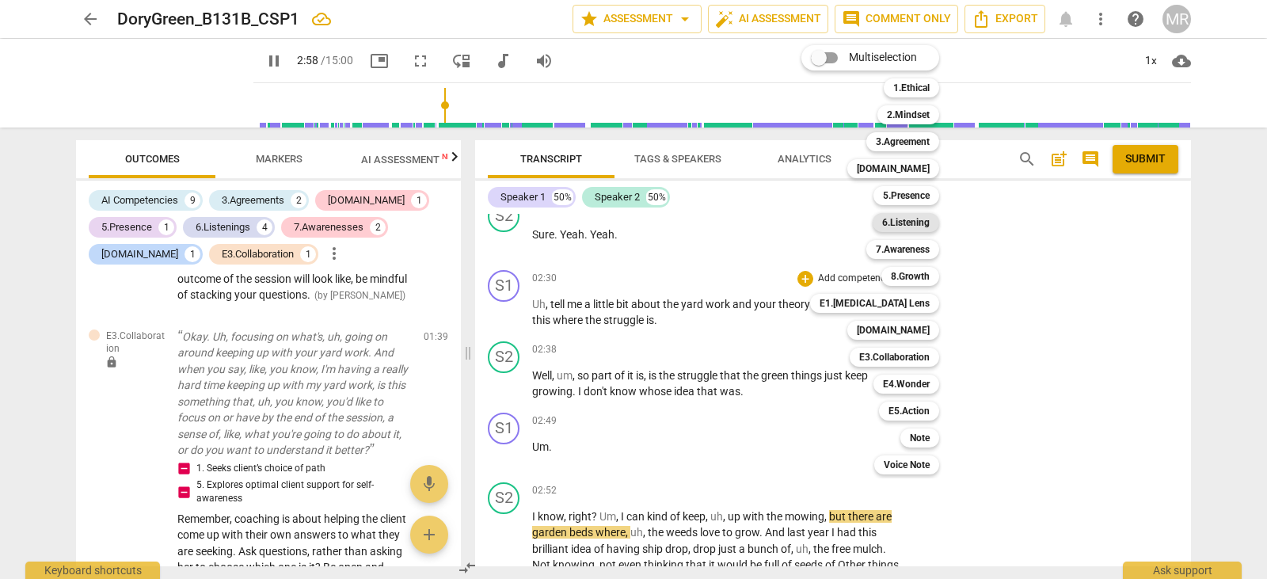
click at [889, 220] on b "6.Listening" at bounding box center [906, 222] width 48 height 19
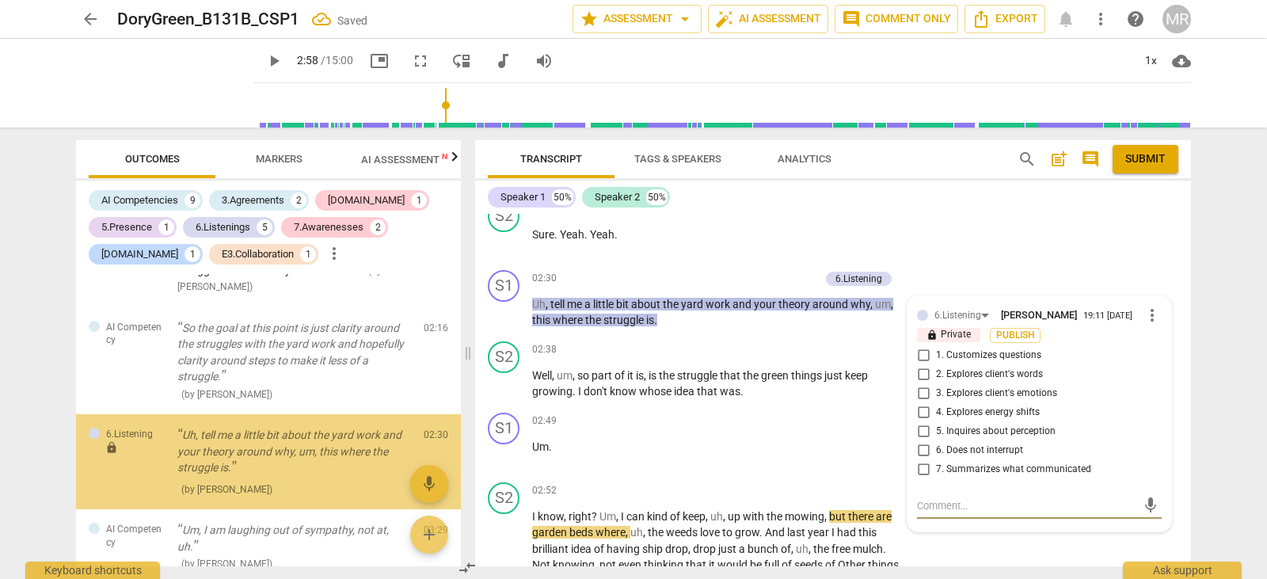
scroll to position [2848, 0]
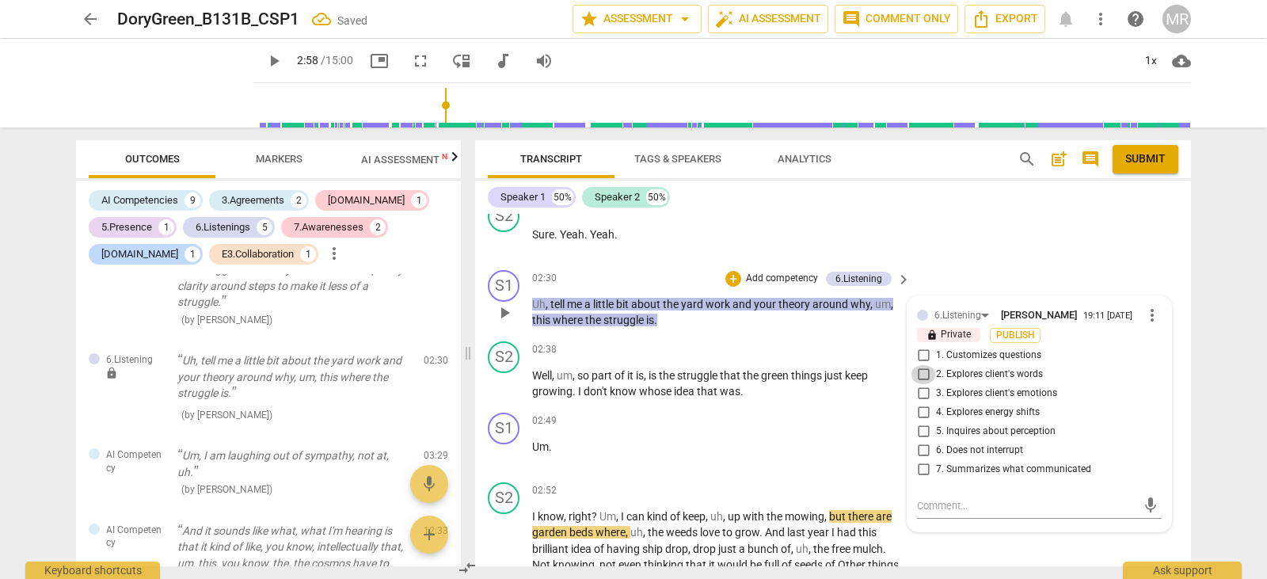
click at [919, 365] on input "2. Explores client's words" at bounding box center [923, 374] width 25 height 19
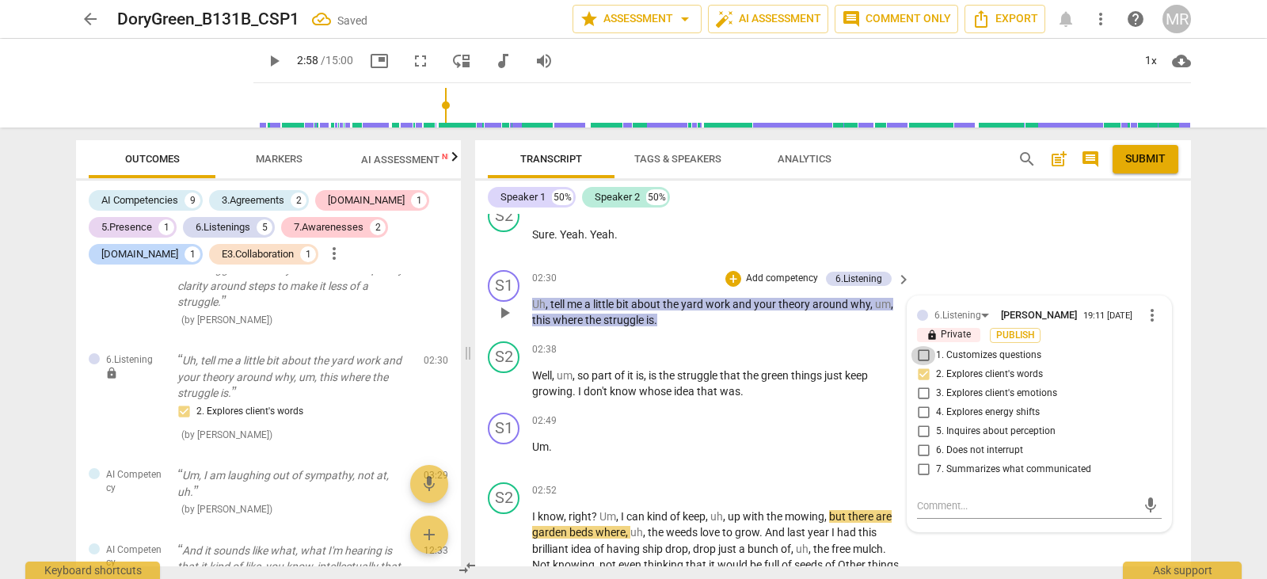
click at [921, 346] on input "1. Customizes questions" at bounding box center [923, 355] width 25 height 19
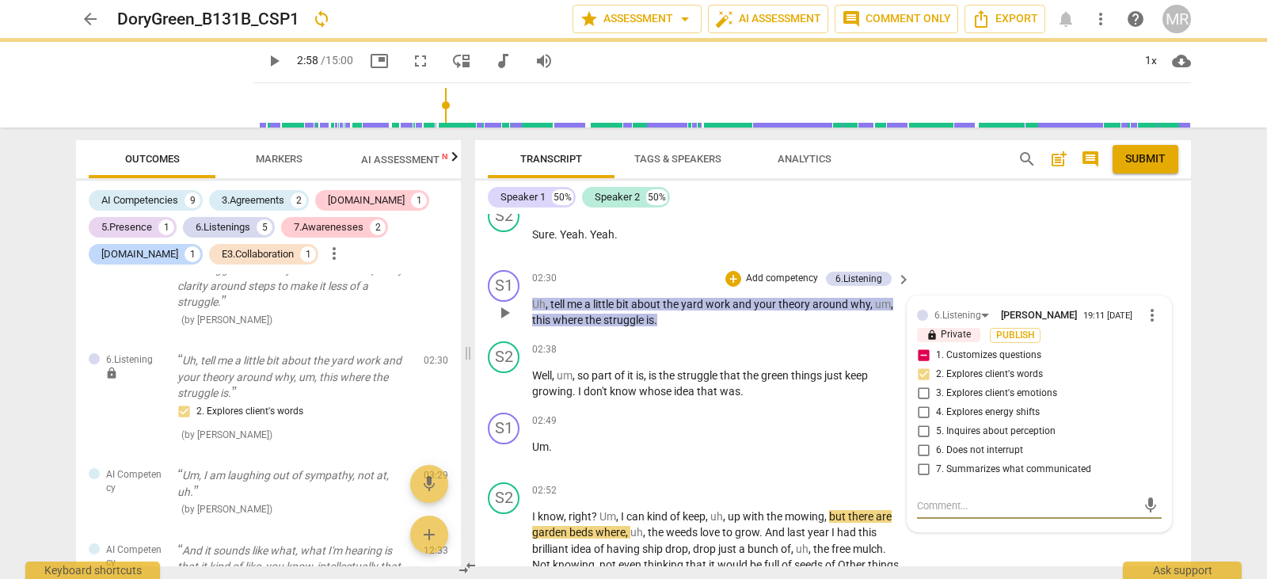
click at [930, 498] on textarea at bounding box center [1026, 505] width 219 height 15
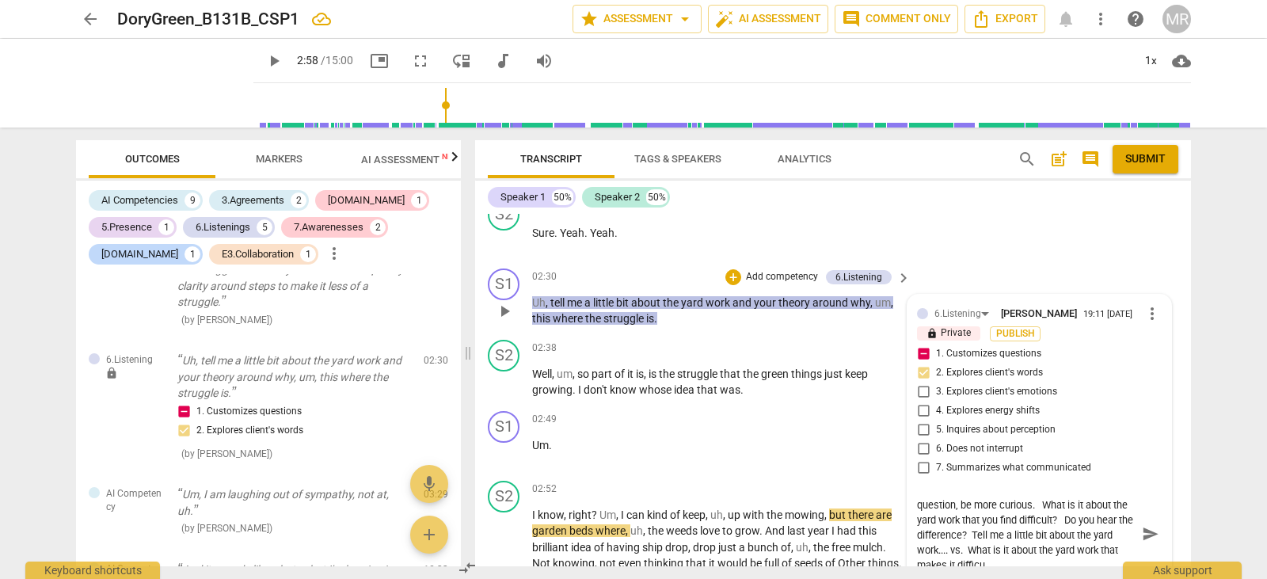
scroll to position [0, 0]
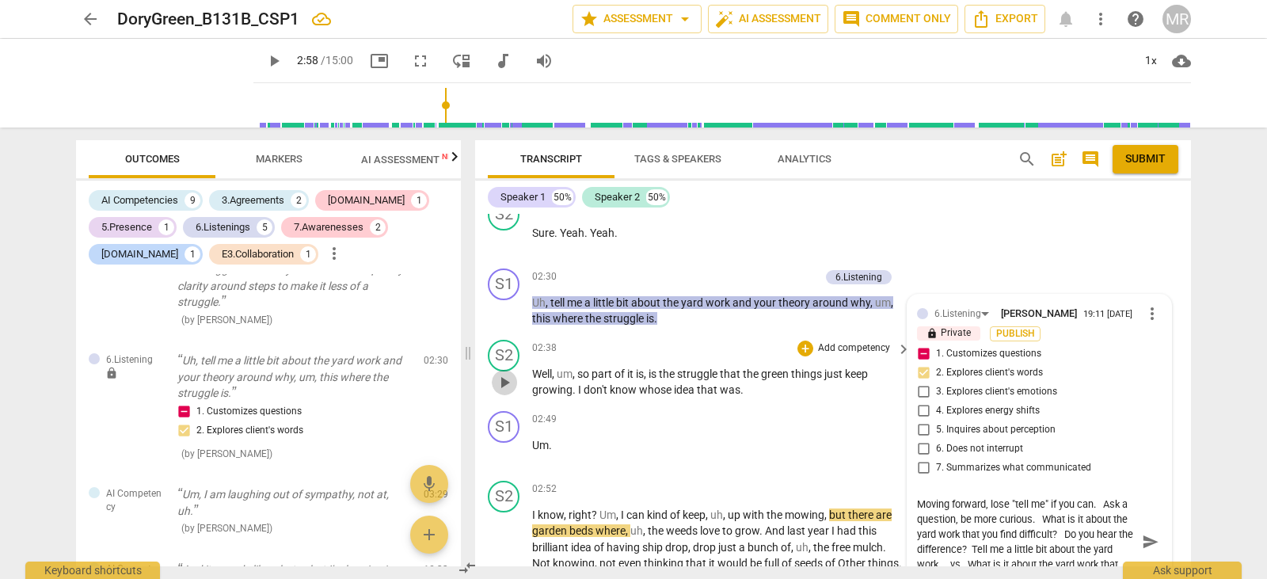
click at [500, 373] on span "play_arrow" at bounding box center [504, 382] width 19 height 19
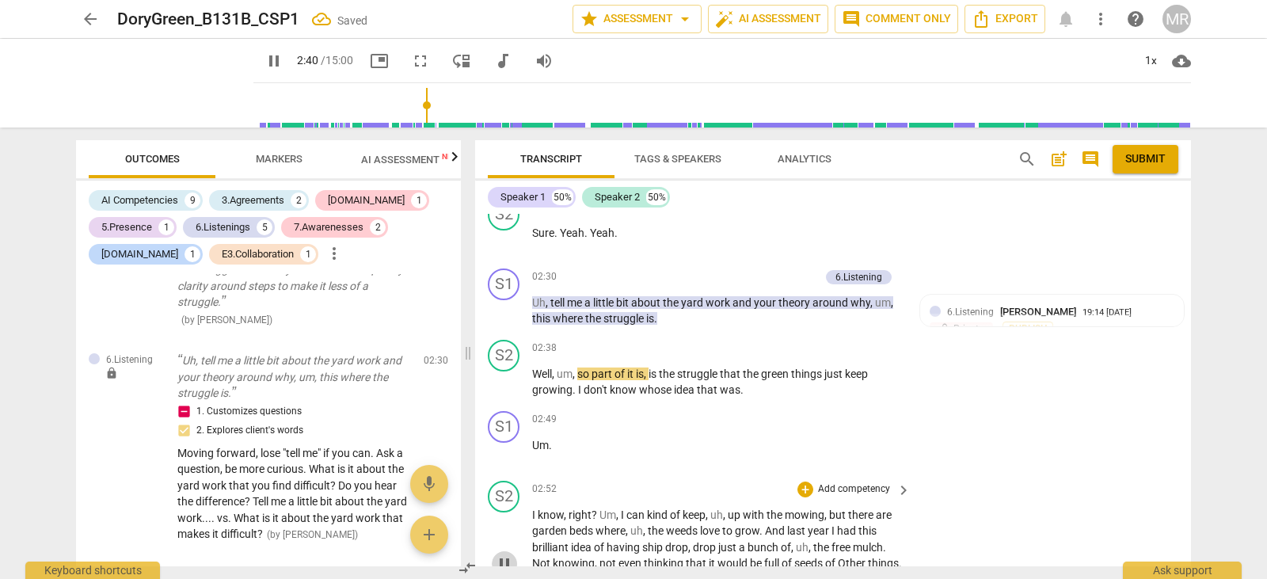
click at [508, 554] on span "pause" at bounding box center [504, 563] width 19 height 19
click at [508, 554] on span "play_arrow" at bounding box center [504, 563] width 19 height 19
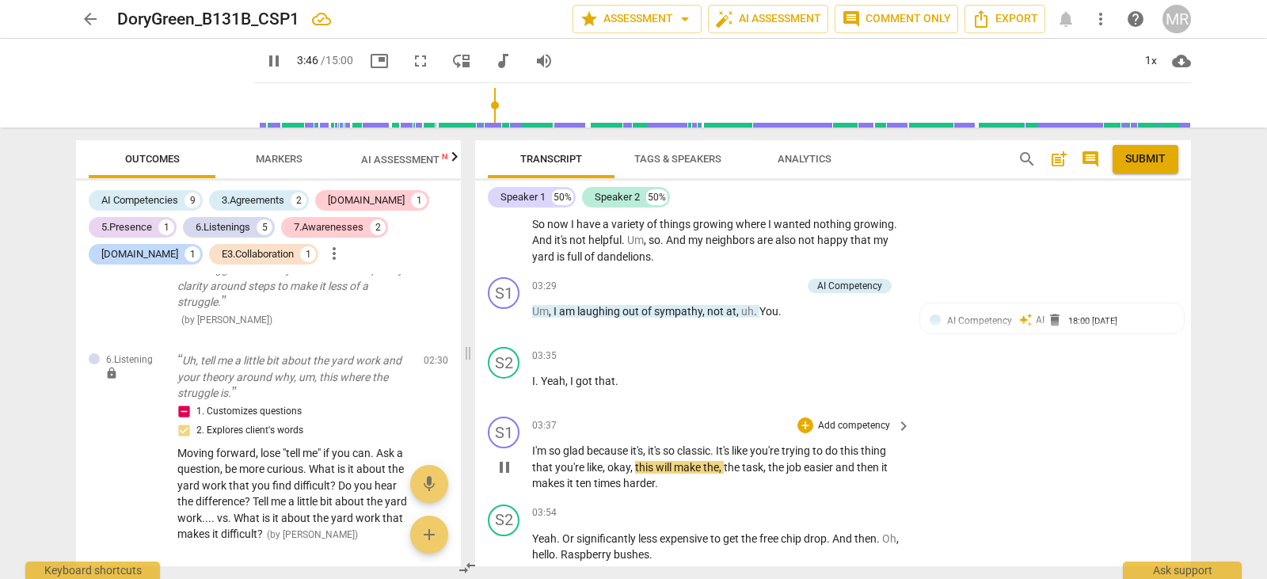
click at [834, 419] on p "Add competency" at bounding box center [853, 426] width 75 height 14
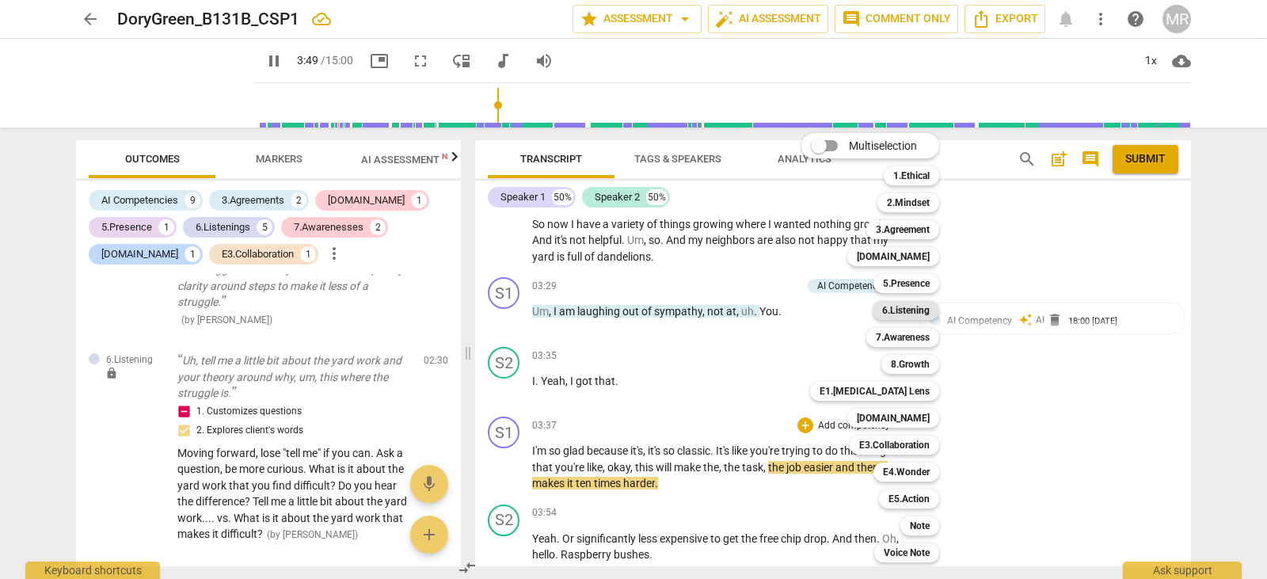
click at [908, 315] on b "6.Listening" at bounding box center [906, 310] width 48 height 19
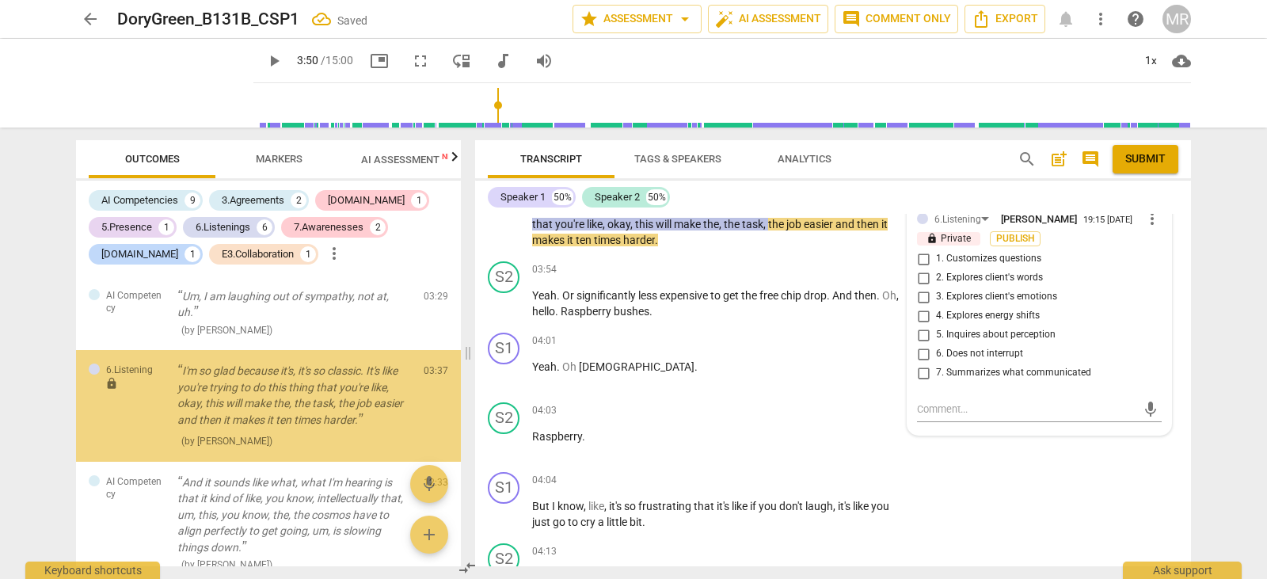
scroll to position [3145, 0]
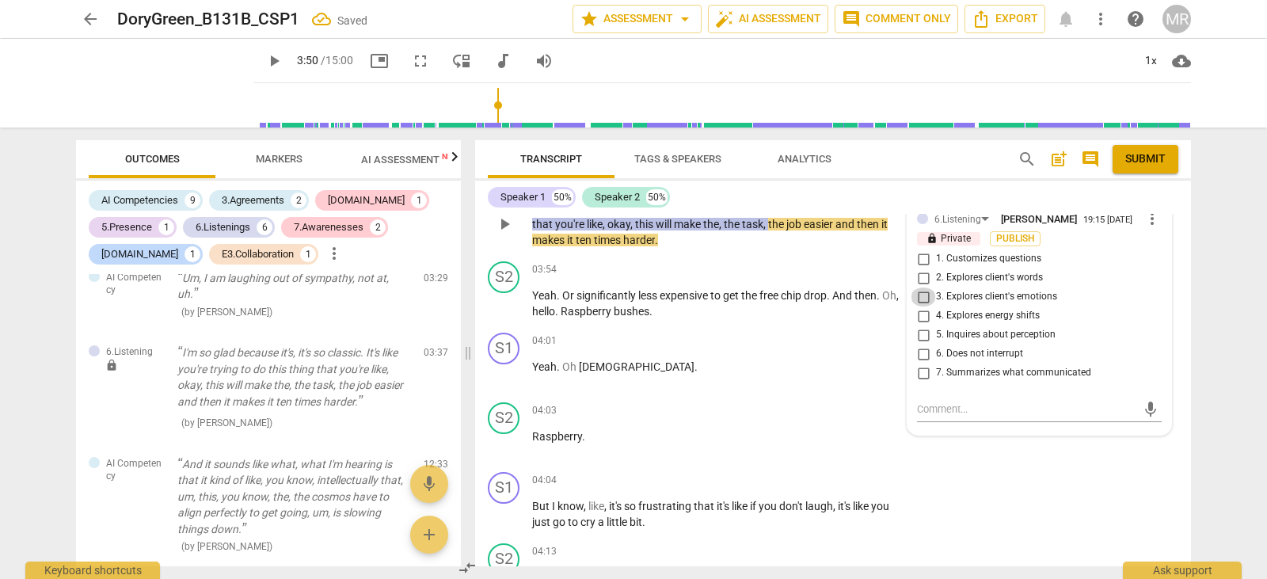
click at [920, 287] on input "3. Explores client's emotions" at bounding box center [923, 296] width 25 height 19
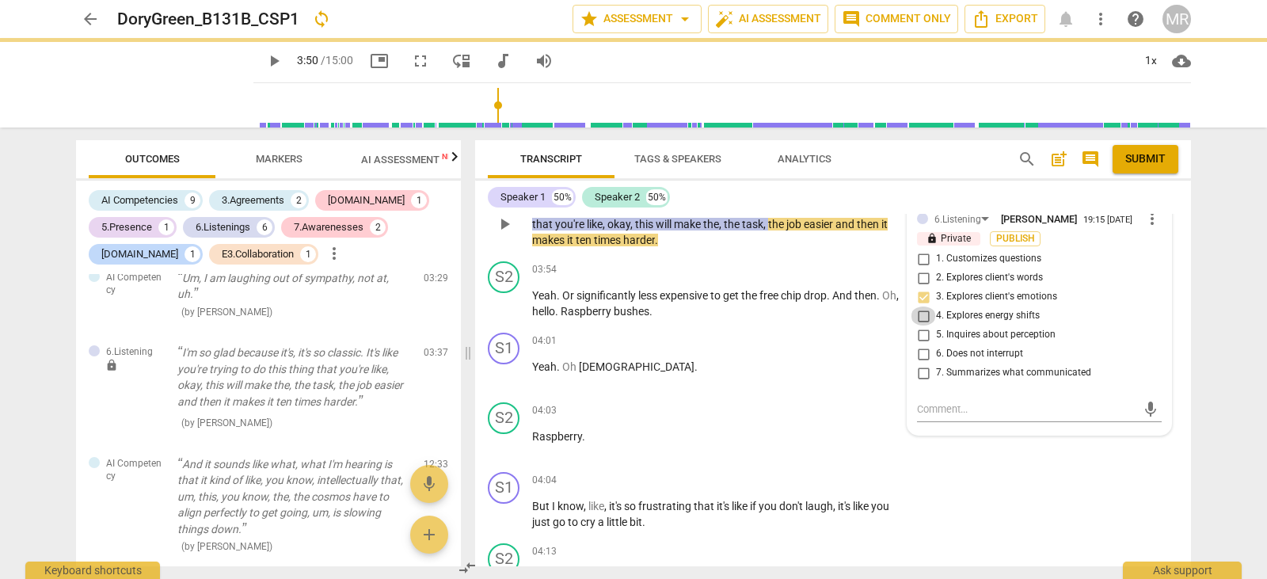
click at [923, 306] on input "4. Explores energy shifts" at bounding box center [923, 315] width 25 height 19
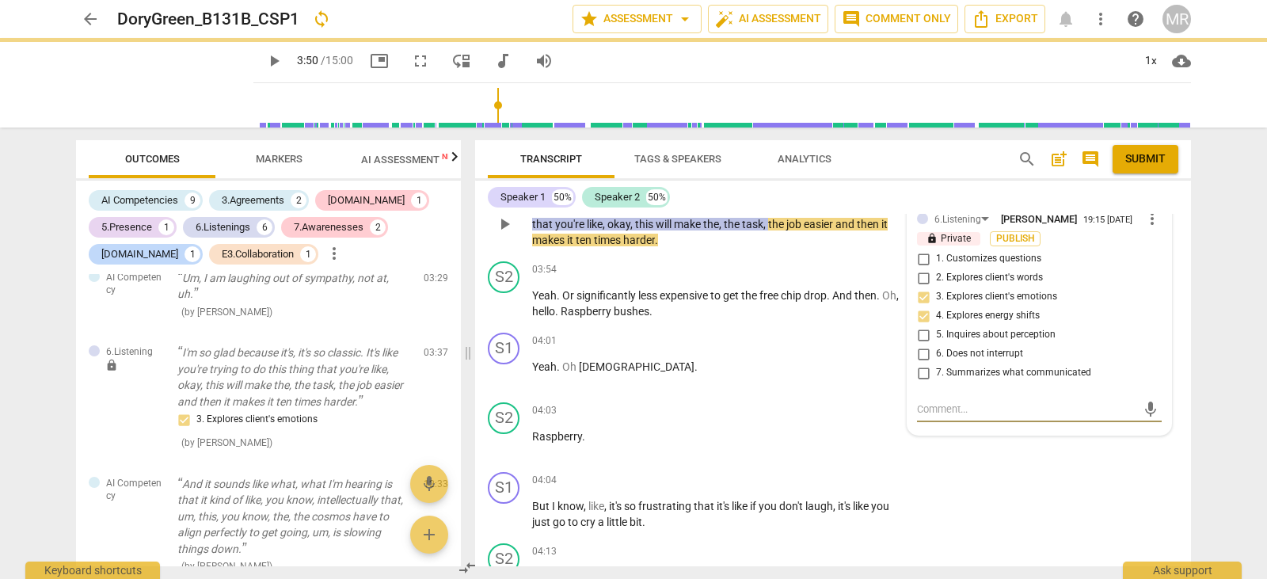
click at [926, 401] on textarea at bounding box center [1026, 408] width 219 height 15
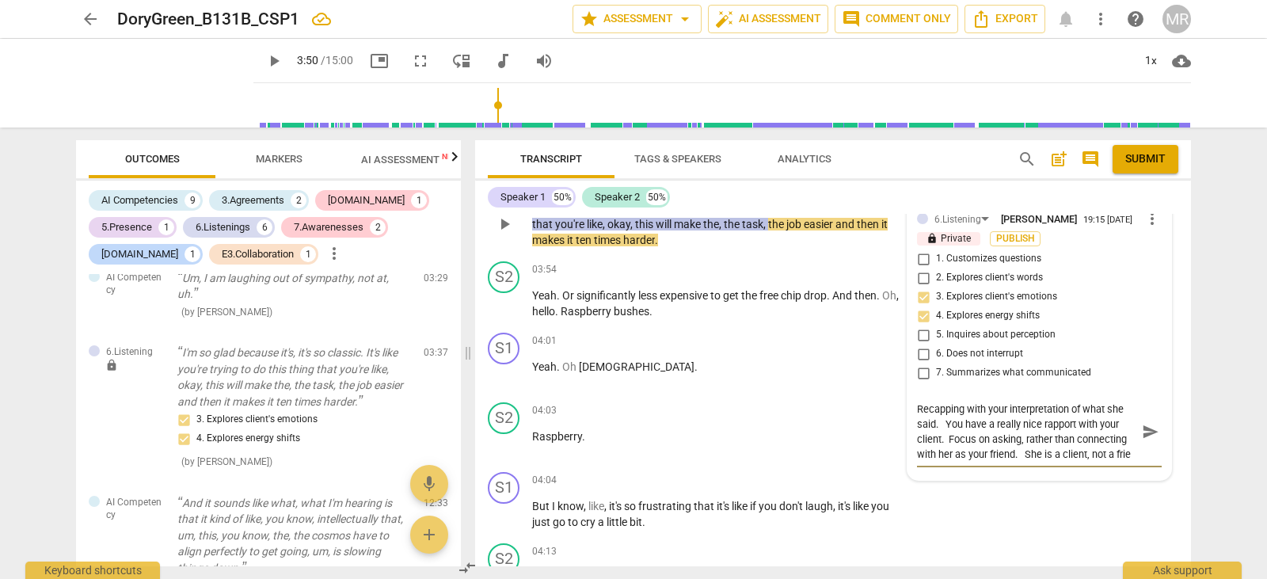
scroll to position [13, 0]
click at [505, 295] on span "play_arrow" at bounding box center [504, 304] width 19 height 19
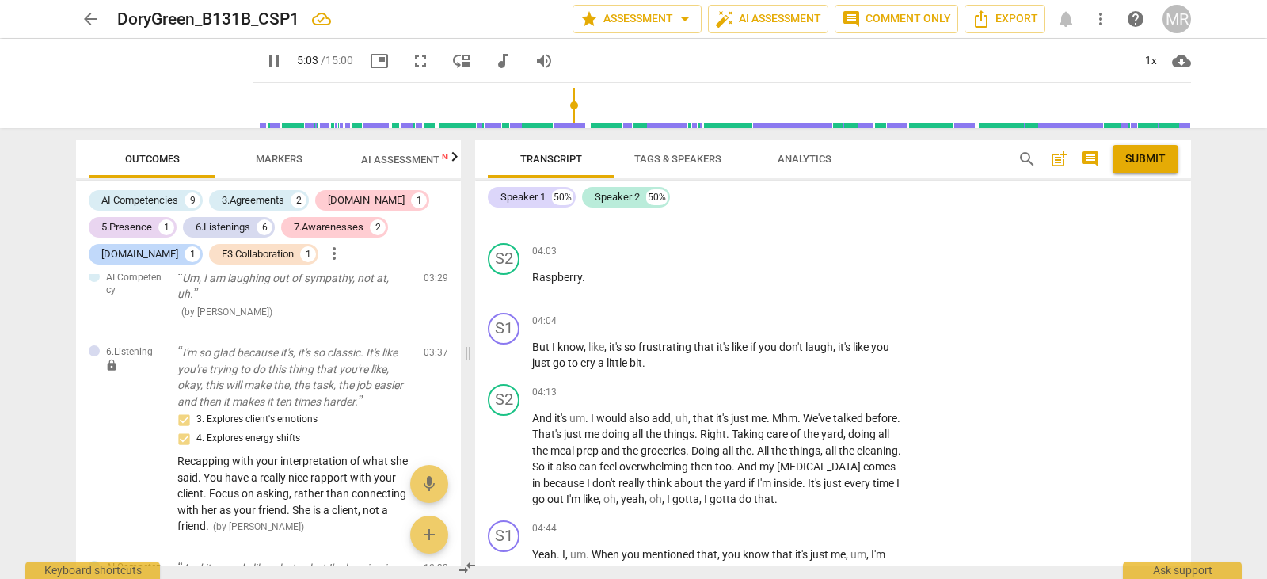
scroll to position [2252, 0]
click at [857, 385] on p "Add competency" at bounding box center [853, 392] width 75 height 14
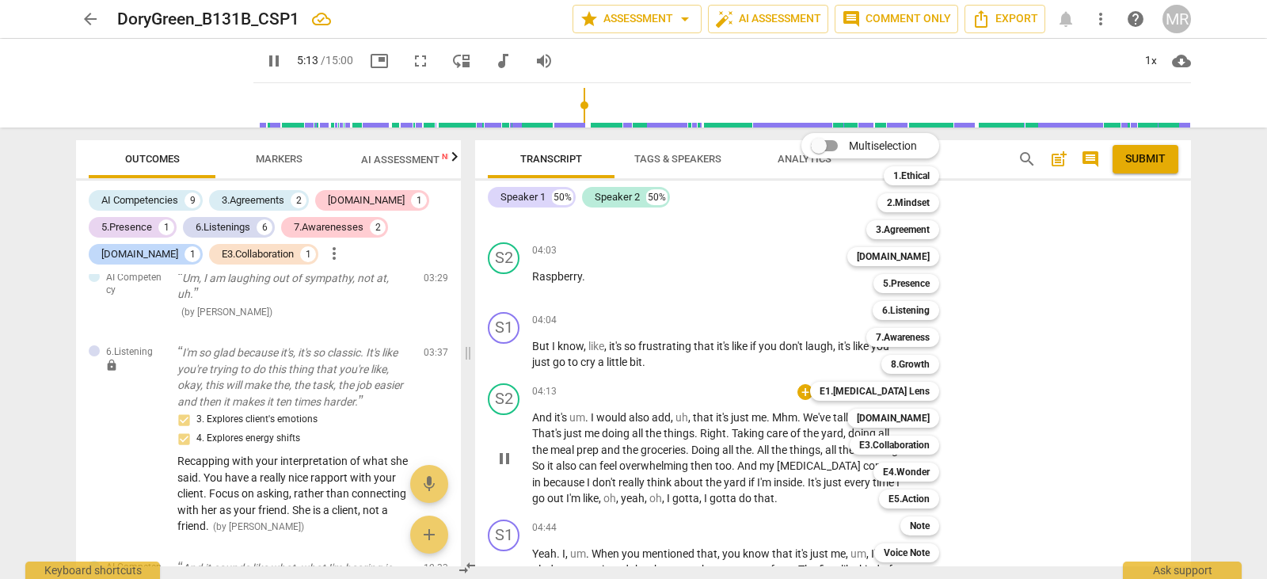
scroll to position [2631, 0]
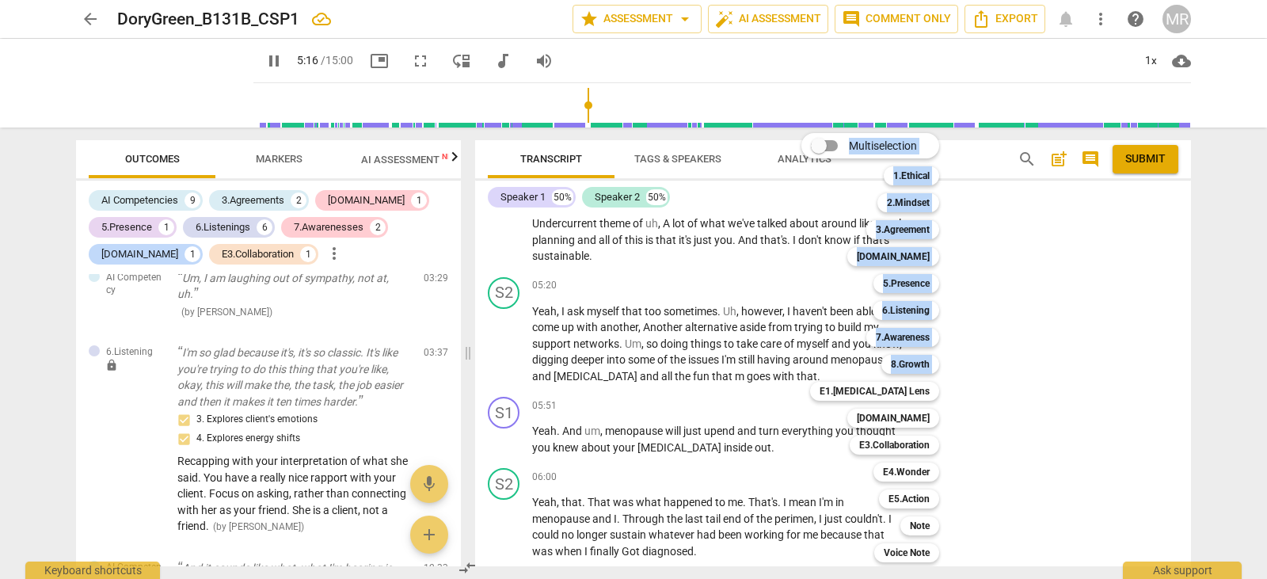
drag, startPoint x: 857, startPoint y: 372, endPoint x: 1080, endPoint y: 353, distance: 224.1
click at [1080, 353] on div "Multiselection m 1.Ethical 1 2.Mindset 2 3.Agreement 3 [DOMAIN_NAME] 4 5.Presen…" at bounding box center [633, 289] width 1267 height 579
click at [1187, 387] on div at bounding box center [633, 289] width 1267 height 579
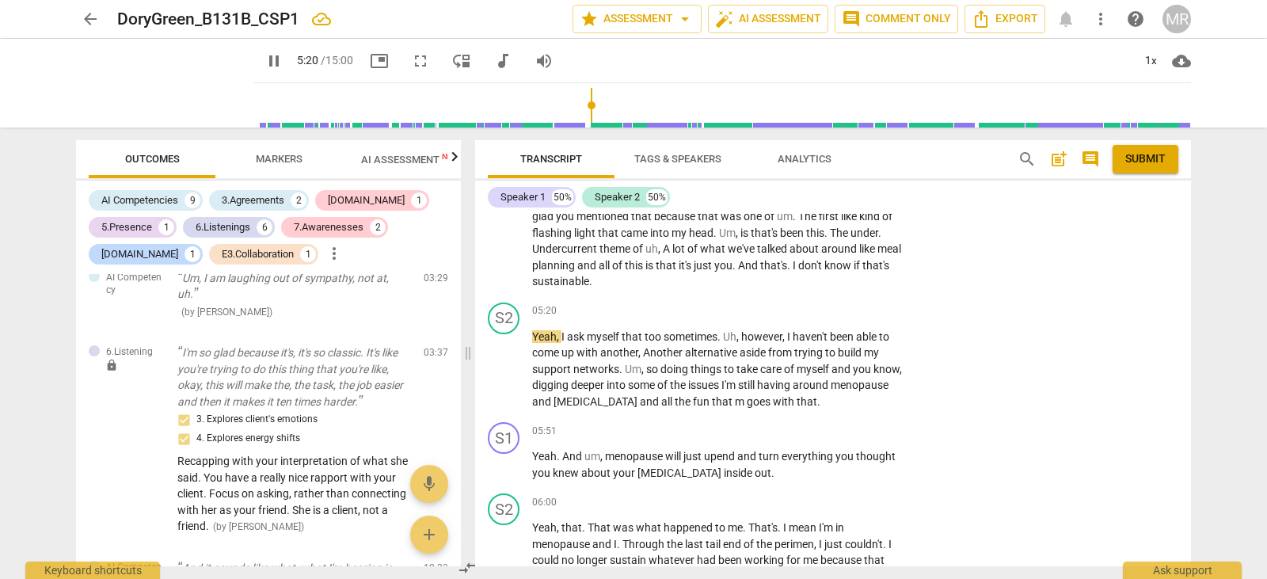
scroll to position [2540, 0]
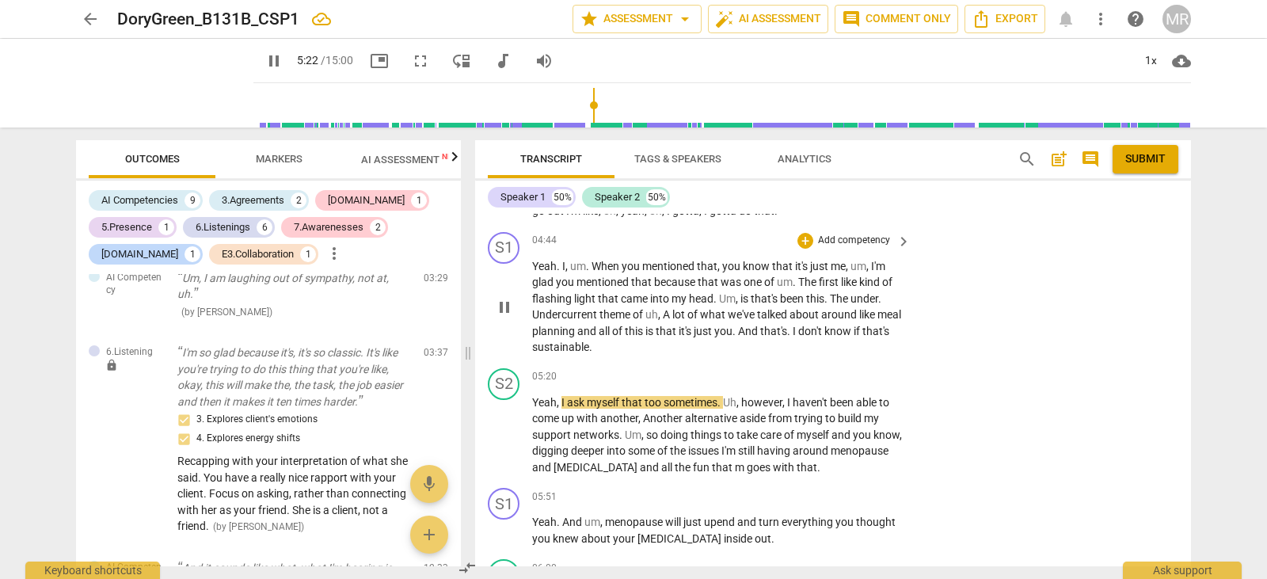
click at [858, 234] on p "Add competency" at bounding box center [853, 241] width 75 height 14
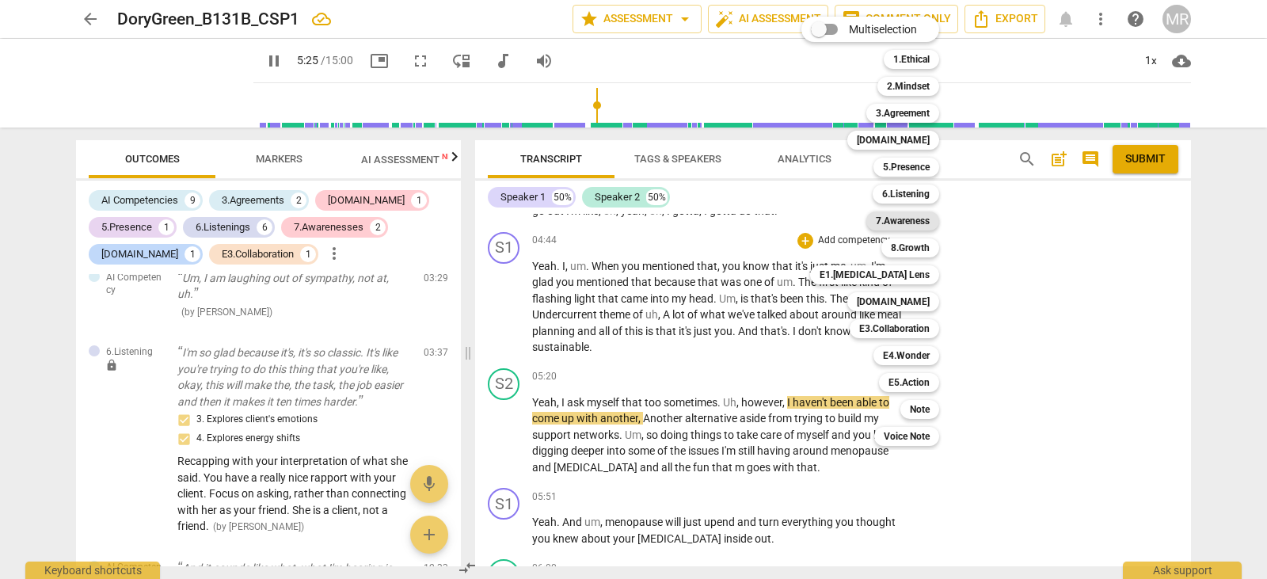
click at [894, 219] on b "7.Awareness" at bounding box center [903, 220] width 54 height 19
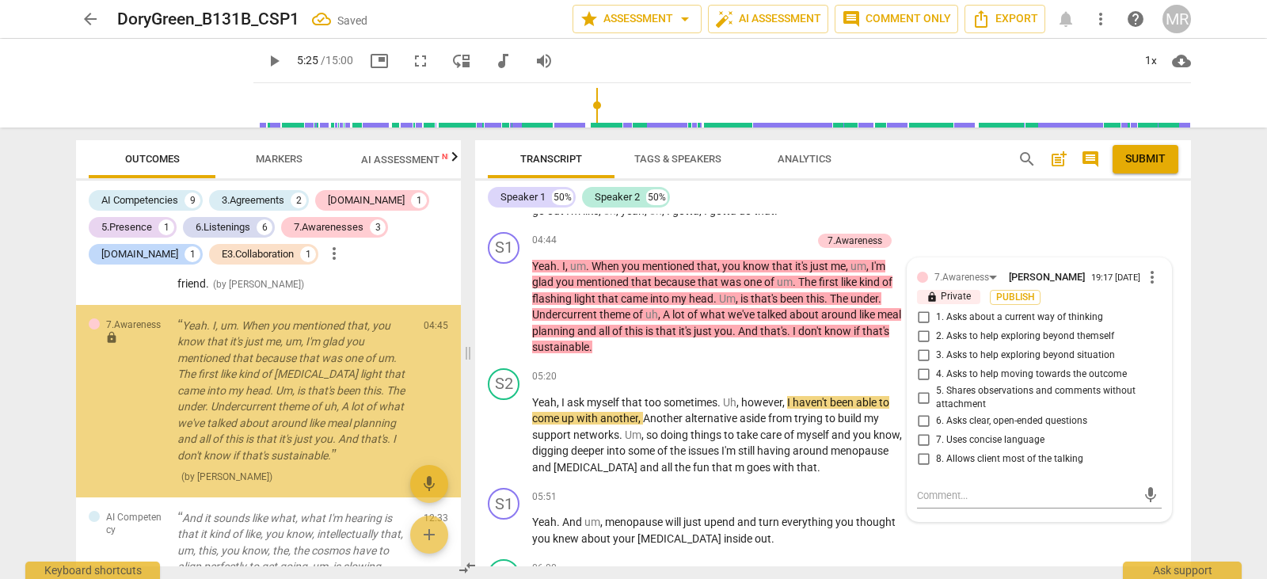
scroll to position [3401, 0]
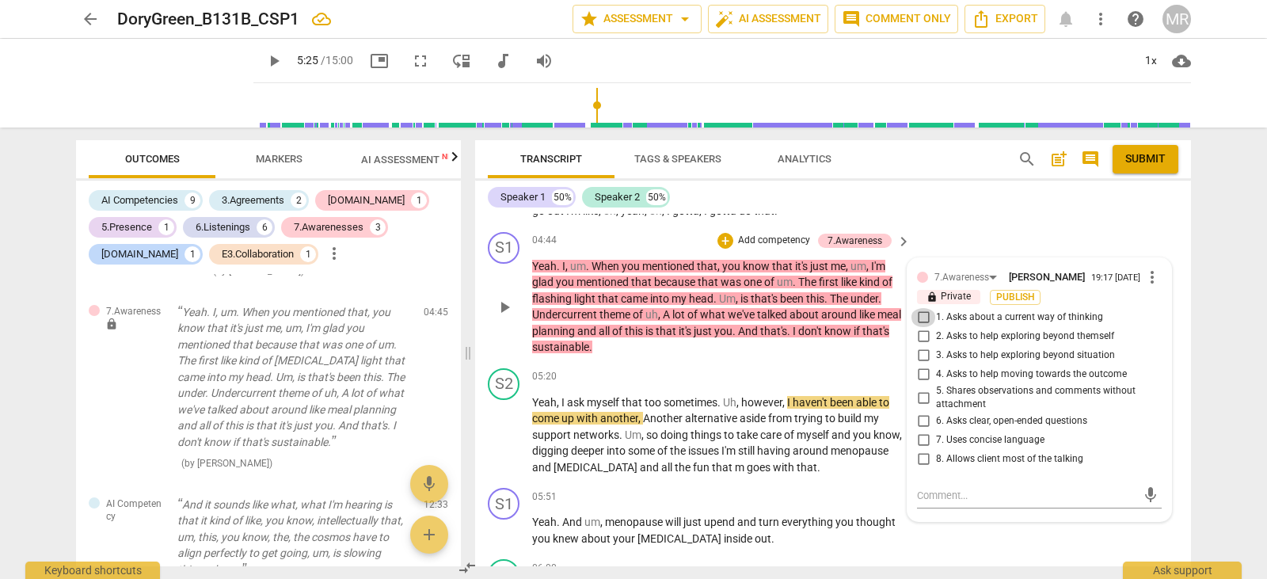
click at [925, 308] on input "1. Asks about a current way of thinking" at bounding box center [923, 317] width 25 height 19
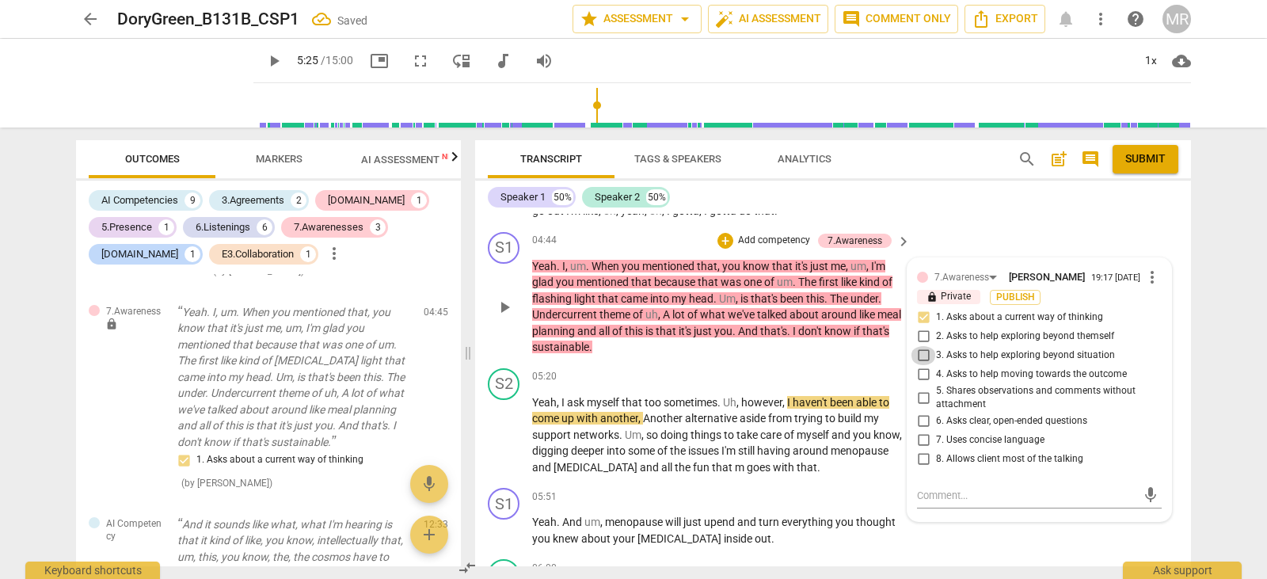
click at [922, 346] on input "3. Asks to help exploring beyond situation" at bounding box center [923, 355] width 25 height 19
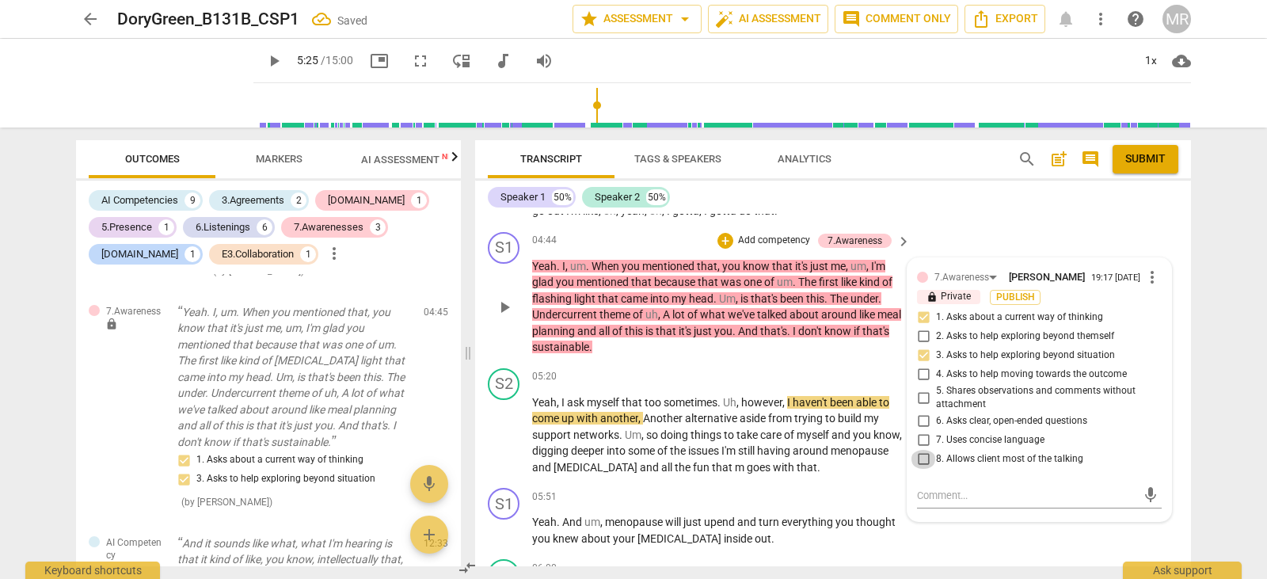
click at [917, 450] on input "8. Allows client most of the talking" at bounding box center [923, 459] width 25 height 19
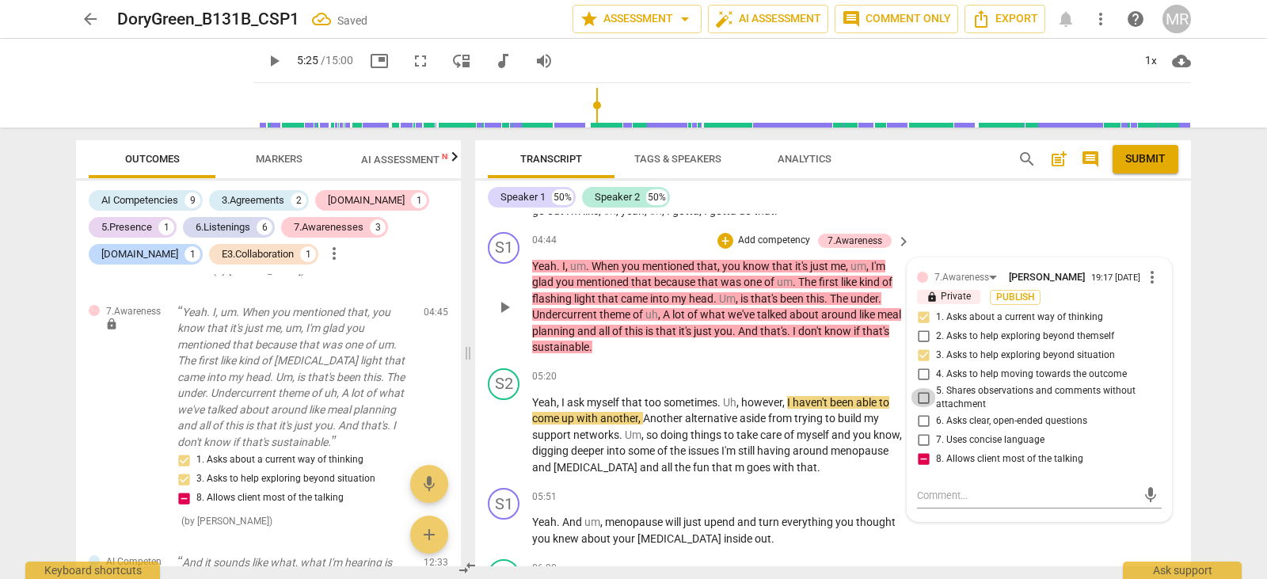
click at [921, 388] on input "5. Shares observations and comments without attachment" at bounding box center [923, 397] width 25 height 19
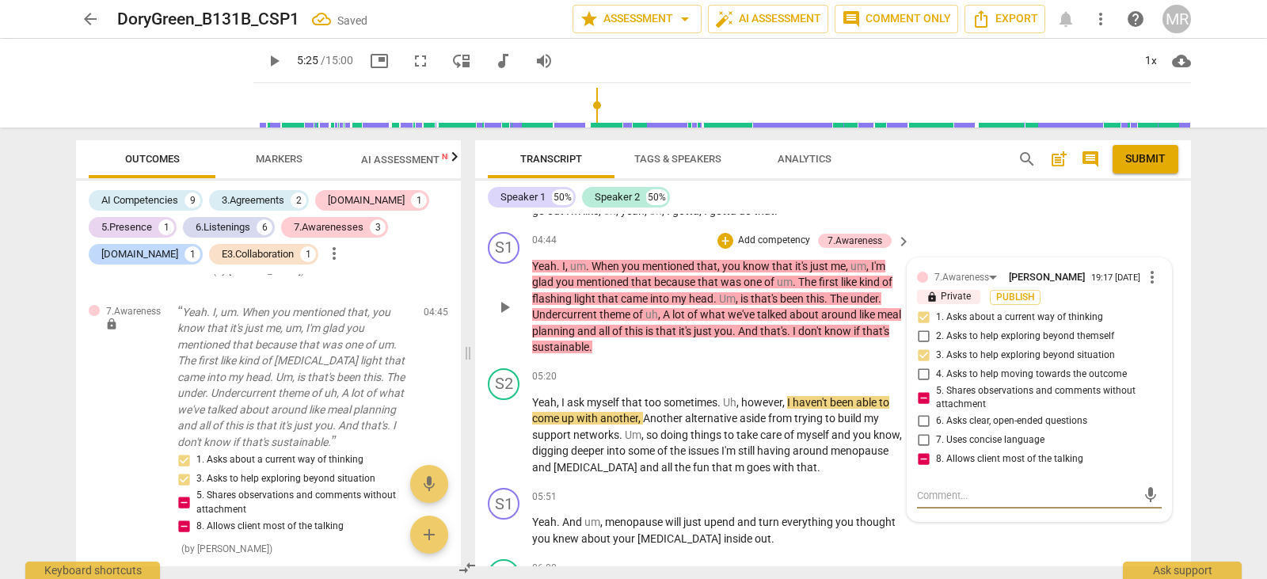
click at [924, 488] on textarea at bounding box center [1026, 495] width 219 height 15
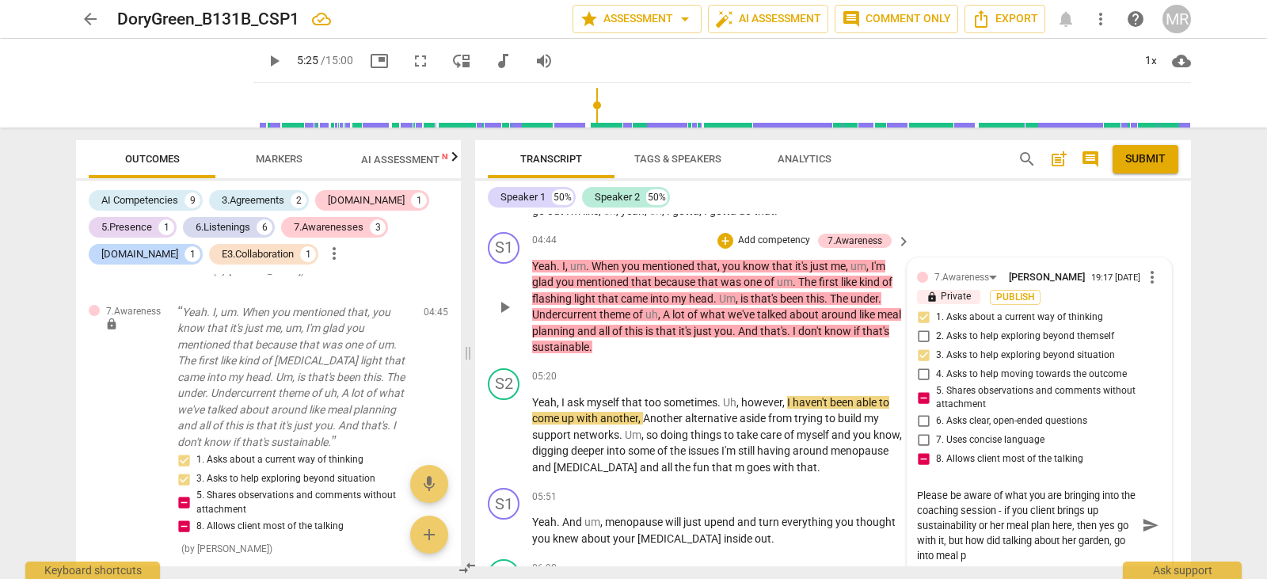
scroll to position [0, 0]
click at [932, 540] on textarea "Please be aware of what you are bringing into the coaching session - if you cli…" at bounding box center [1026, 525] width 219 height 75
click at [994, 540] on textarea "Please be aware of what you are bringing into the coaching session - if you cli…" at bounding box center [1026, 525] width 219 height 75
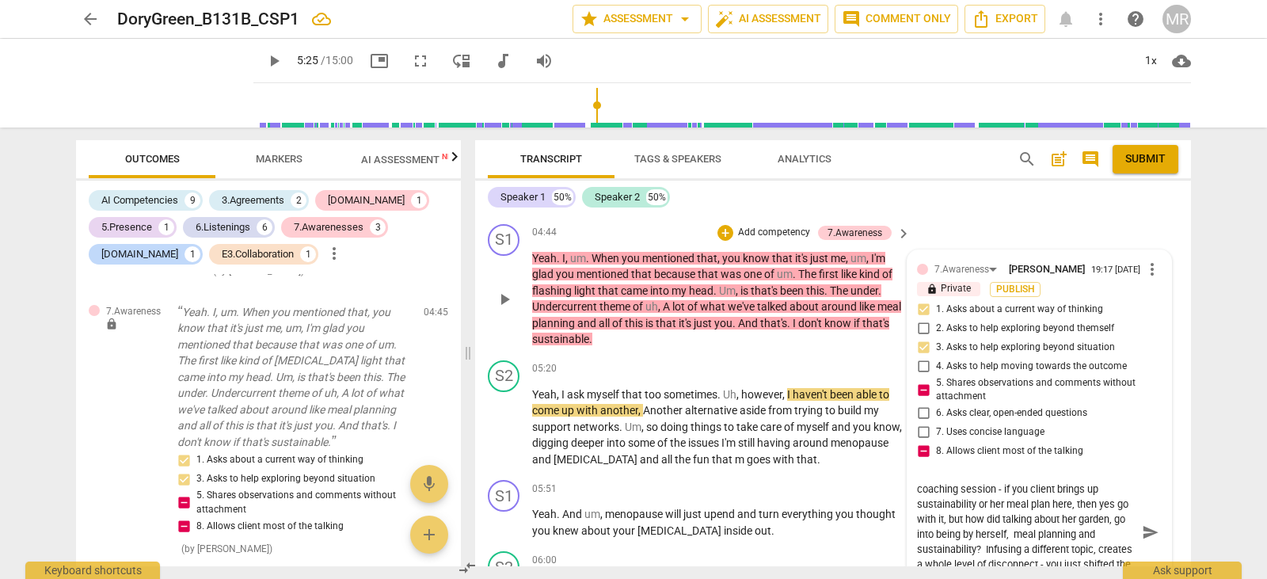
scroll to position [0, 0]
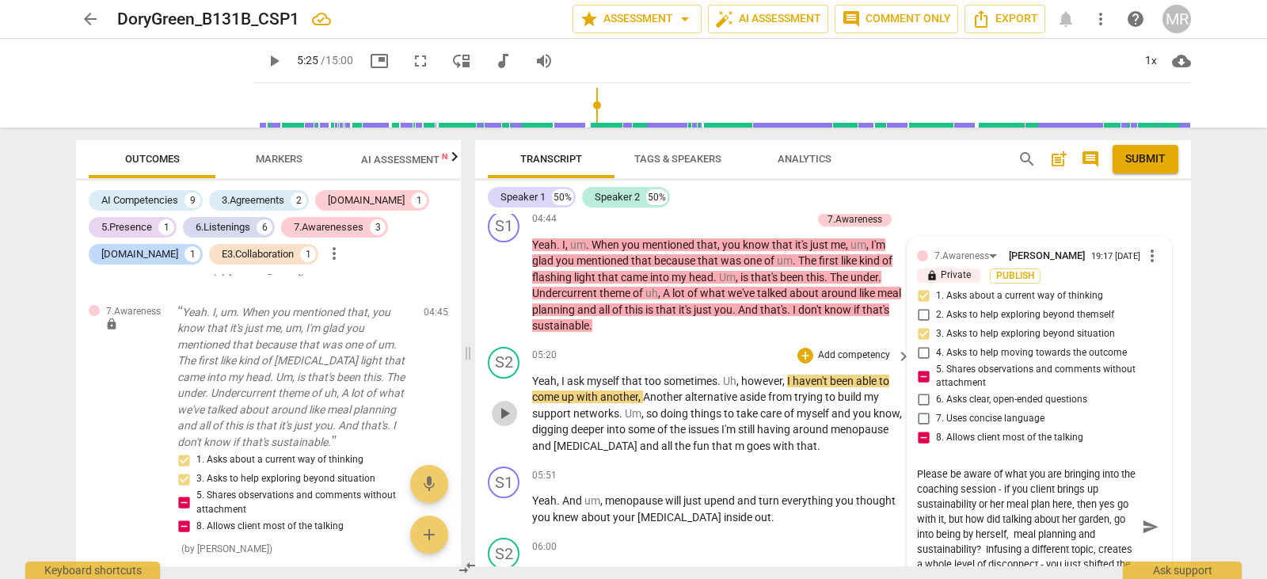
click at [500, 404] on span "play_arrow" at bounding box center [504, 413] width 19 height 19
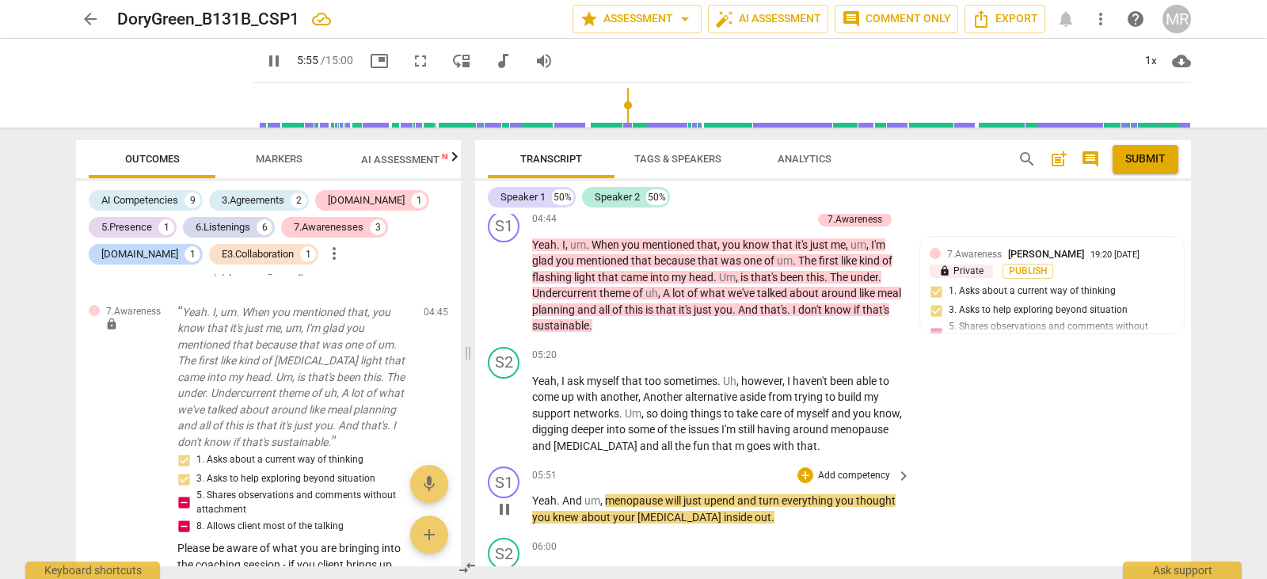
click at [841, 469] on p "Add competency" at bounding box center [853, 476] width 75 height 14
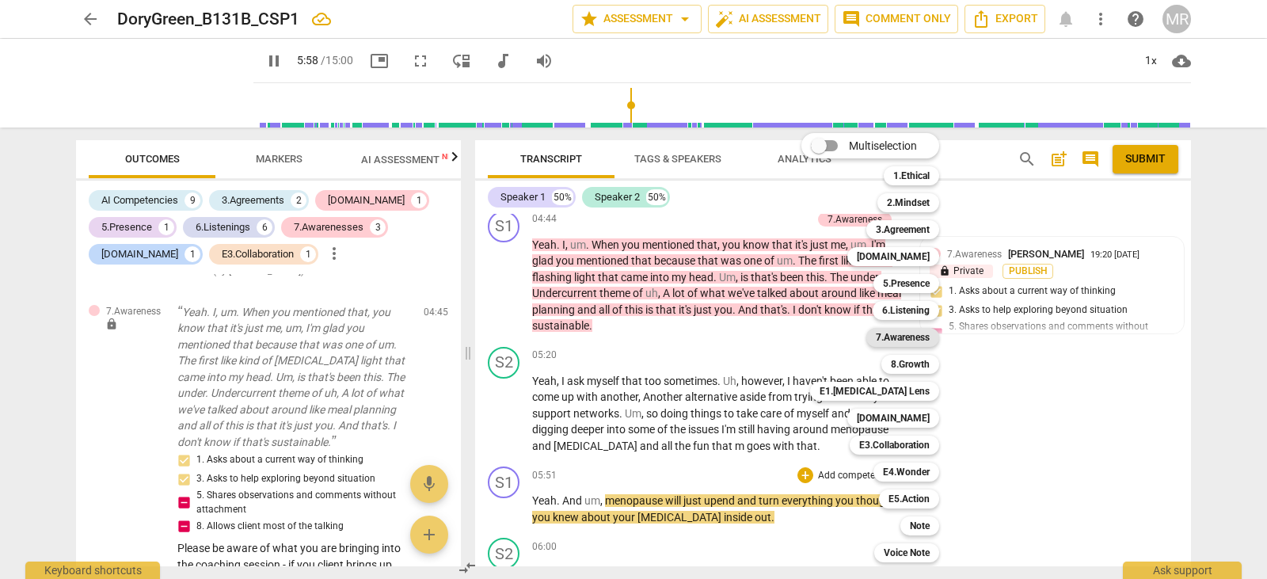
click at [914, 341] on b "7.Awareness" at bounding box center [903, 337] width 54 height 19
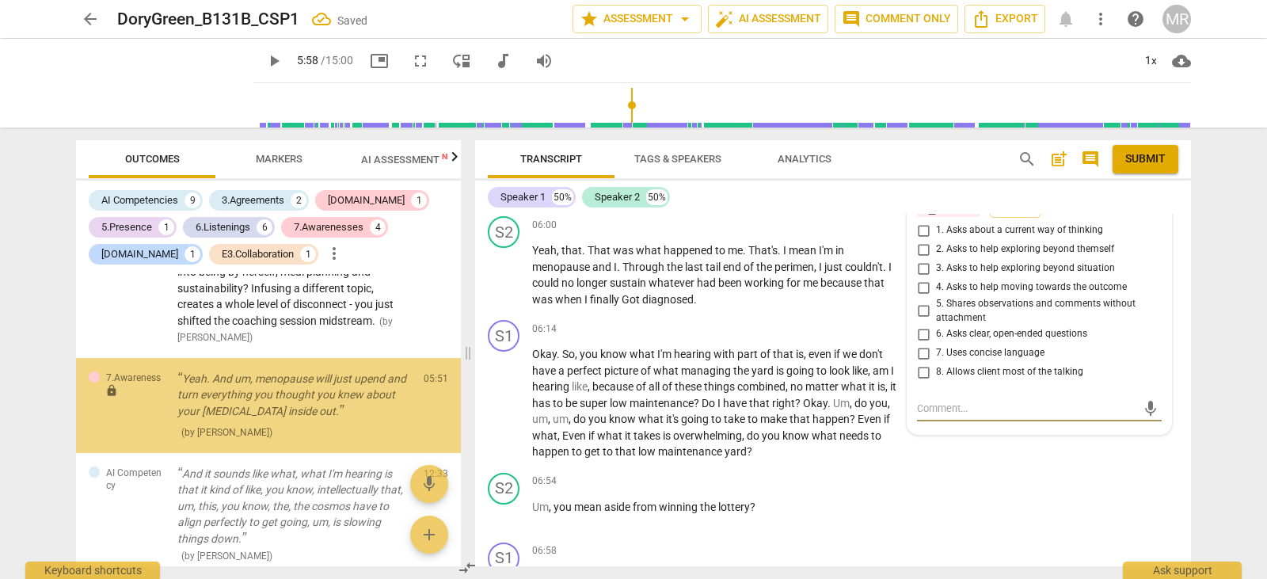
scroll to position [3760, 0]
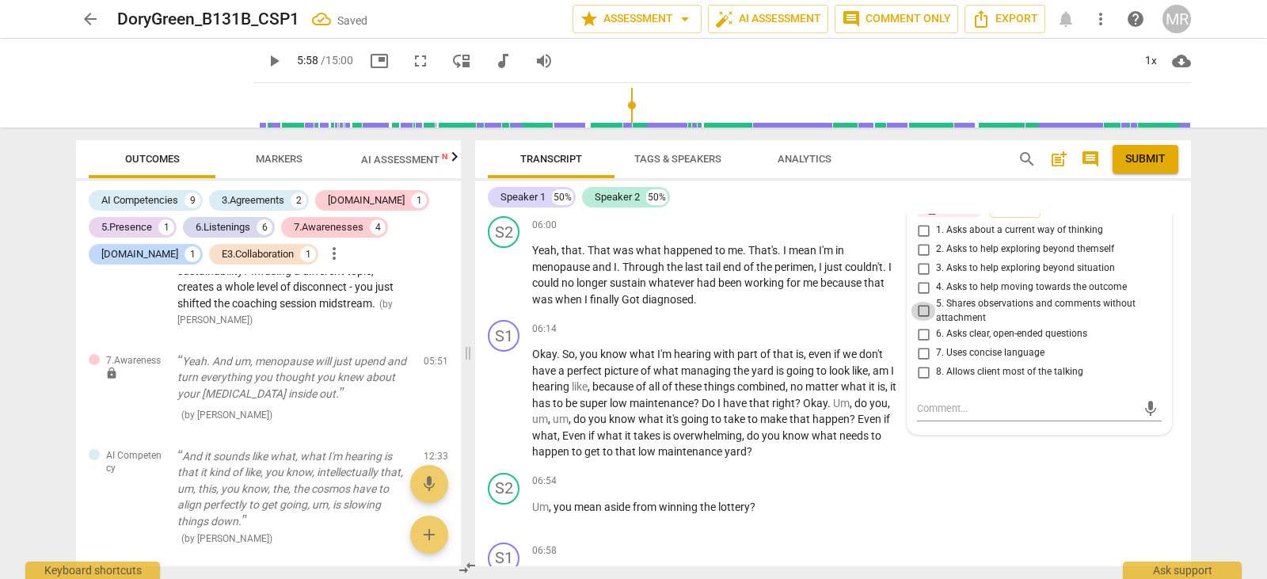
click at [925, 302] on input "5. Shares observations and comments without attachment" at bounding box center [923, 311] width 25 height 19
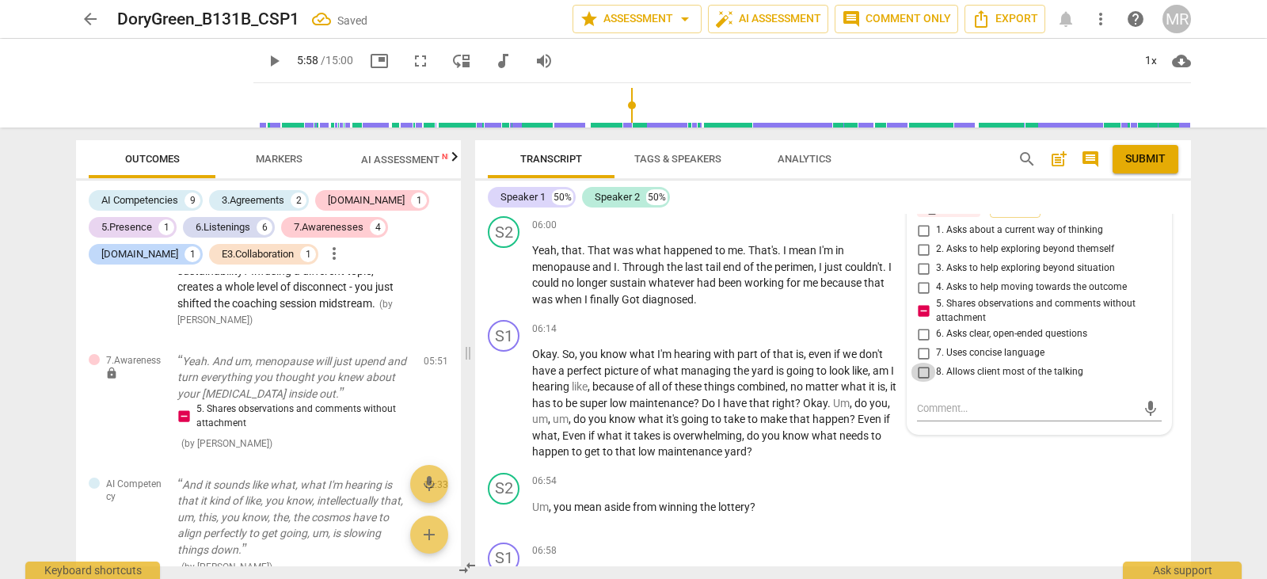
click at [922, 363] on input "8. Allows client most of the talking" at bounding box center [923, 372] width 25 height 19
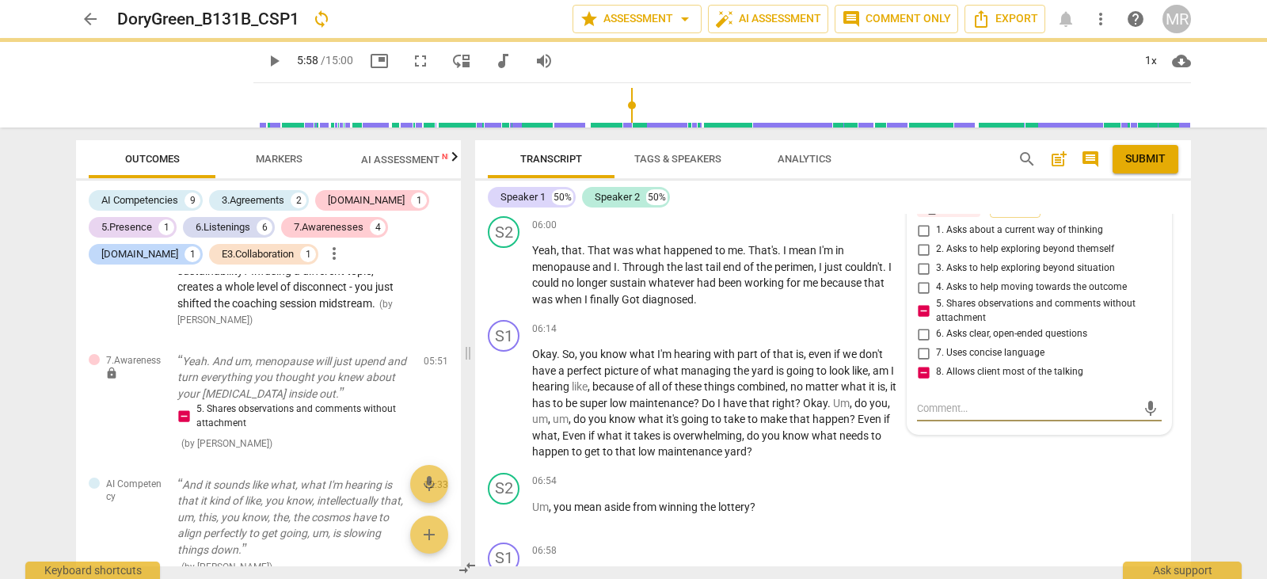
click at [923, 401] on textarea at bounding box center [1026, 408] width 219 height 15
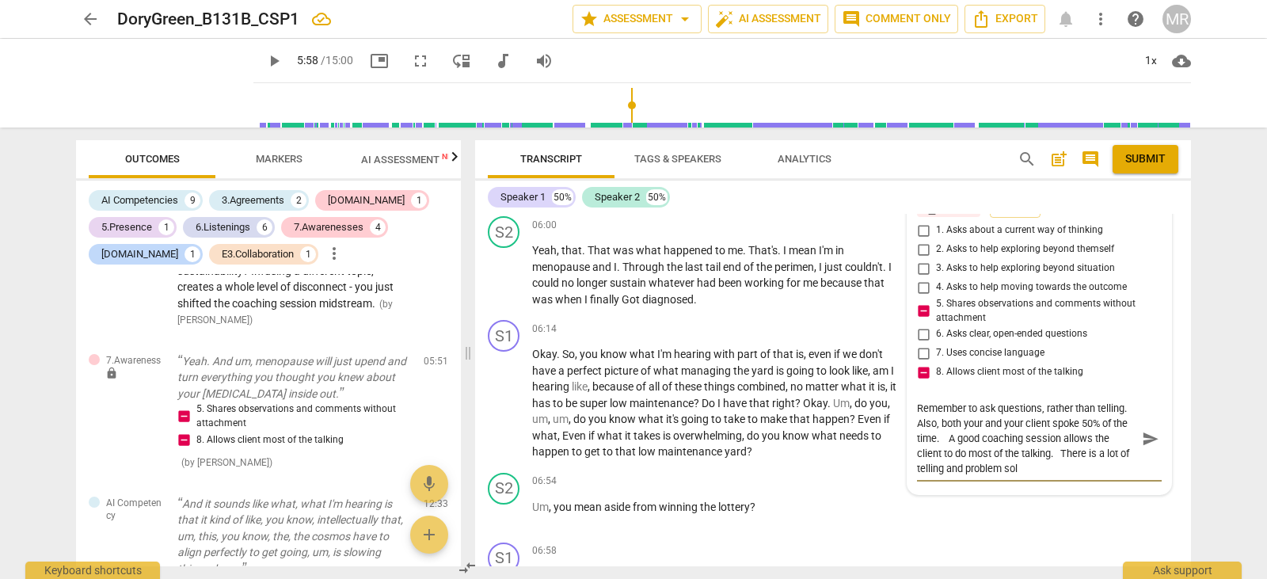
scroll to position [0, 0]
click at [503, 266] on span "play_arrow" at bounding box center [504, 275] width 19 height 19
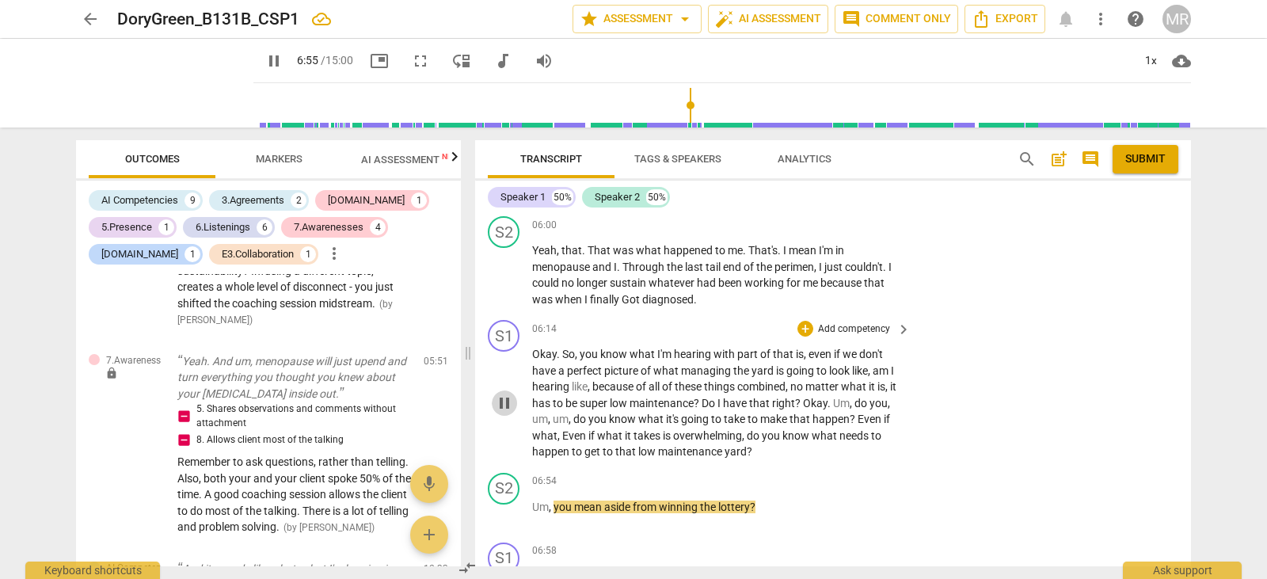
click at [505, 394] on span "pause" at bounding box center [504, 403] width 19 height 19
click at [817, 320] on div "+ Add competency keyboard_arrow_right" at bounding box center [853, 328] width 118 height 17
click at [828, 322] on p "Add competency" at bounding box center [853, 329] width 75 height 14
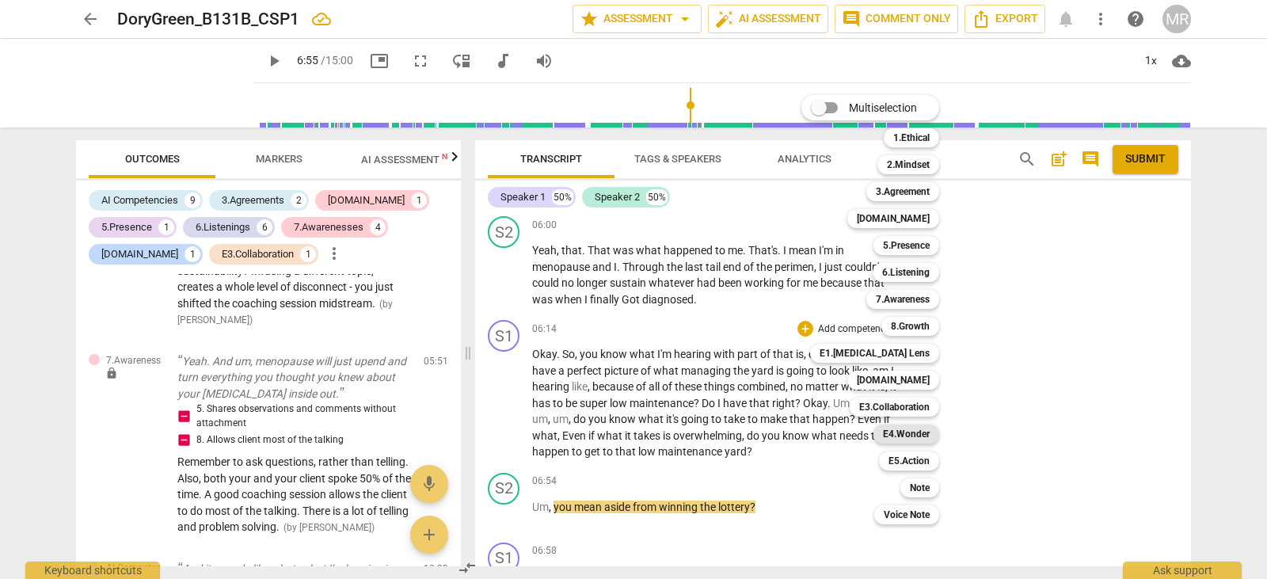
click at [917, 430] on b "E4.Wonder" at bounding box center [906, 433] width 47 height 19
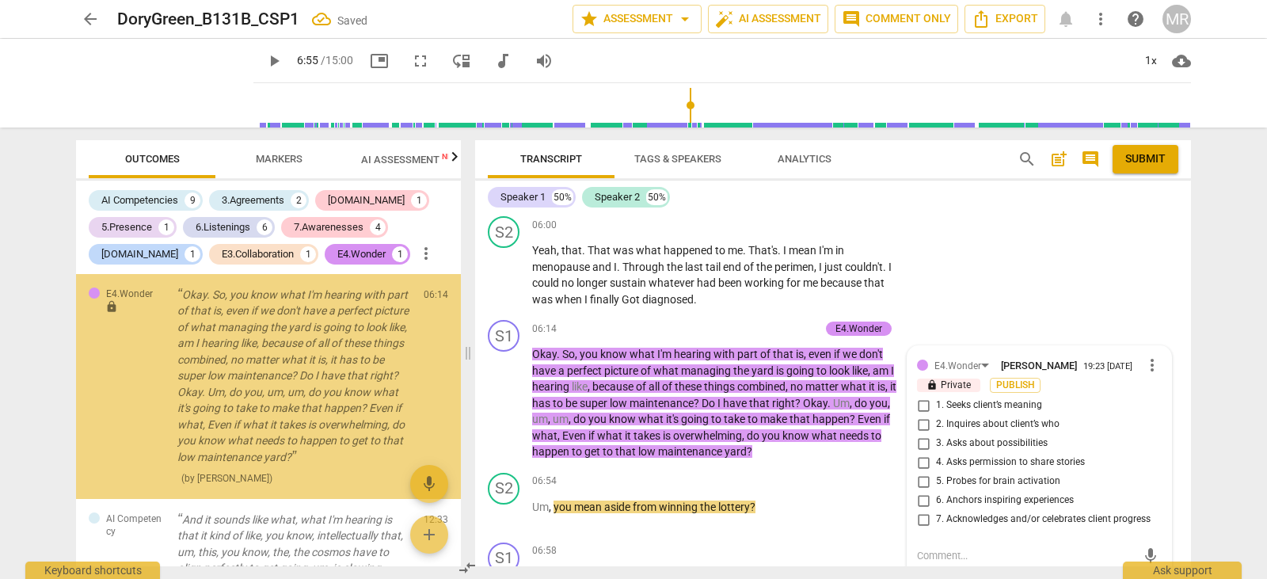
scroll to position [4049, 0]
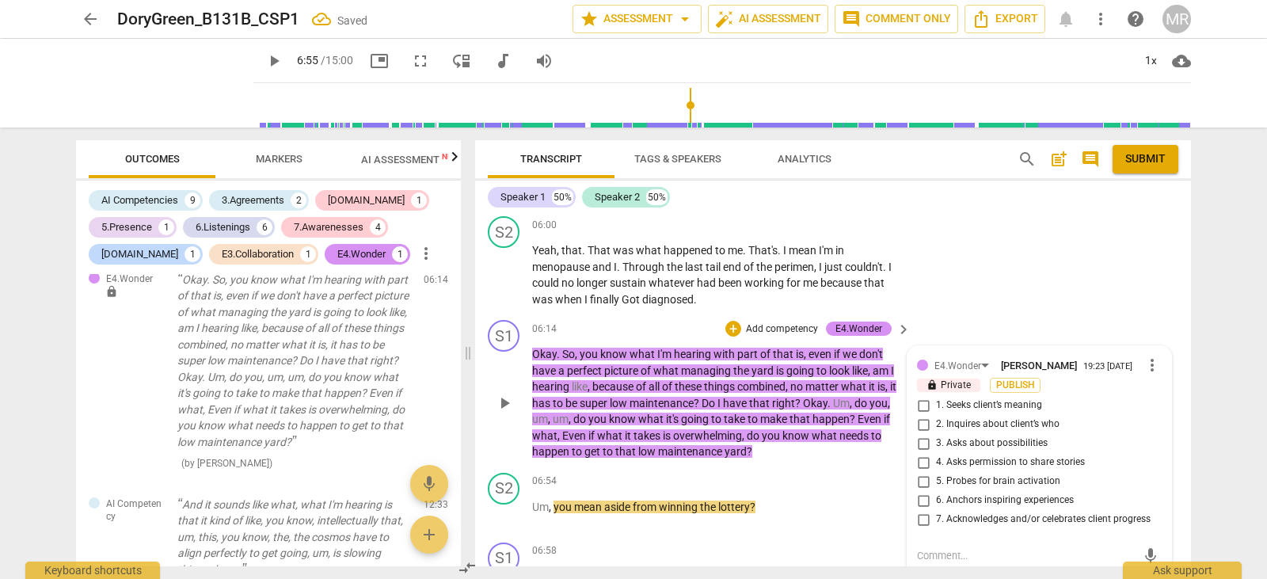
click at [919, 396] on input "1. Seeks client’s meaning" at bounding box center [923, 405] width 25 height 19
click at [931, 548] on textarea at bounding box center [1026, 555] width 219 height 15
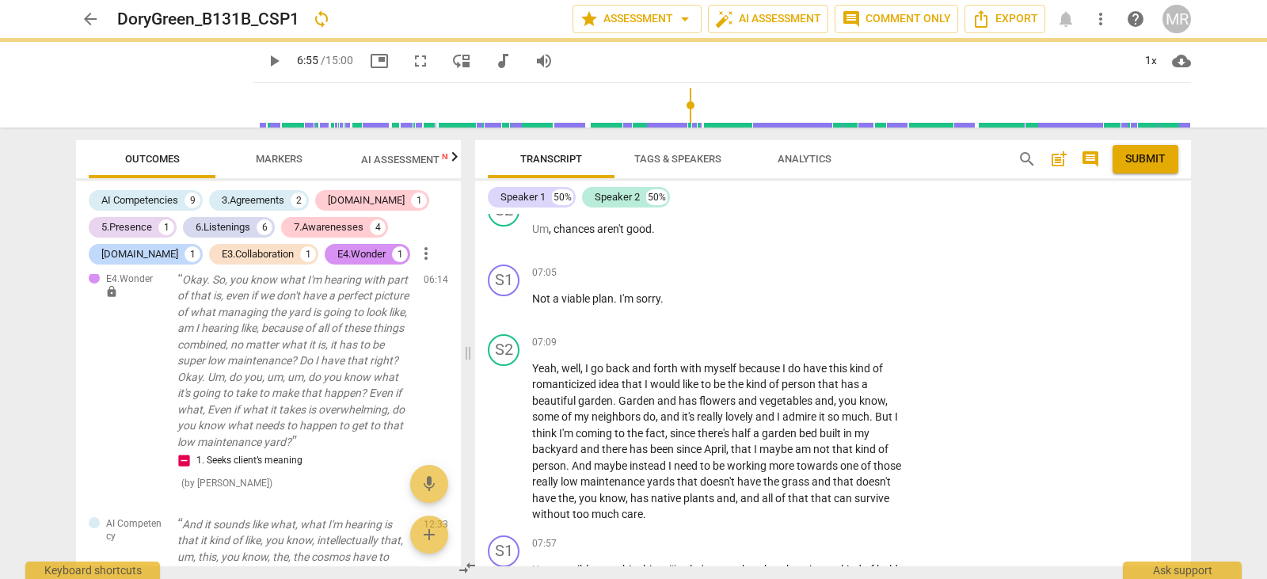
scroll to position [3286, 0]
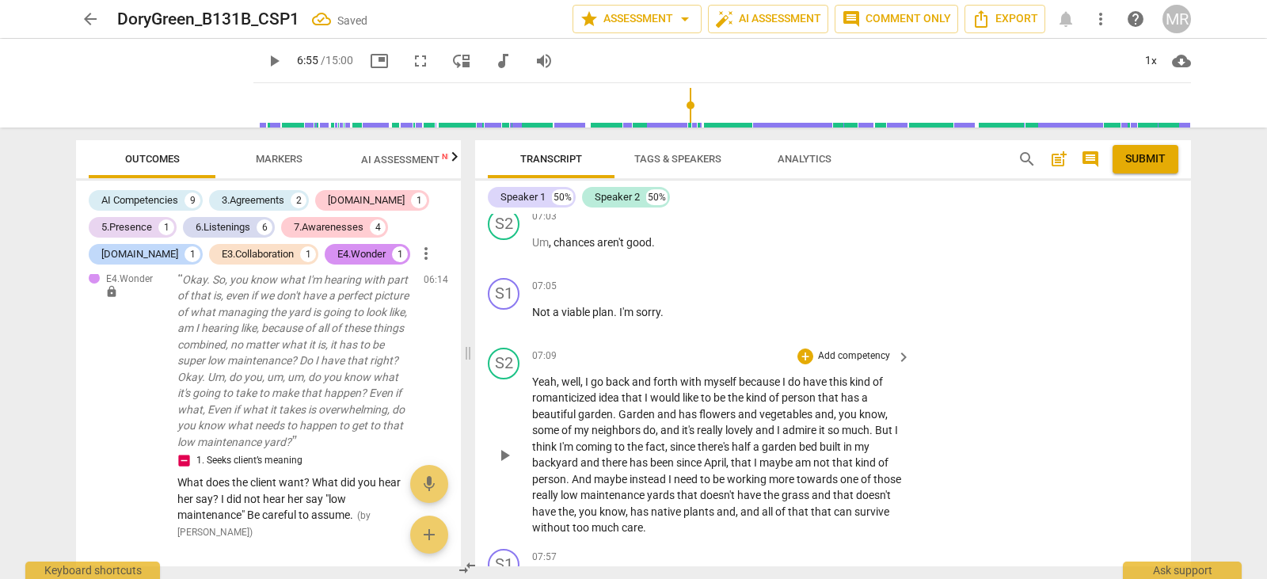
click at [502, 446] on span "play_arrow" at bounding box center [504, 455] width 19 height 19
drag, startPoint x: 1191, startPoint y: 421, endPoint x: 1191, endPoint y: 430, distance: 8.7
click at [1191, 430] on div "Transcript Tags & Speakers Analytics search post_add comment Submit Speaker 1 5…" at bounding box center [836, 352] width 735 height 451
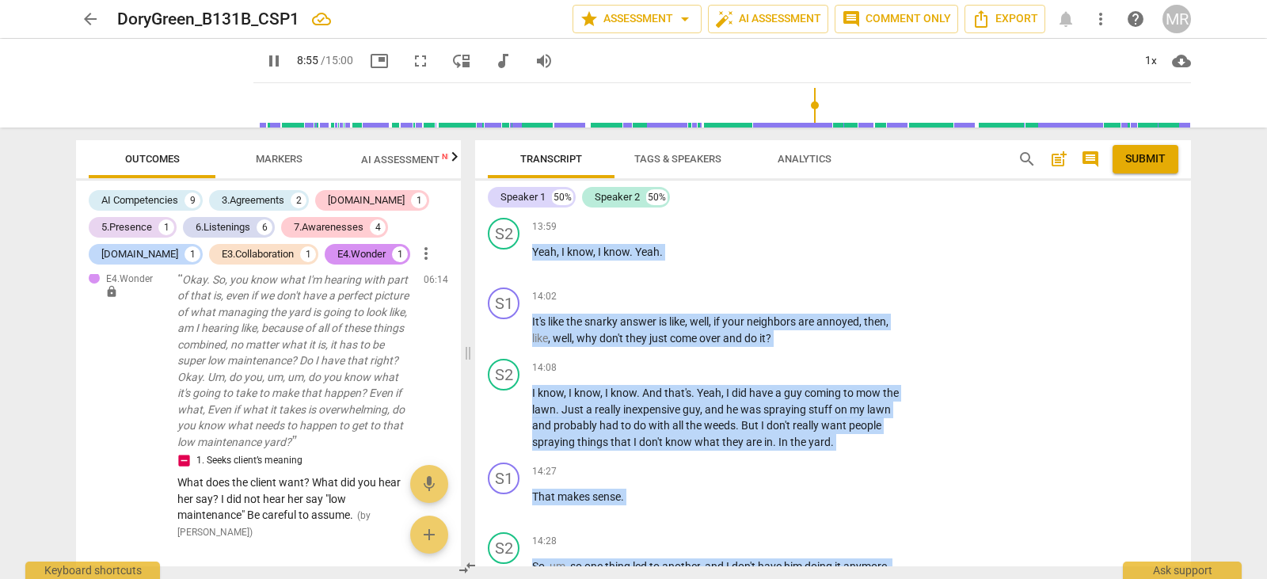
scroll to position [5473, 0]
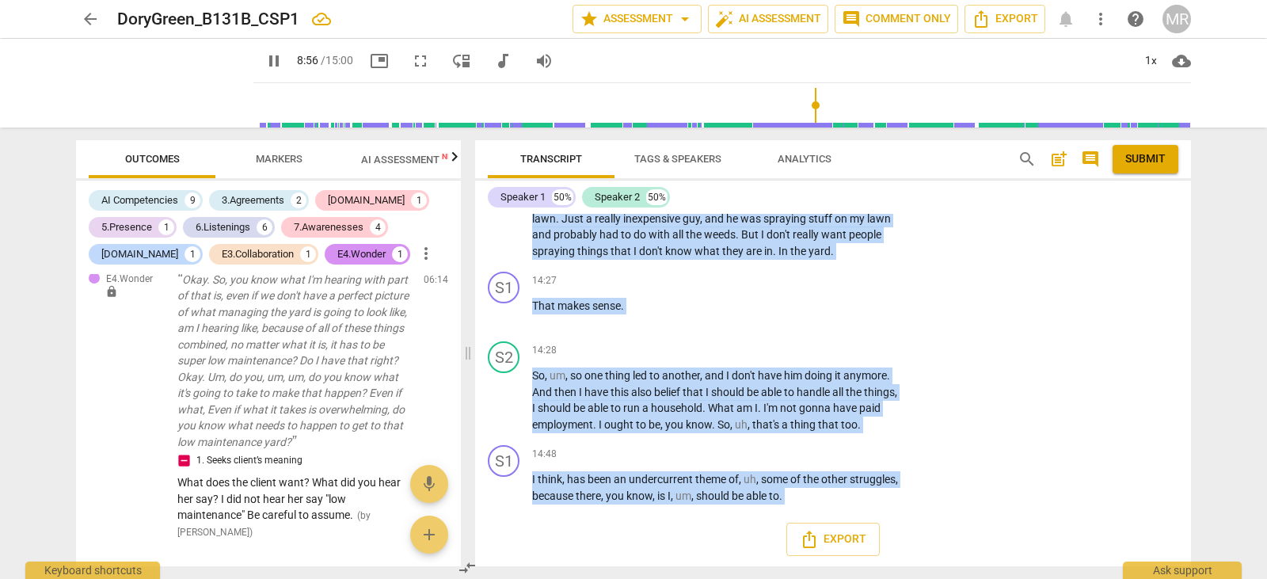
drag, startPoint x: 547, startPoint y: 215, endPoint x: 938, endPoint y: 576, distance: 531.3
click at [938, 576] on div "Transcript Tags & Speakers Analytics search post_add comment Submit Speaker 1 5…" at bounding box center [836, 352] width 735 height 451
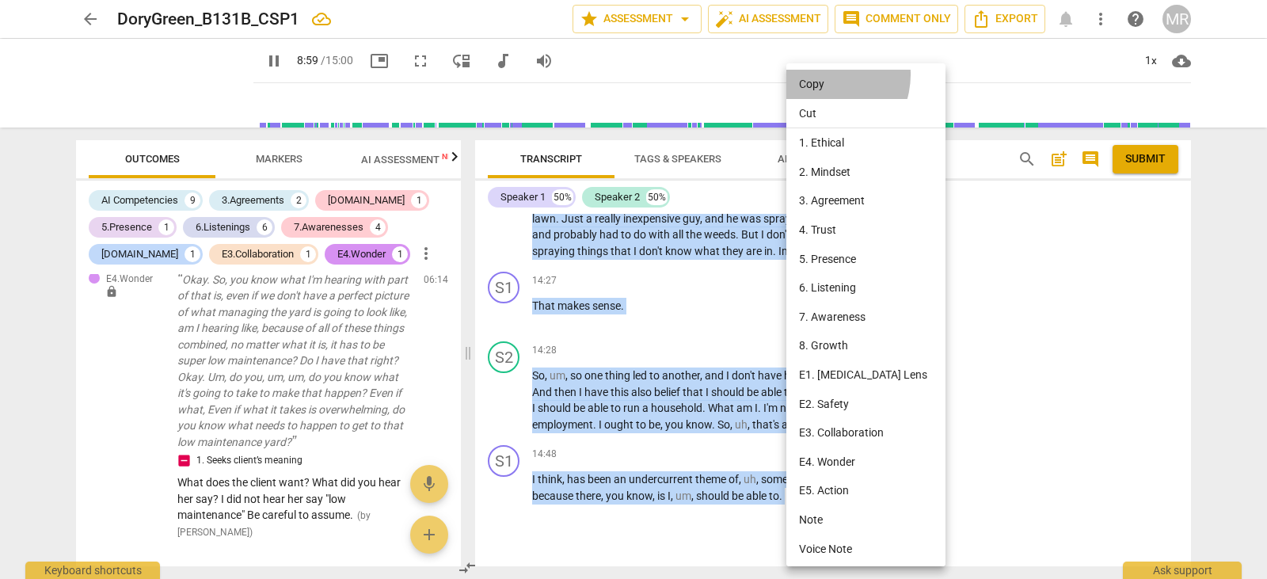
click at [823, 74] on li "Copy" at bounding box center [868, 84] width 165 height 29
copy div "And good afternoon , [PERSON_NAME] . Good to see you . How are you doing ? [DOM…"
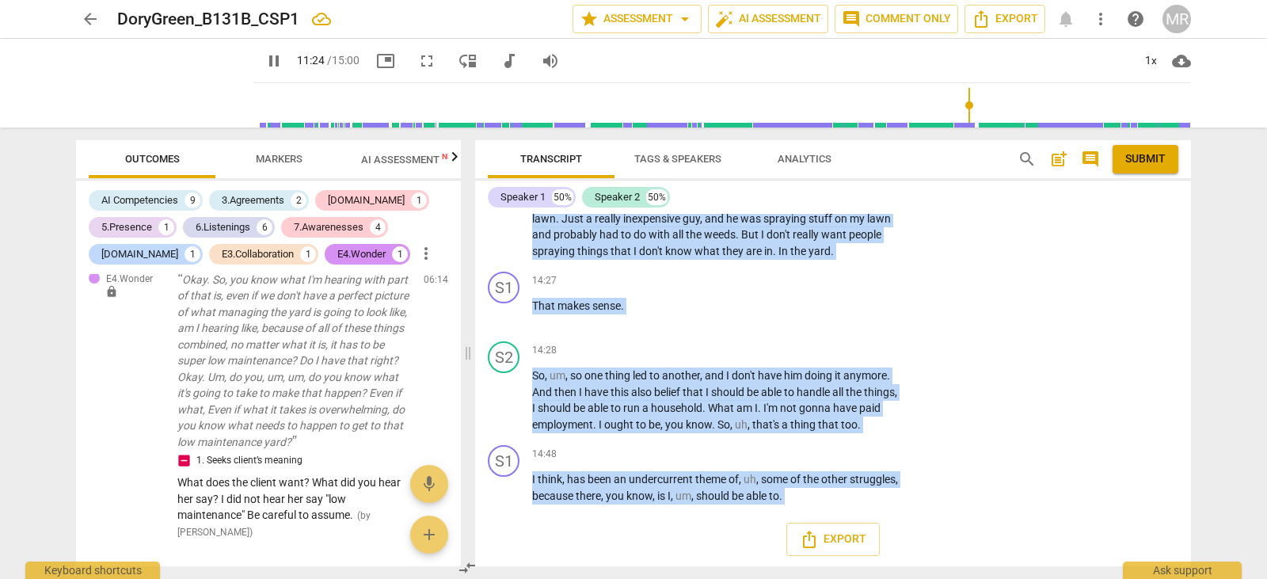
scroll to position [4538, 0]
